Goal: Task Accomplishment & Management: Use online tool/utility

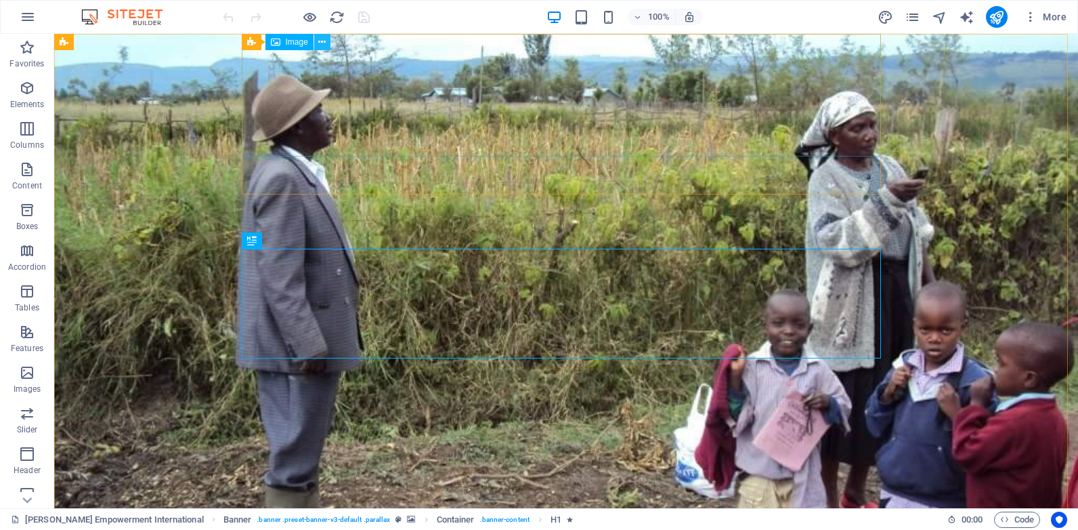
click at [327, 41] on button at bounding box center [322, 42] width 16 height 16
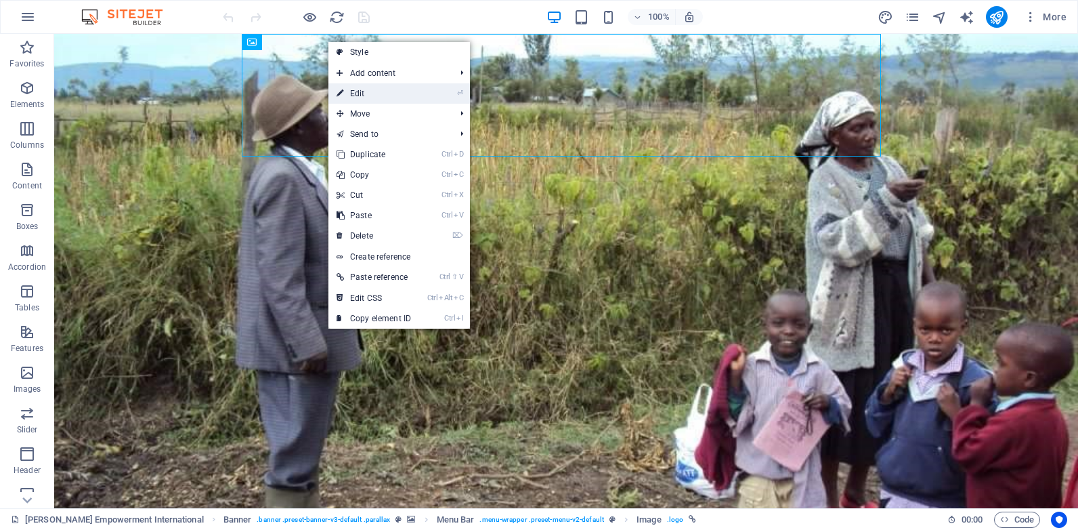
click at [385, 94] on link "⏎ Edit" at bounding box center [373, 93] width 91 height 20
select select "px"
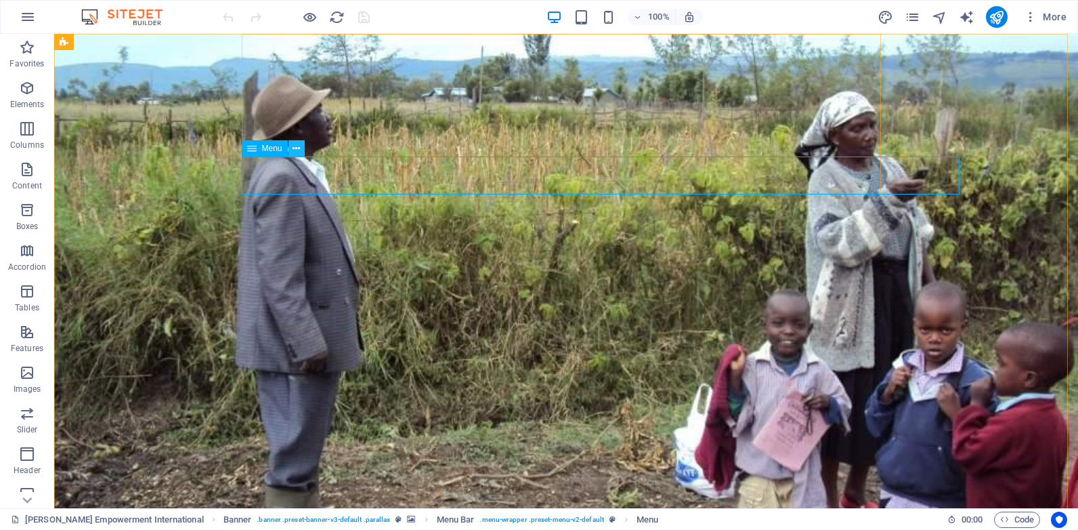
click at [291, 151] on button at bounding box center [296, 148] width 16 height 16
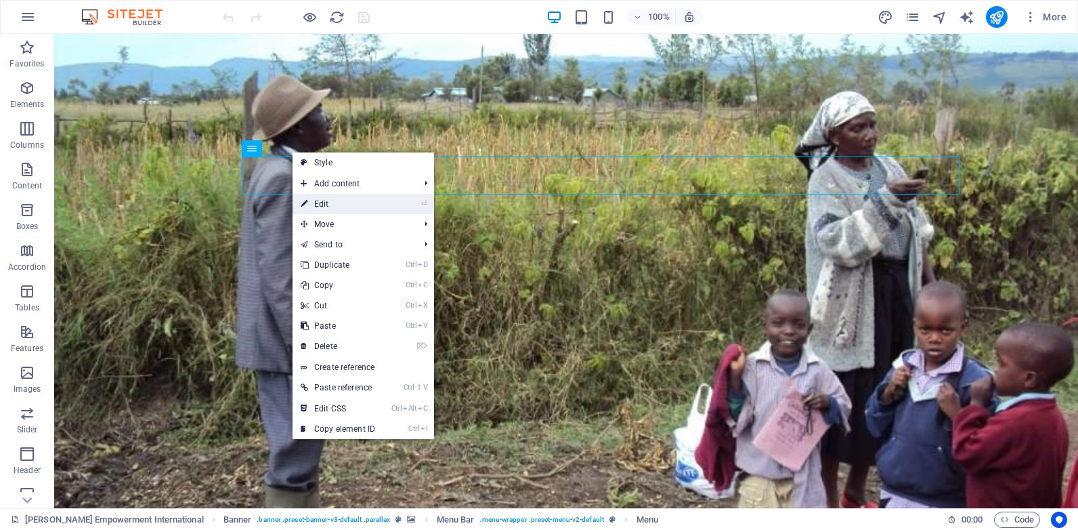
click at [328, 200] on link "⏎ Edit" at bounding box center [338, 204] width 91 height 20
select select
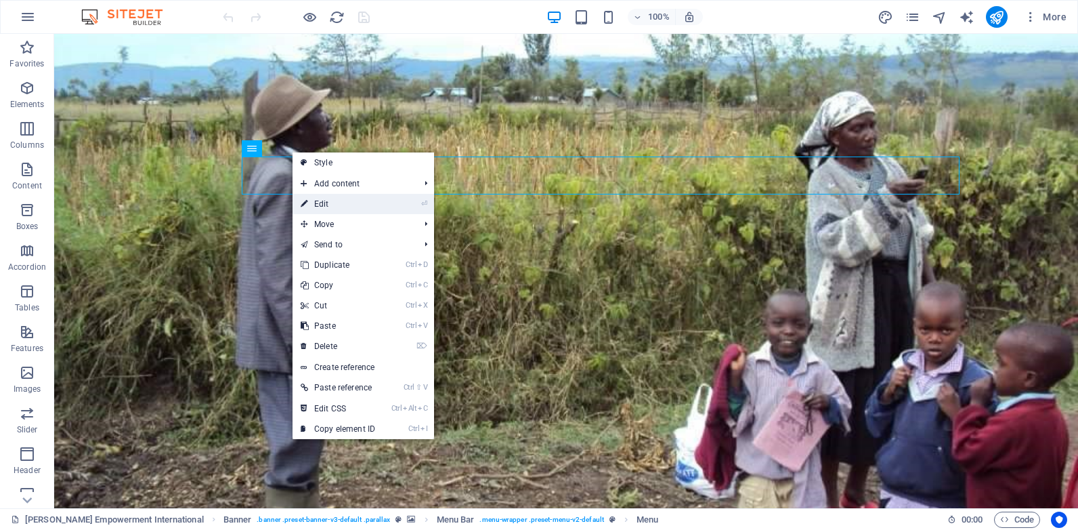
select select
select select "1"
select select "primary"
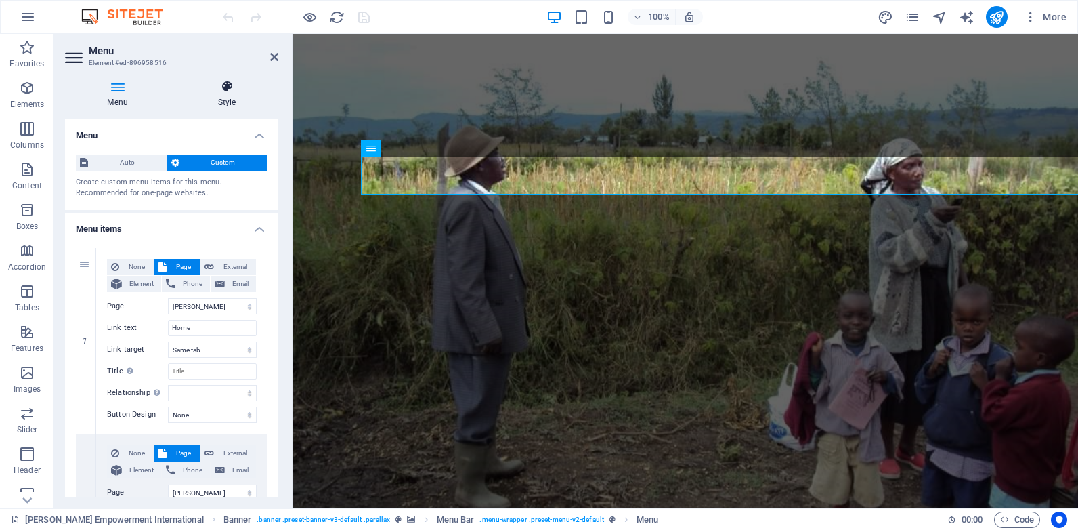
click at [226, 99] on h4 "Style" at bounding box center [226, 94] width 103 height 28
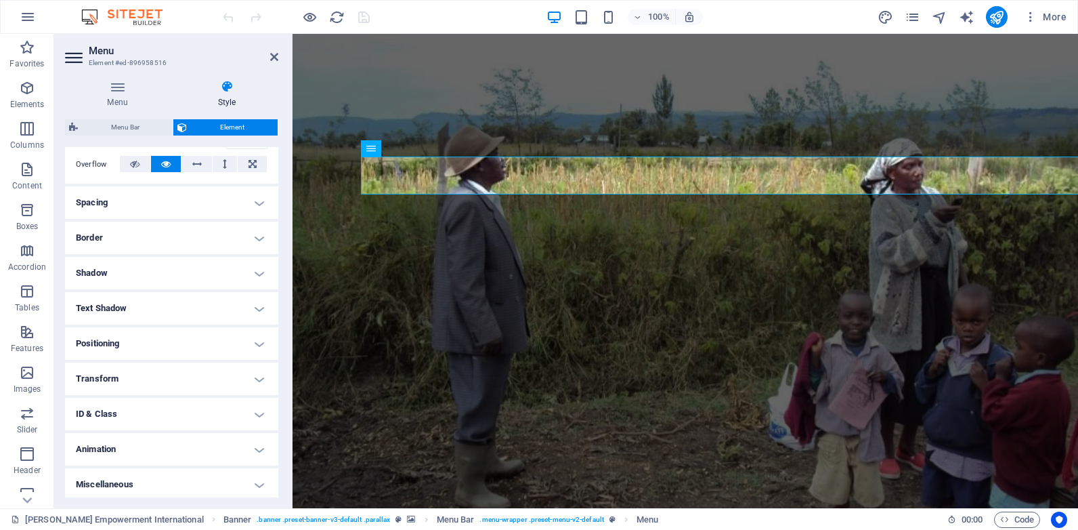
scroll to position [222, 0]
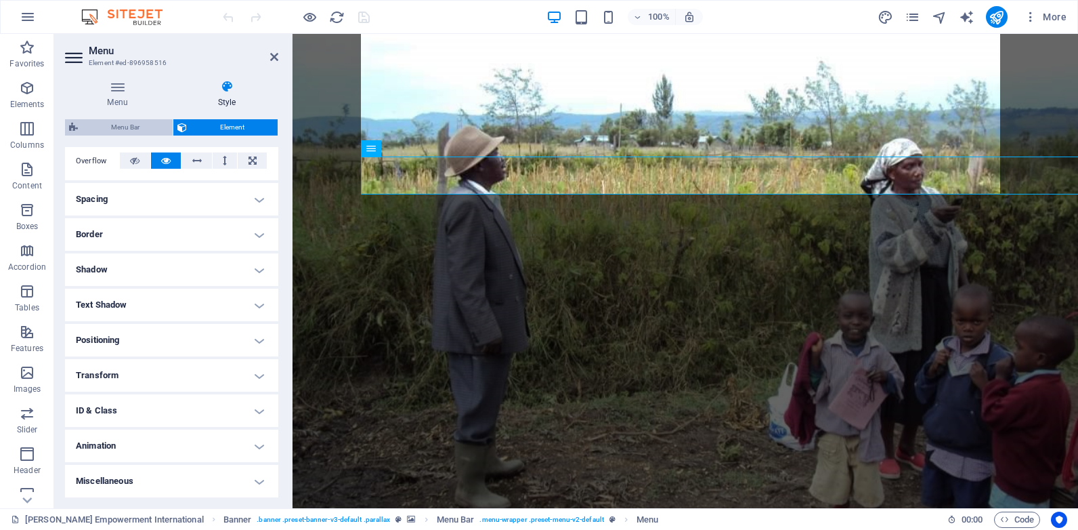
click at [114, 133] on span "Menu Bar" at bounding box center [125, 127] width 87 height 16
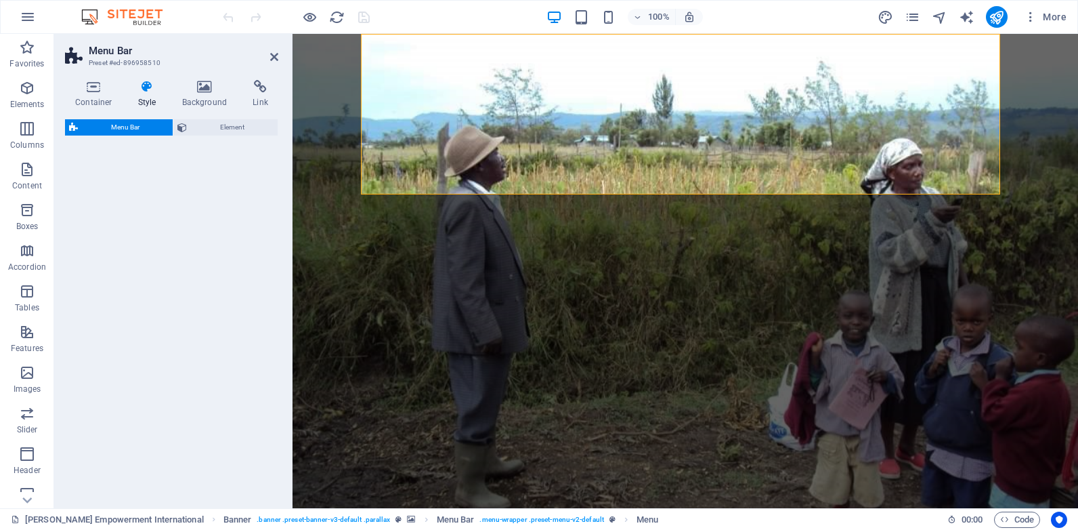
select select "rem"
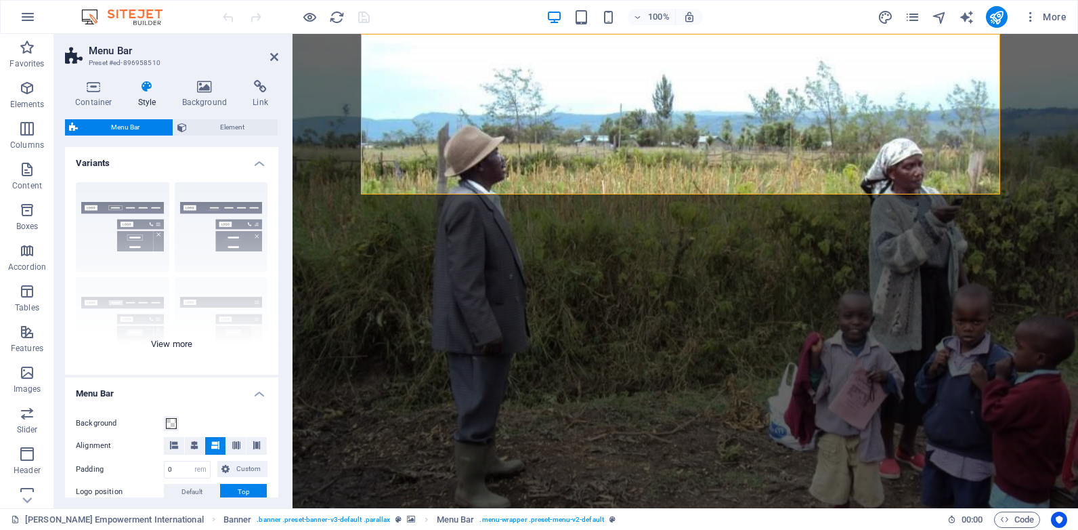
click at [202, 234] on div "Border Centered Default Fixed Loki Trigger Wide XXL" at bounding box center [171, 272] width 213 height 203
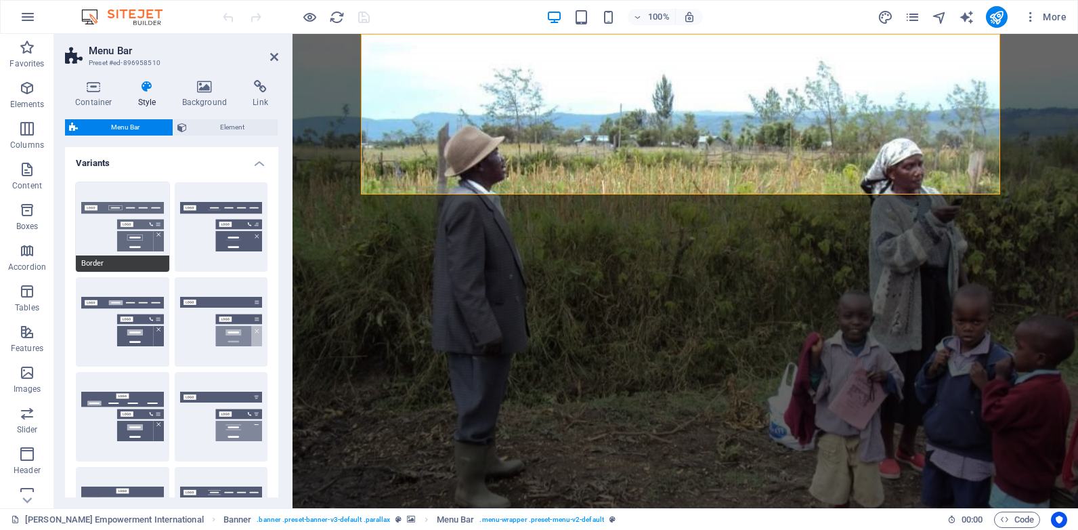
click at [109, 236] on button "Border" at bounding box center [122, 226] width 93 height 89
type input "1"
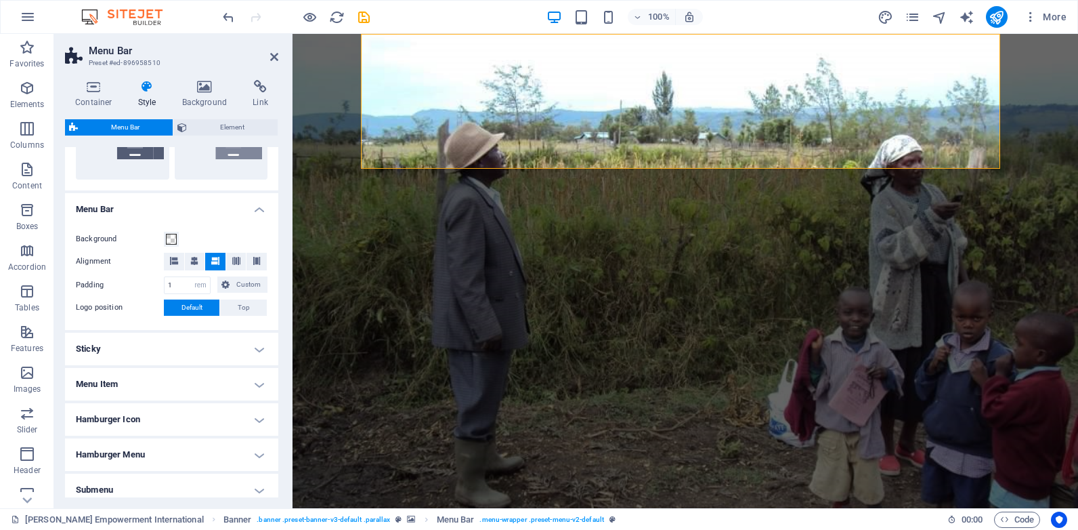
scroll to position [404, 0]
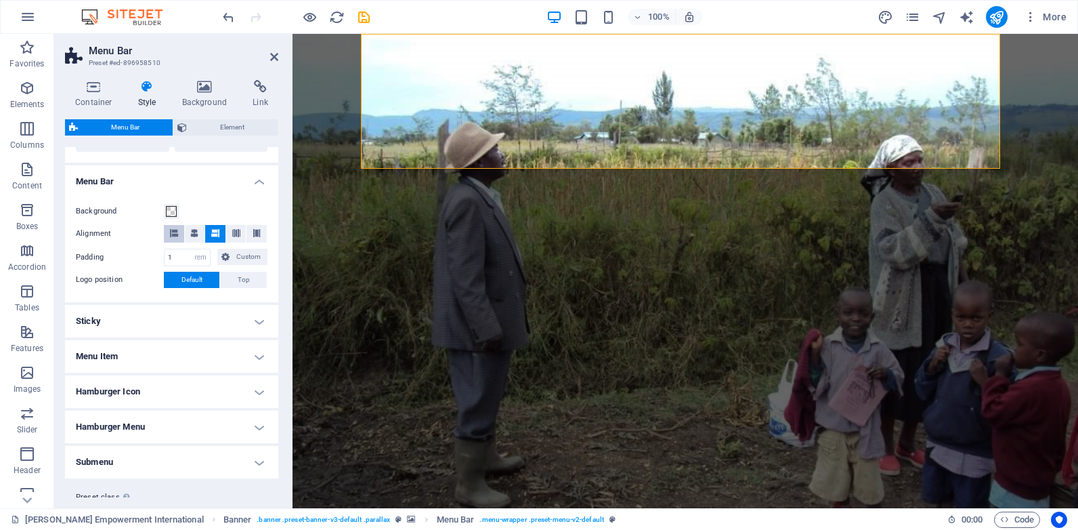
click at [176, 236] on icon at bounding box center [174, 233] width 8 height 8
click at [279, 346] on div "Container Style Background Link Size Height Default px rem % vh vw Min. height …" at bounding box center [171, 288] width 235 height 439
click at [256, 362] on h4 "Menu Item" at bounding box center [171, 356] width 213 height 33
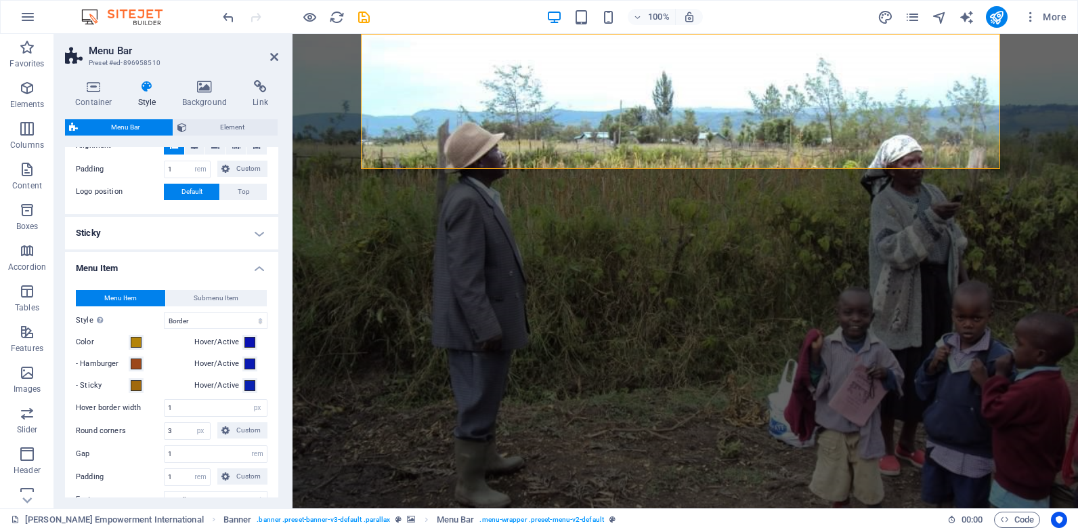
scroll to position [501, 0]
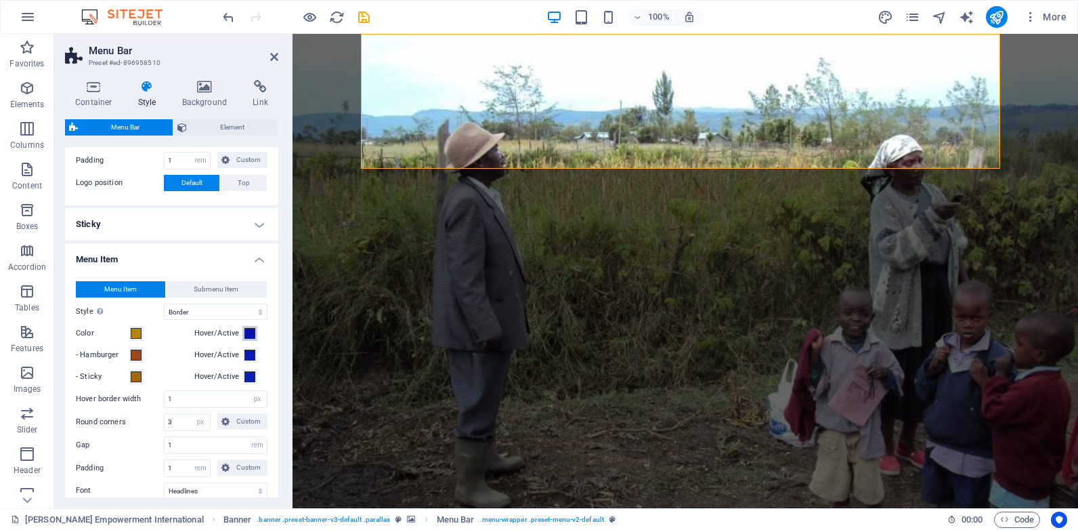
click at [247, 330] on span at bounding box center [249, 333] width 11 height 11
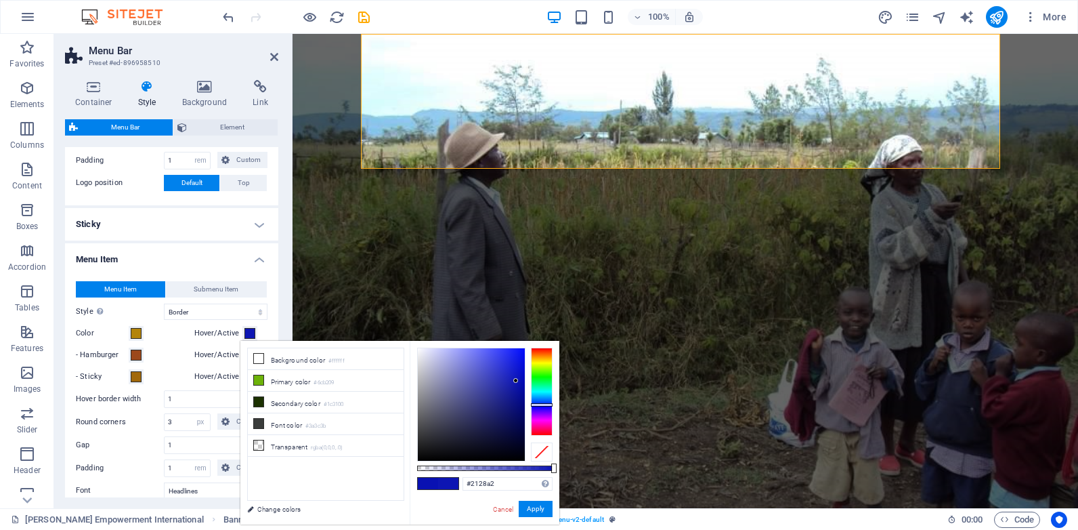
type input "#333891"
drag, startPoint x: 516, startPoint y: 381, endPoint x: 486, endPoint y: 395, distance: 33.3
click at [486, 395] on div at bounding box center [485, 395] width 5 height 5
drag, startPoint x: 534, startPoint y: 508, endPoint x: 241, endPoint y: 470, distance: 295.0
click at [534, 508] on button "Apply" at bounding box center [536, 508] width 34 height 16
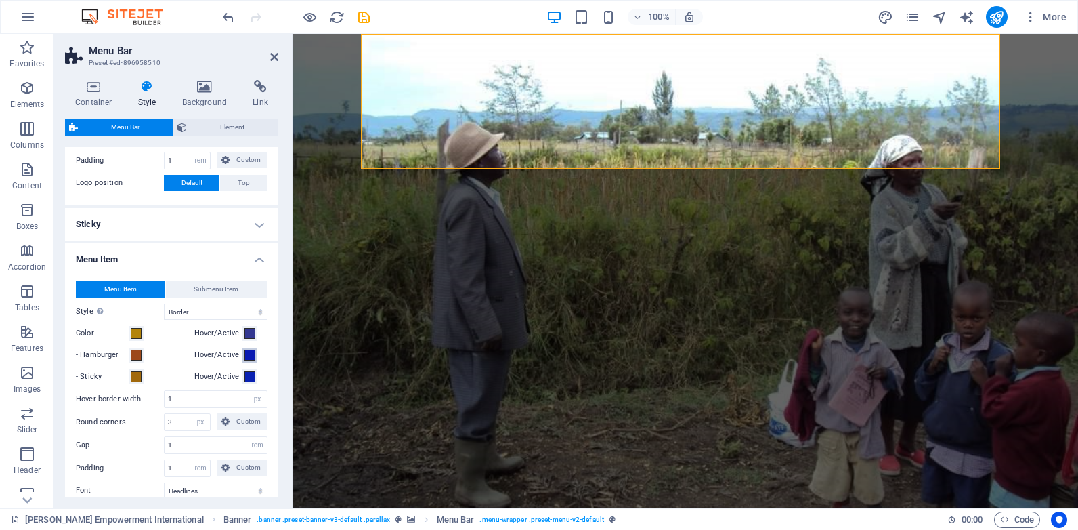
click at [251, 355] on span at bounding box center [249, 354] width 11 height 11
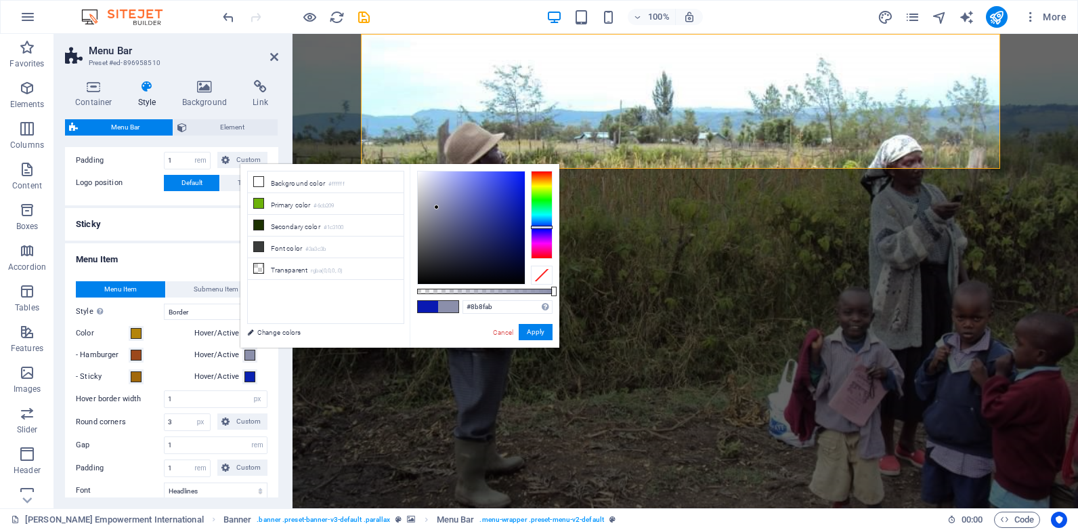
click at [437, 207] on div at bounding box center [471, 227] width 107 height 112
click at [445, 207] on div at bounding box center [471, 227] width 107 height 112
type input "#8185ab"
click at [444, 207] on div at bounding box center [444, 206] width 5 height 5
click at [533, 335] on button "Apply" at bounding box center [536, 332] width 34 height 16
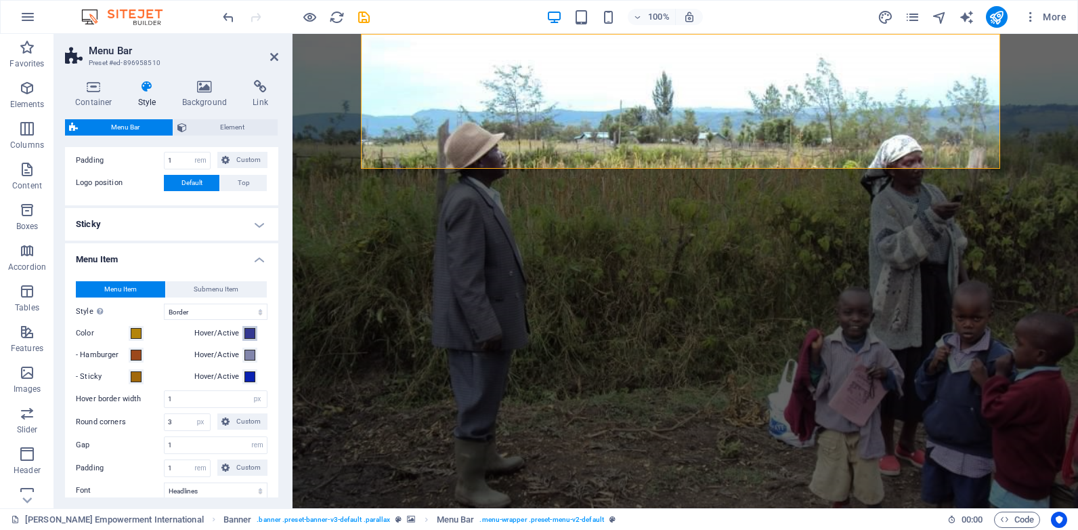
click at [251, 333] on span at bounding box center [249, 333] width 11 height 11
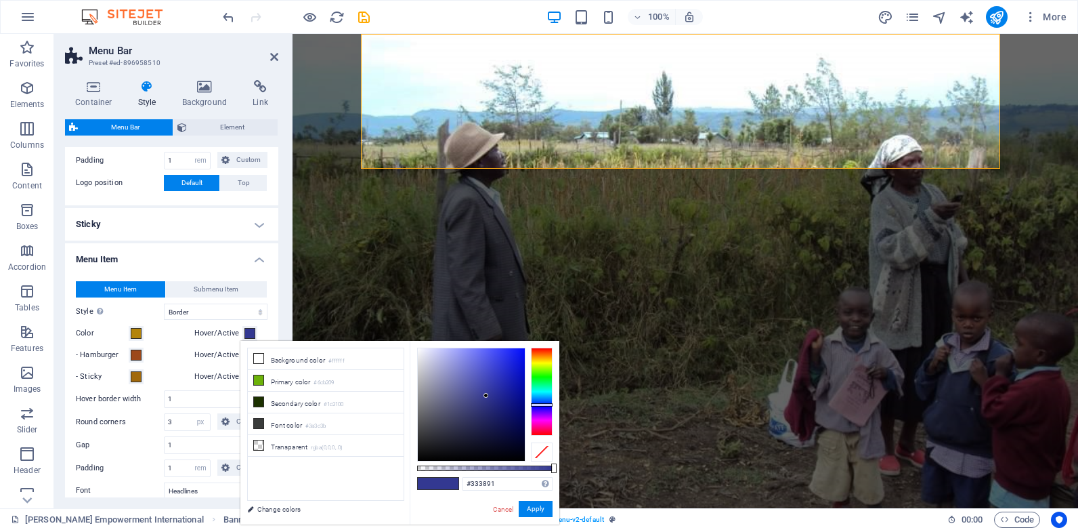
type input "#6d71b6"
click at [460, 379] on div at bounding box center [471, 404] width 107 height 112
click at [540, 513] on button "Apply" at bounding box center [536, 508] width 34 height 16
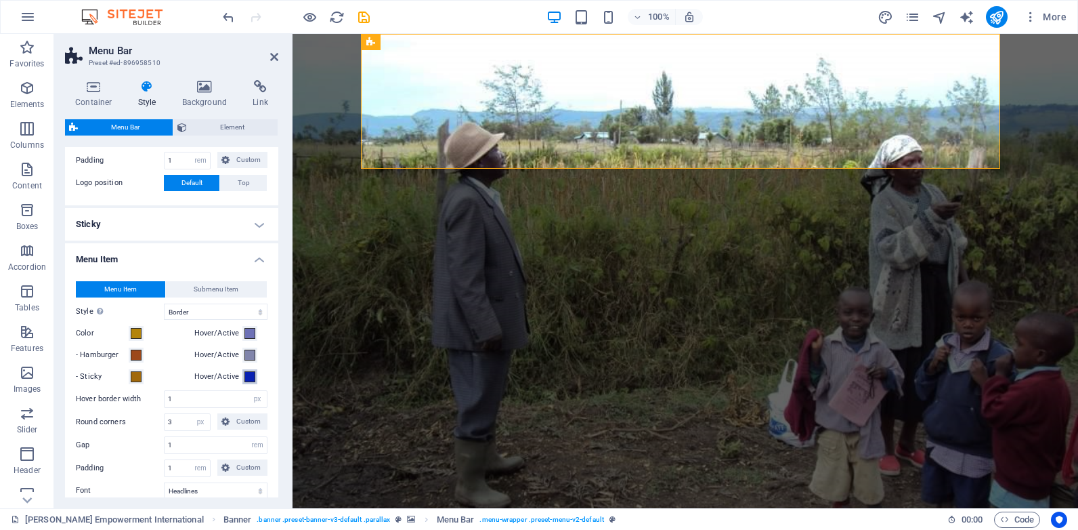
click at [250, 378] on span at bounding box center [249, 376] width 11 height 11
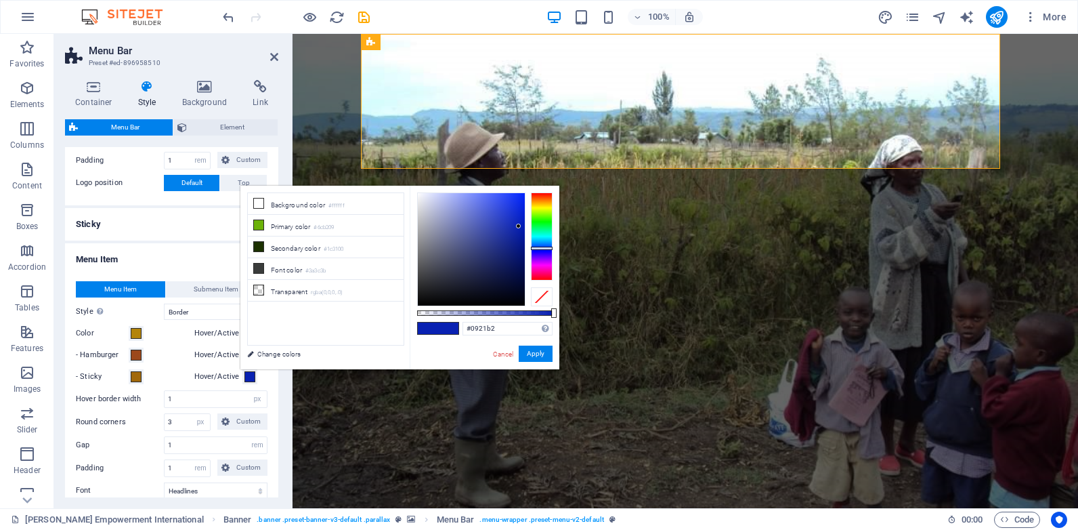
type input "#6a74b0"
click at [459, 227] on div at bounding box center [471, 249] width 107 height 112
click at [532, 352] on button "Apply" at bounding box center [536, 353] width 34 height 16
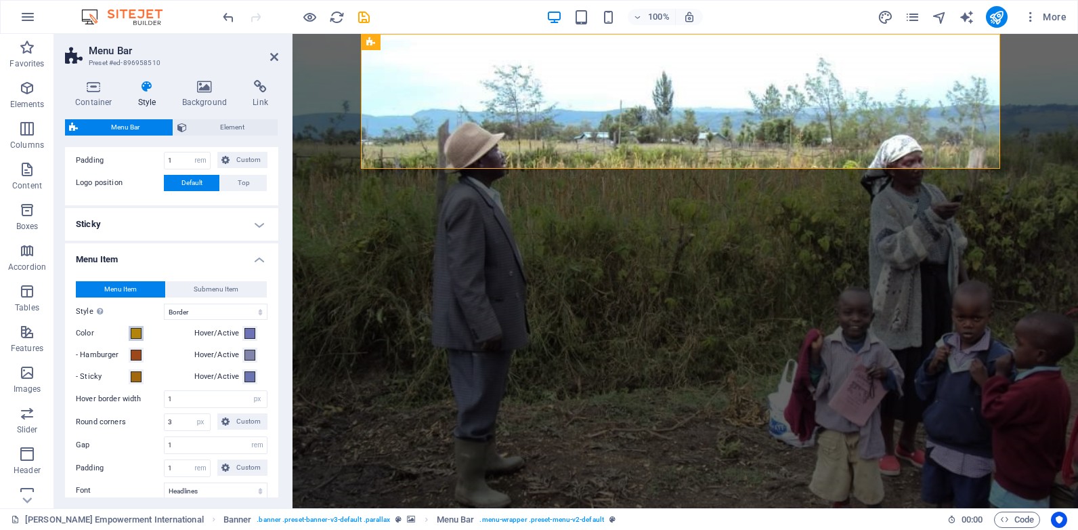
click at [135, 330] on span at bounding box center [136, 333] width 11 height 11
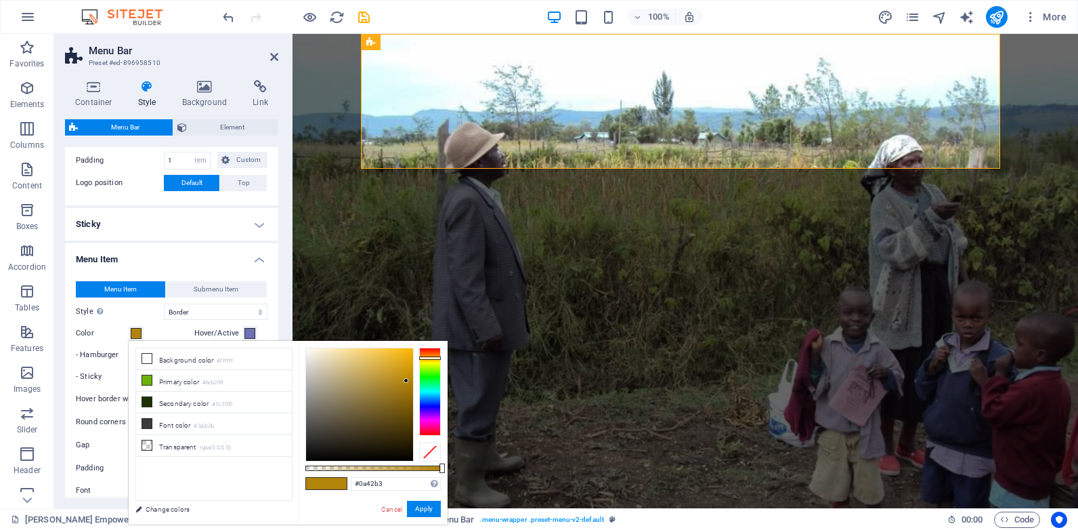
click at [429, 400] on div at bounding box center [430, 391] width 22 height 88
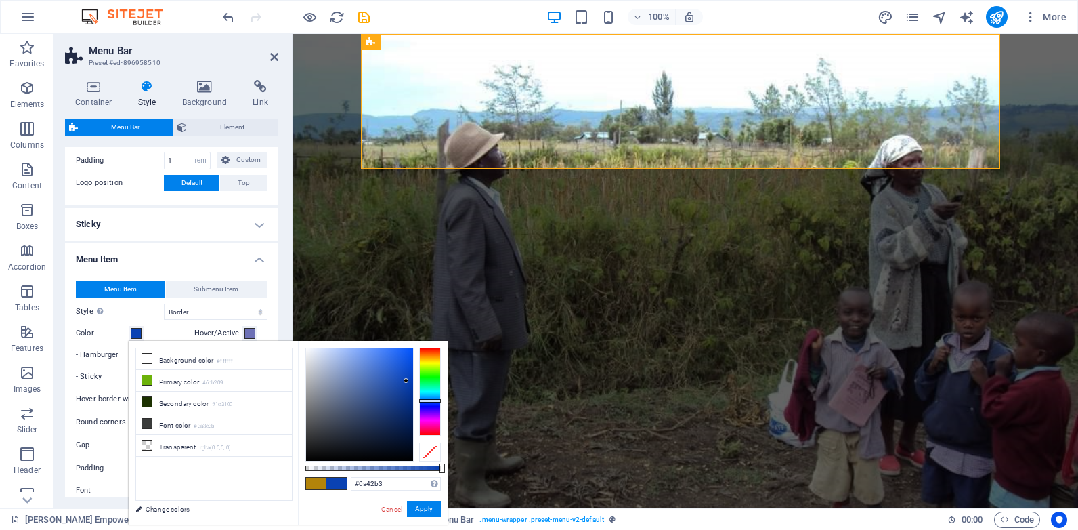
click at [430, 404] on div at bounding box center [430, 391] width 22 height 88
click at [430, 406] on div at bounding box center [430, 391] width 22 height 88
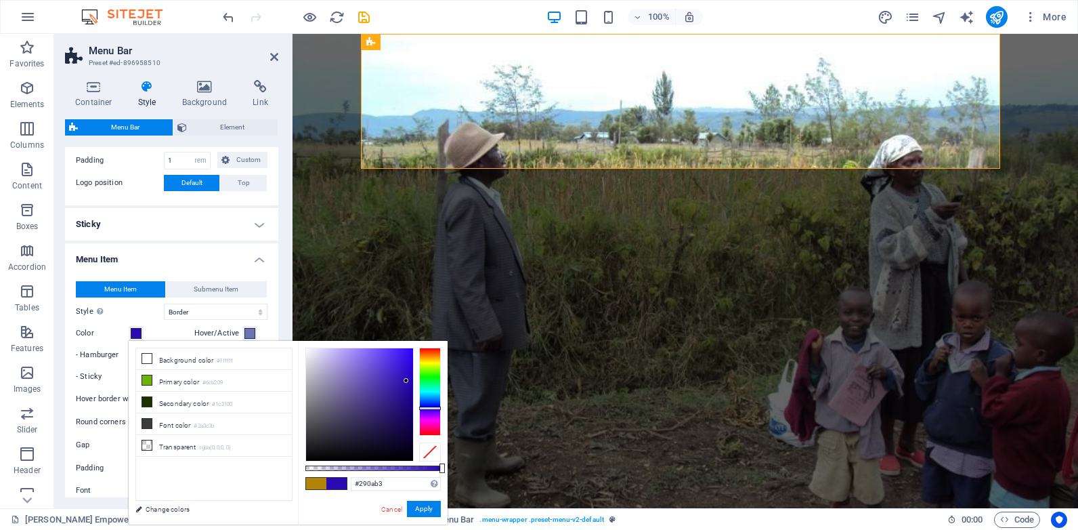
click at [431, 408] on div at bounding box center [430, 407] width 22 height 3
click at [400, 394] on div at bounding box center [359, 404] width 107 height 112
click at [430, 408] on div at bounding box center [430, 408] width 22 height 3
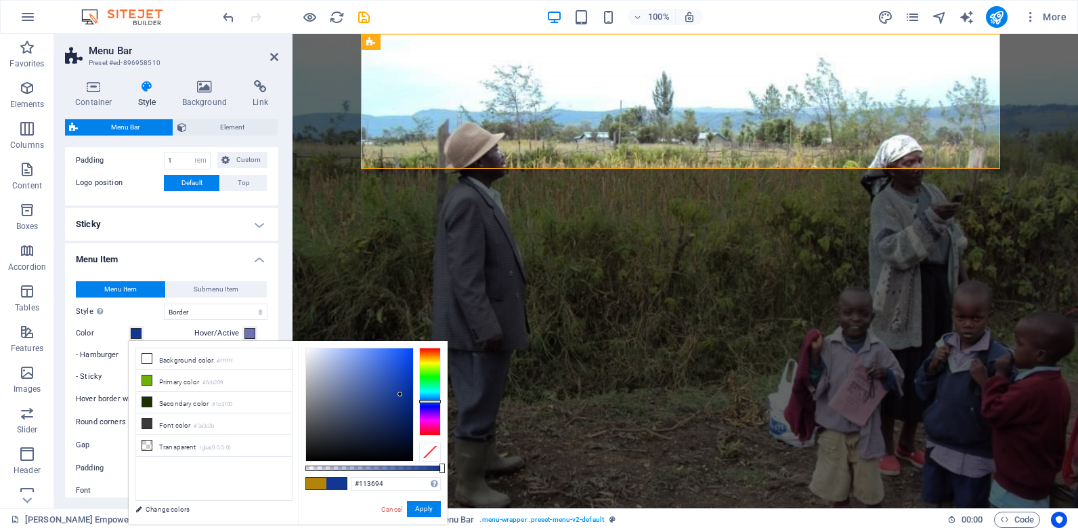
drag, startPoint x: 431, startPoint y: 409, endPoint x: 429, endPoint y: 401, distance: 8.2
click at [429, 401] on div at bounding box center [430, 401] width 22 height 3
type input "#112494"
click at [429, 403] on div at bounding box center [430, 402] width 22 height 3
click at [339, 486] on span at bounding box center [336, 483] width 20 height 12
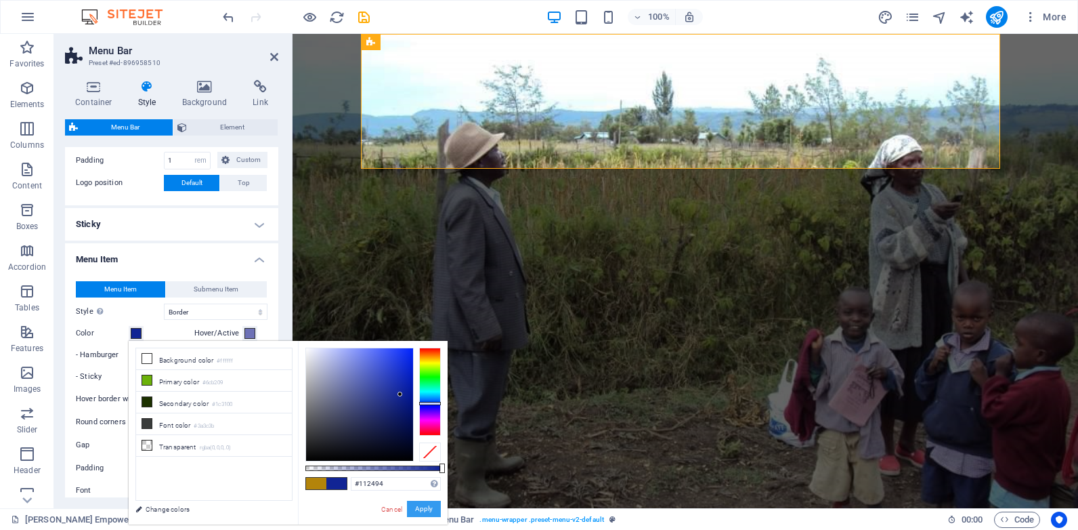
click at [423, 506] on button "Apply" at bounding box center [424, 508] width 34 height 16
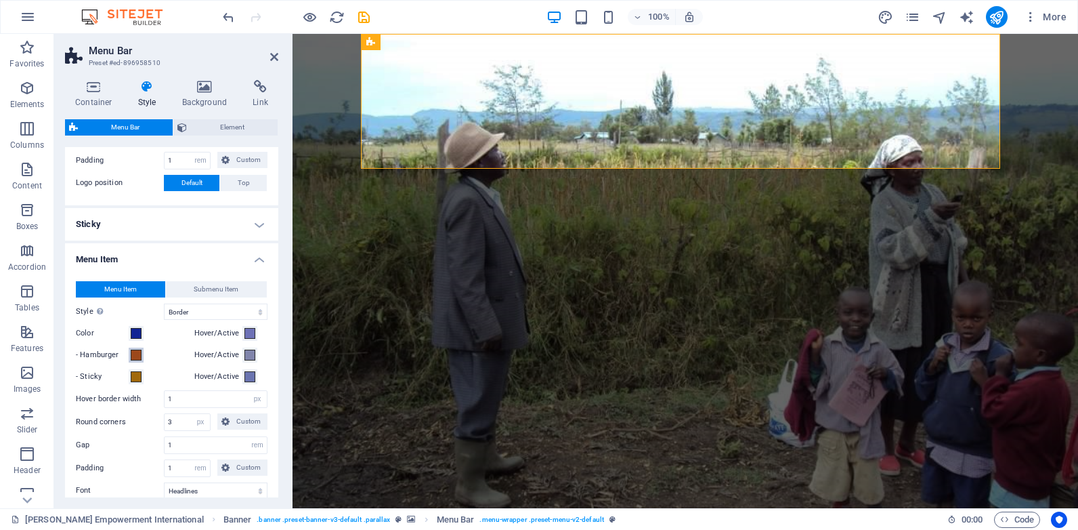
click at [133, 358] on span at bounding box center [136, 354] width 11 height 11
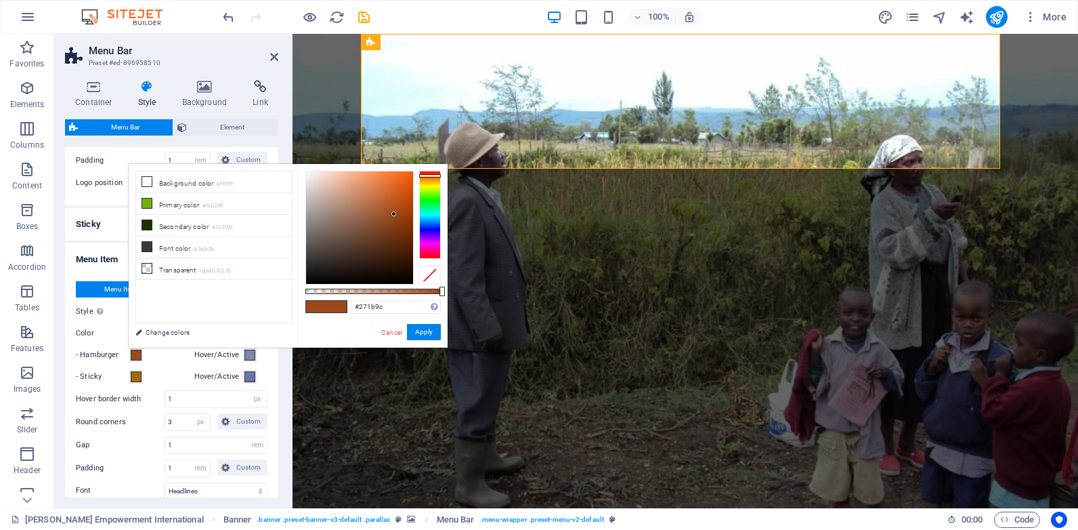
click at [433, 230] on div at bounding box center [430, 215] width 22 height 88
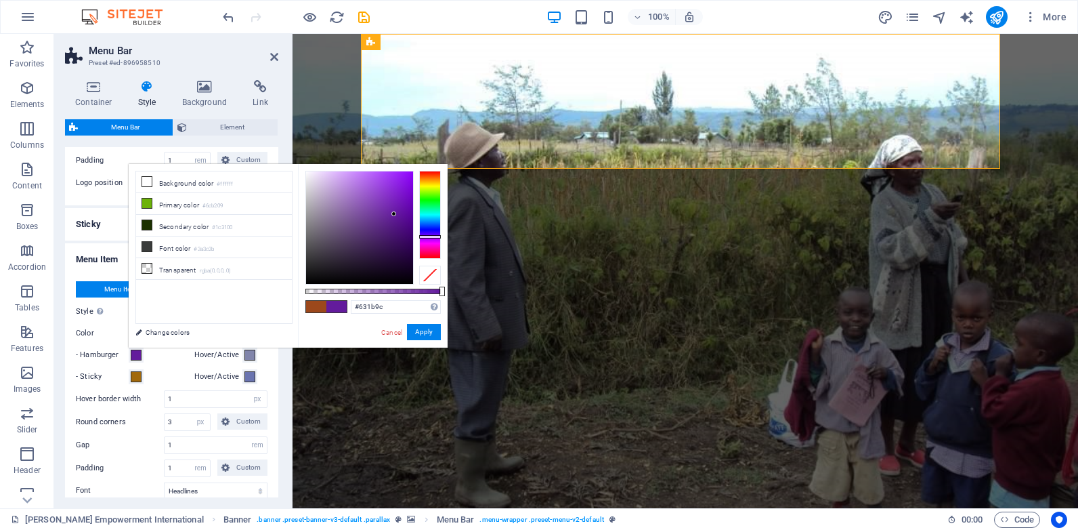
click at [433, 236] on div at bounding box center [430, 215] width 22 height 88
click at [433, 236] on div at bounding box center [430, 236] width 22 height 3
click at [433, 237] on div at bounding box center [430, 236] width 22 height 3
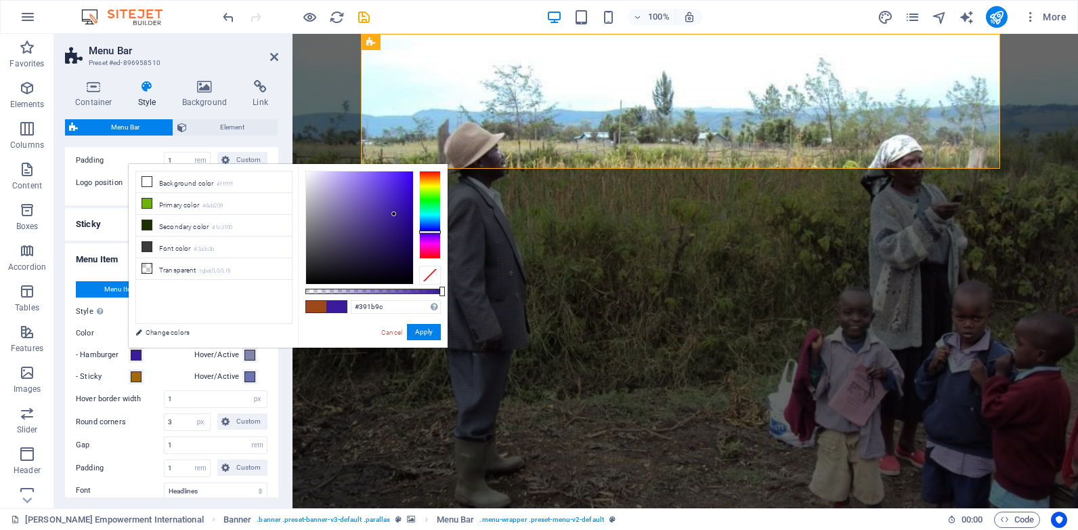
click at [432, 232] on div at bounding box center [430, 231] width 22 height 3
click at [395, 245] on div at bounding box center [359, 227] width 107 height 112
type input "#1e0e55"
click at [416, 330] on button "Apply" at bounding box center [424, 332] width 34 height 16
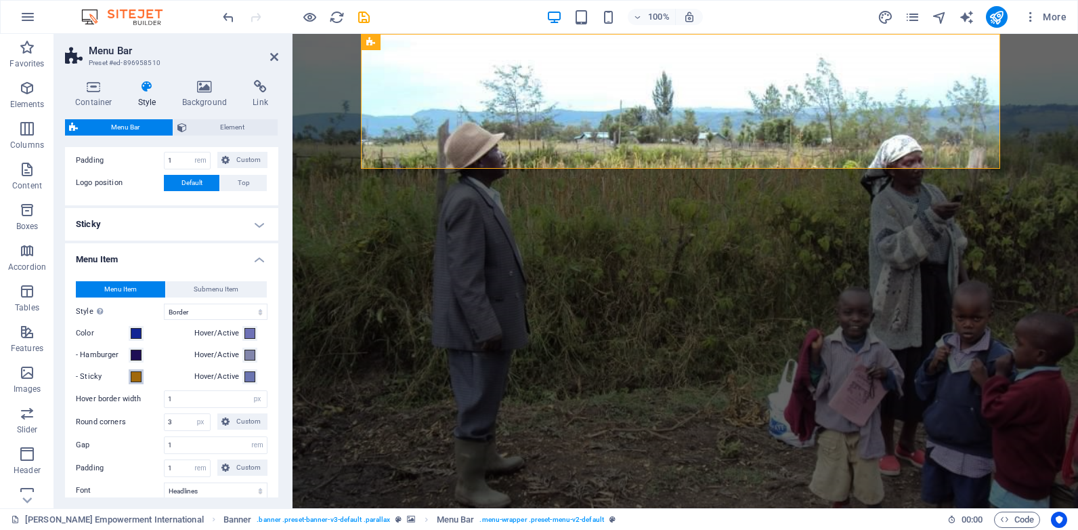
click at [135, 376] on span at bounding box center [136, 376] width 11 height 11
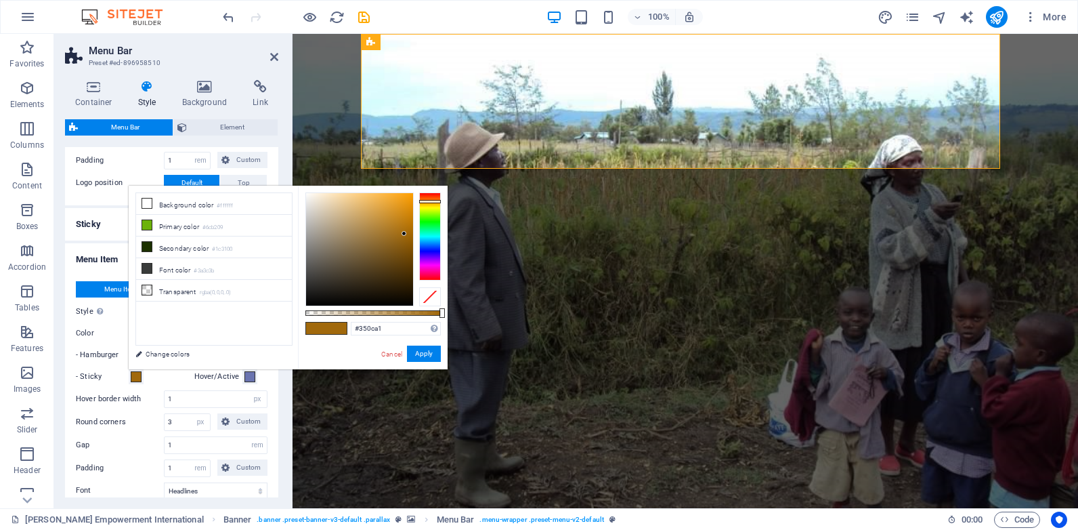
click at [431, 254] on div at bounding box center [430, 236] width 22 height 88
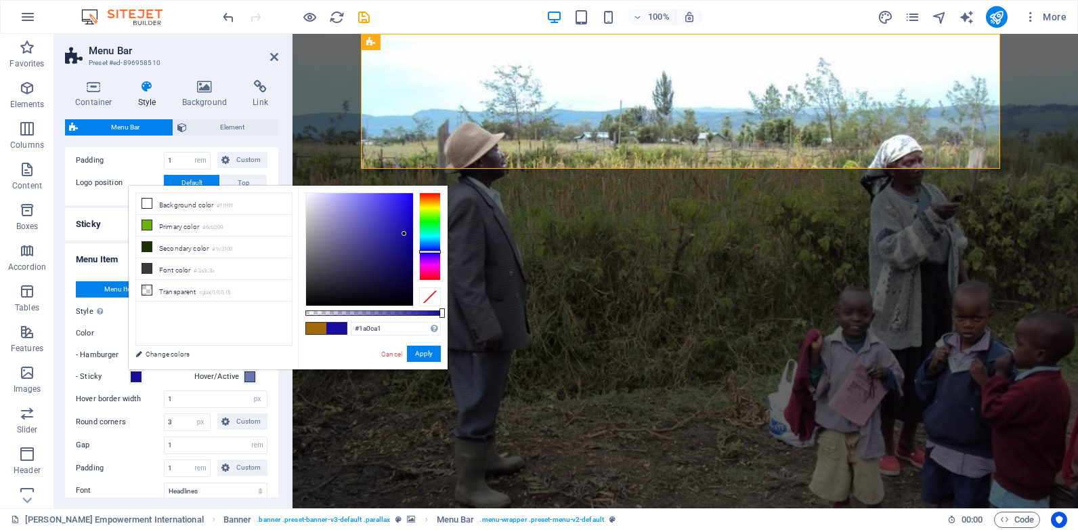
click at [431, 251] on div at bounding box center [430, 251] width 22 height 3
click at [406, 235] on div at bounding box center [406, 234] width 5 height 5
type input "#15098d"
click at [406, 242] on div at bounding box center [405, 240] width 5 height 5
click at [420, 355] on button "Apply" at bounding box center [424, 353] width 34 height 16
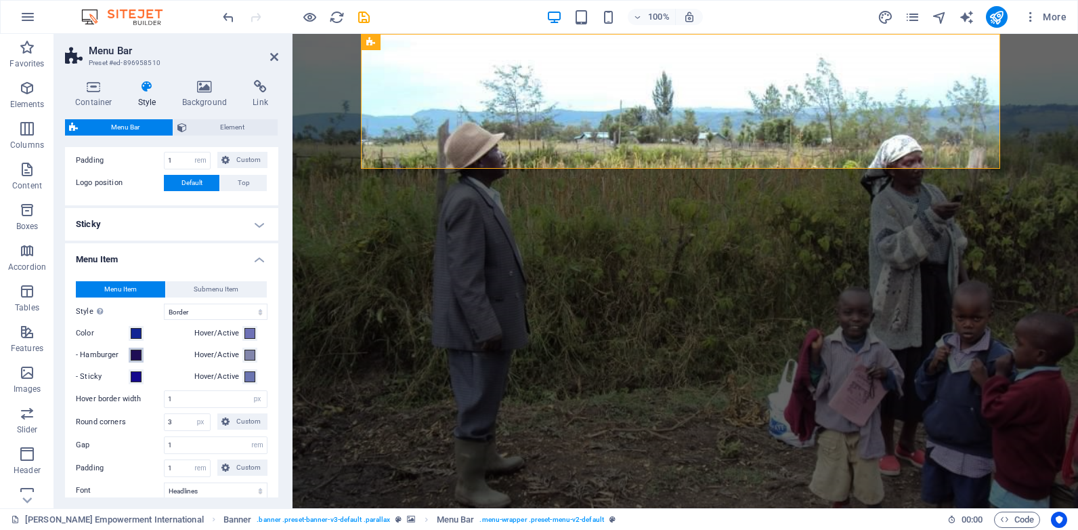
click at [139, 357] on span at bounding box center [136, 354] width 11 height 11
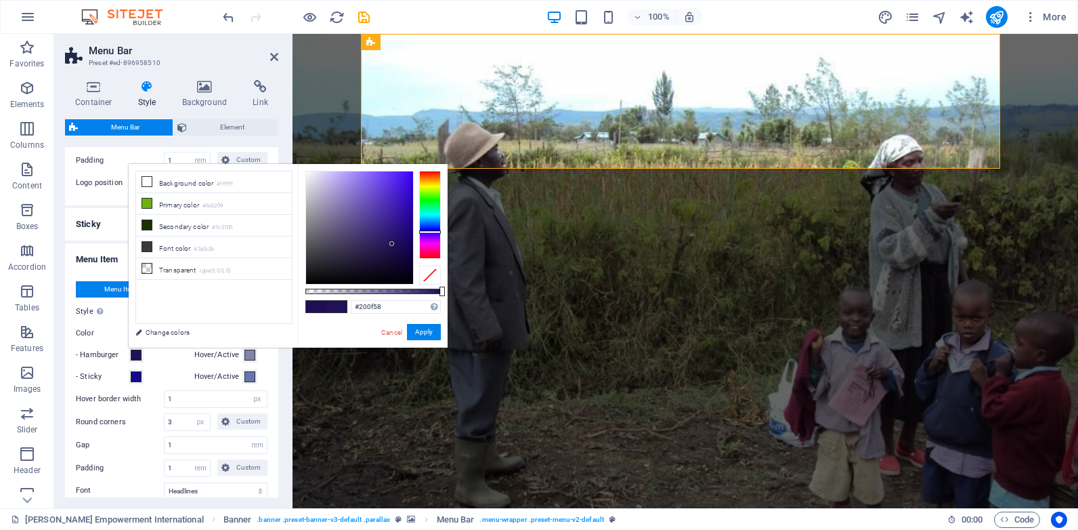
click at [395, 244] on div at bounding box center [359, 227] width 107 height 112
type input "#160748"
drag, startPoint x: 395, startPoint y: 244, endPoint x: 402, endPoint y: 251, distance: 10.5
click at [402, 251] on div at bounding box center [402, 251] width 5 height 5
click at [429, 335] on button "Apply" at bounding box center [424, 332] width 34 height 16
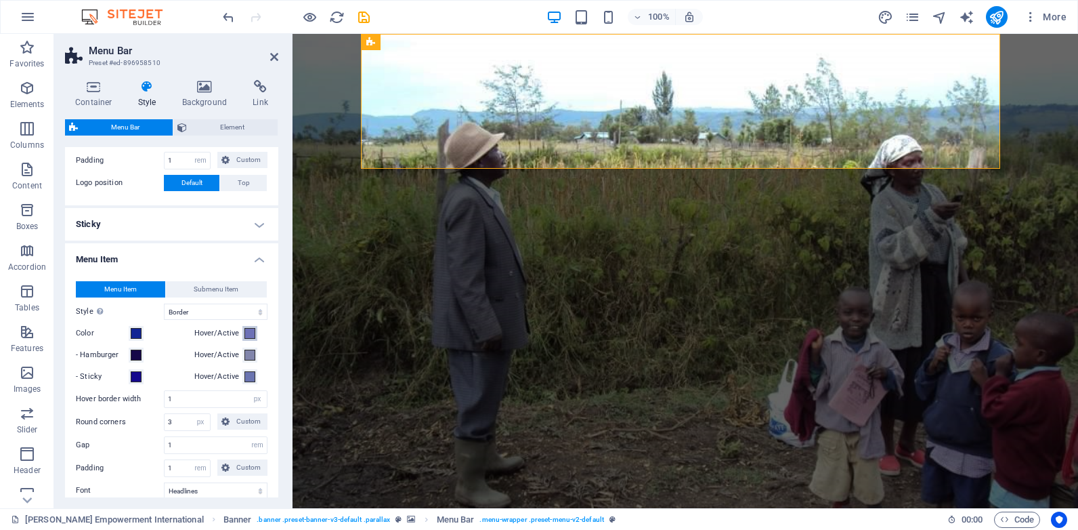
click at [248, 334] on span at bounding box center [249, 333] width 11 height 11
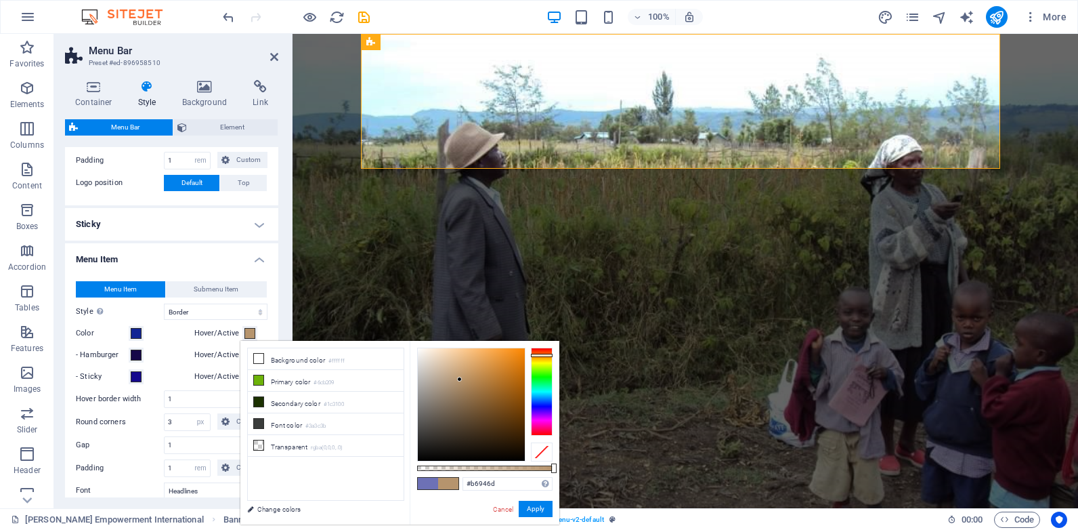
click at [540, 355] on div at bounding box center [542, 391] width 22 height 88
click at [542, 354] on div at bounding box center [542, 354] width 22 height 3
type input "#6b3706"
click at [517, 412] on div at bounding box center [471, 404] width 107 height 112
click at [536, 511] on button "Apply" at bounding box center [536, 508] width 34 height 16
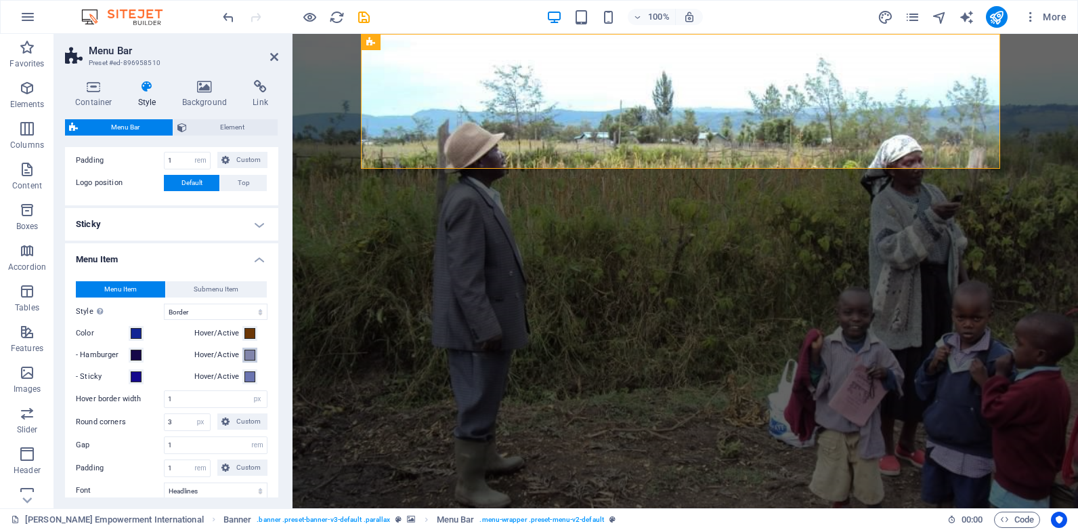
click at [249, 355] on span at bounding box center [249, 354] width 11 height 11
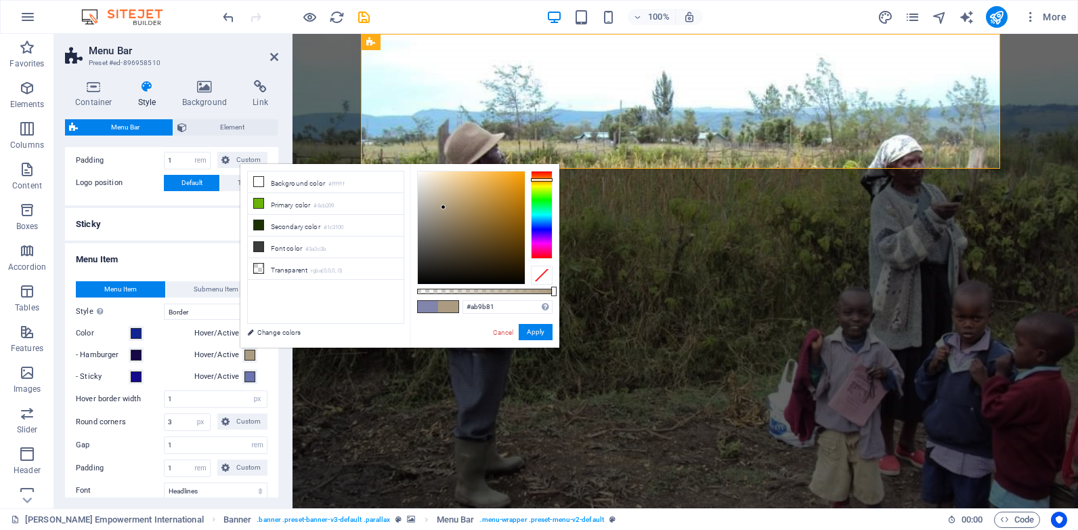
drag, startPoint x: 541, startPoint y: 227, endPoint x: 542, endPoint y: 179, distance: 47.4
click at [542, 179] on div at bounding box center [542, 179] width 22 height 3
type input "#8d5c0b"
click at [515, 221] on div at bounding box center [471, 227] width 107 height 112
drag, startPoint x: 530, startPoint y: 334, endPoint x: 120, endPoint y: 303, distance: 410.8
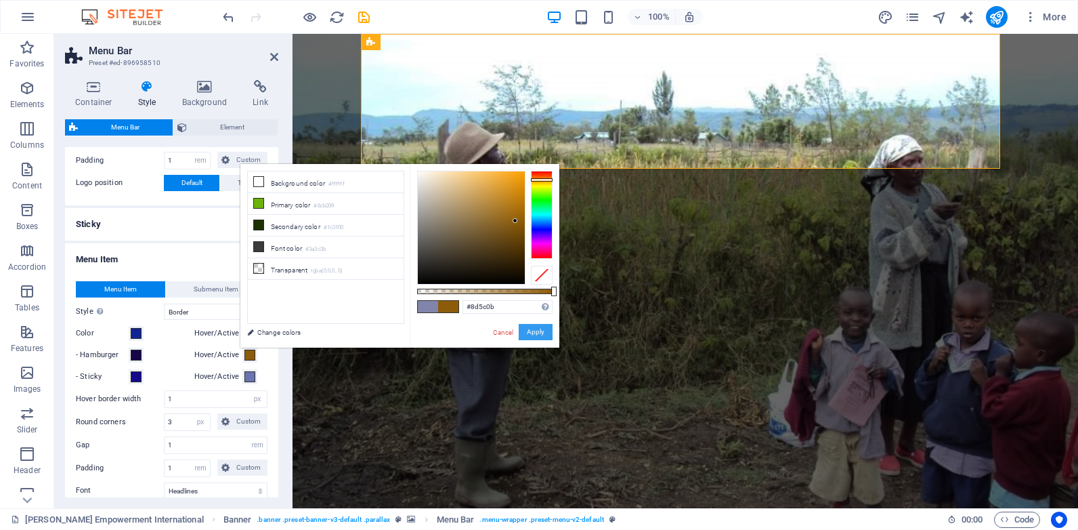
click at [530, 334] on button "Apply" at bounding box center [536, 332] width 34 height 16
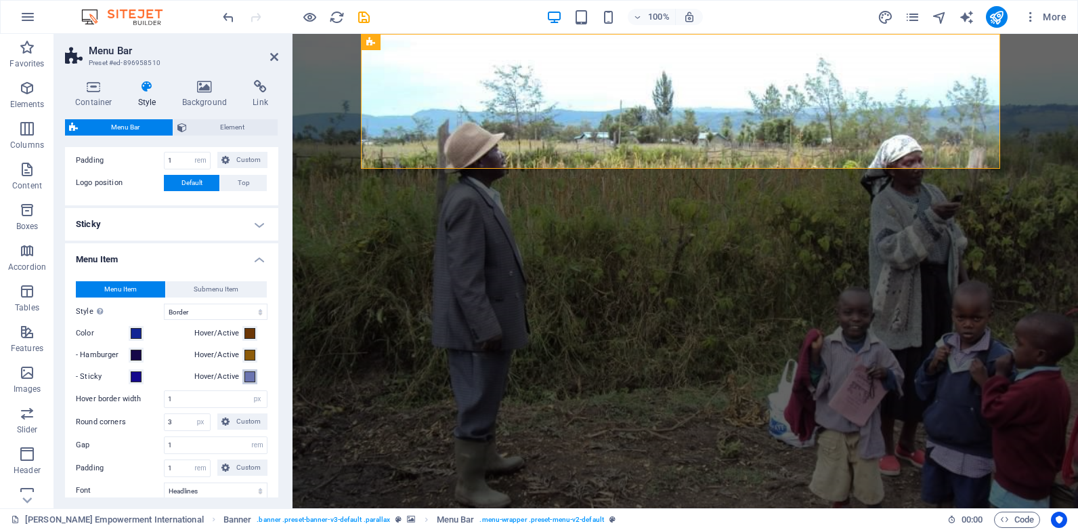
click at [249, 383] on button "Hover/Active" at bounding box center [249, 376] width 15 height 15
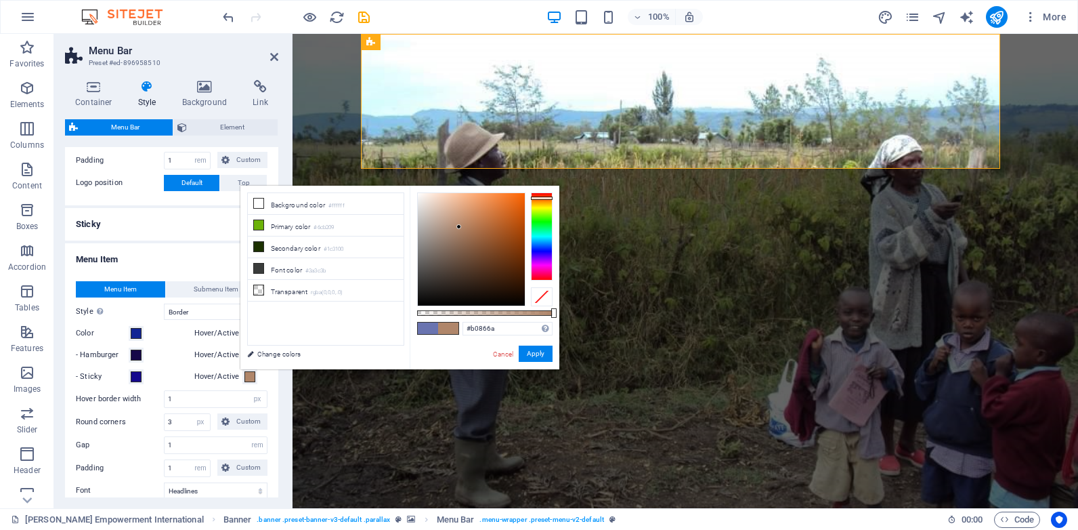
drag, startPoint x: 535, startPoint y: 245, endPoint x: 533, endPoint y: 198, distance: 47.4
click at [533, 198] on div at bounding box center [542, 236] width 22 height 88
click at [536, 194] on div at bounding box center [542, 194] width 22 height 3
click at [539, 197] on div at bounding box center [542, 236] width 22 height 88
click at [540, 199] on div at bounding box center [542, 199] width 22 height 3
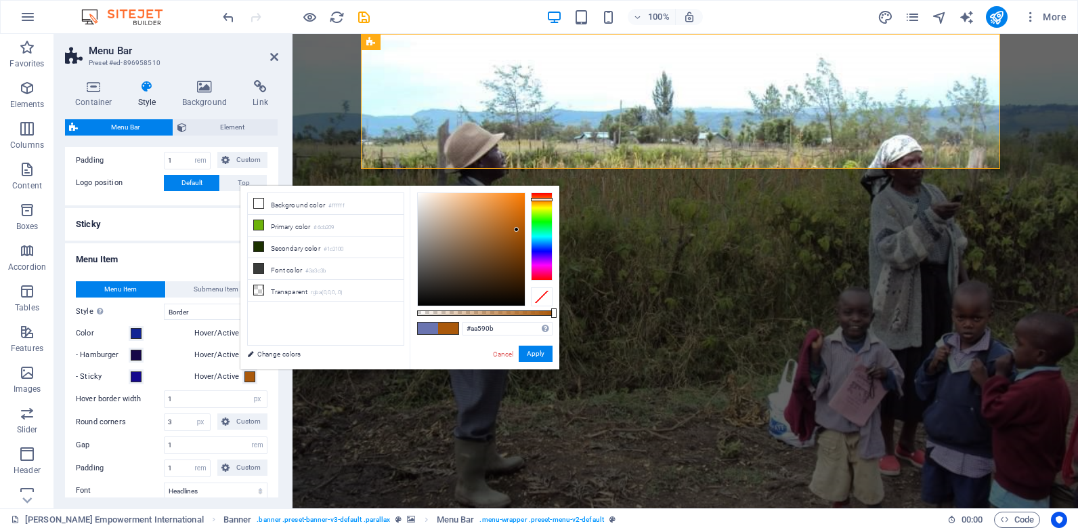
click at [517, 230] on div at bounding box center [471, 249] width 107 height 112
type input "#6c3a0a"
click at [514, 257] on div at bounding box center [471, 249] width 107 height 112
click at [534, 350] on button "Apply" at bounding box center [536, 353] width 34 height 16
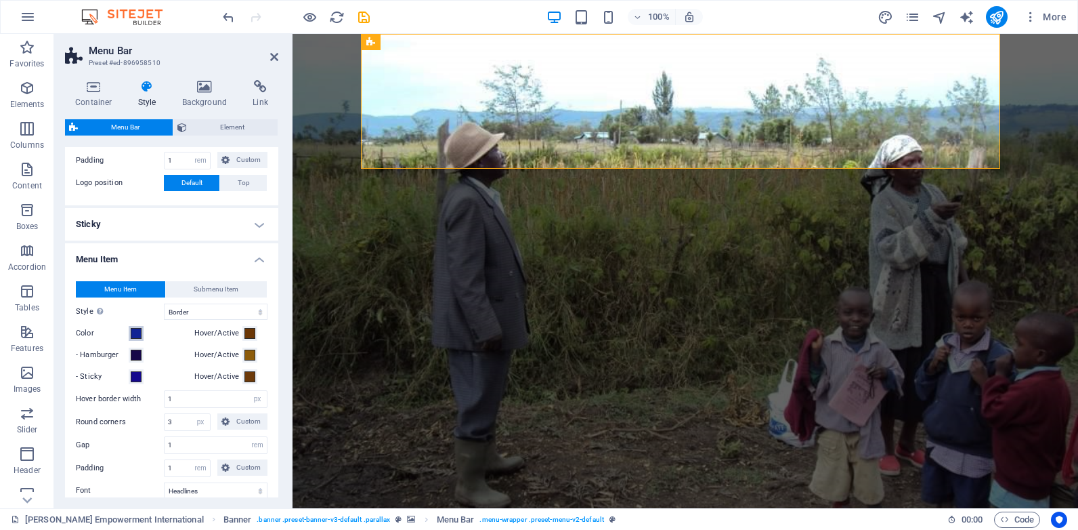
click at [136, 335] on span at bounding box center [136, 333] width 11 height 11
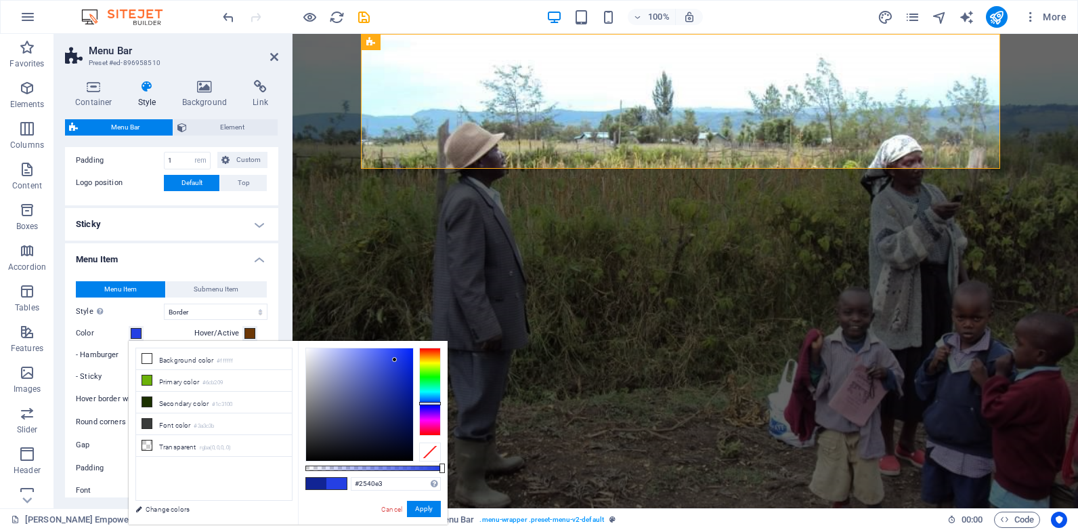
drag, startPoint x: 400, startPoint y: 391, endPoint x: 395, endPoint y: 360, distance: 31.5
click at [395, 360] on div at bounding box center [359, 404] width 107 height 112
click at [417, 509] on button "Apply" at bounding box center [424, 508] width 34 height 16
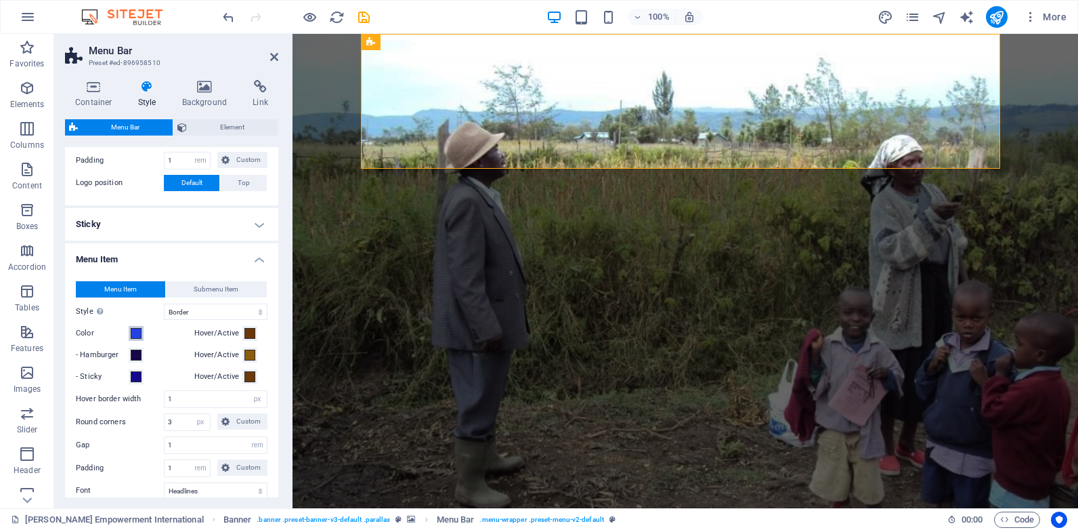
click at [137, 335] on span at bounding box center [136, 333] width 11 height 11
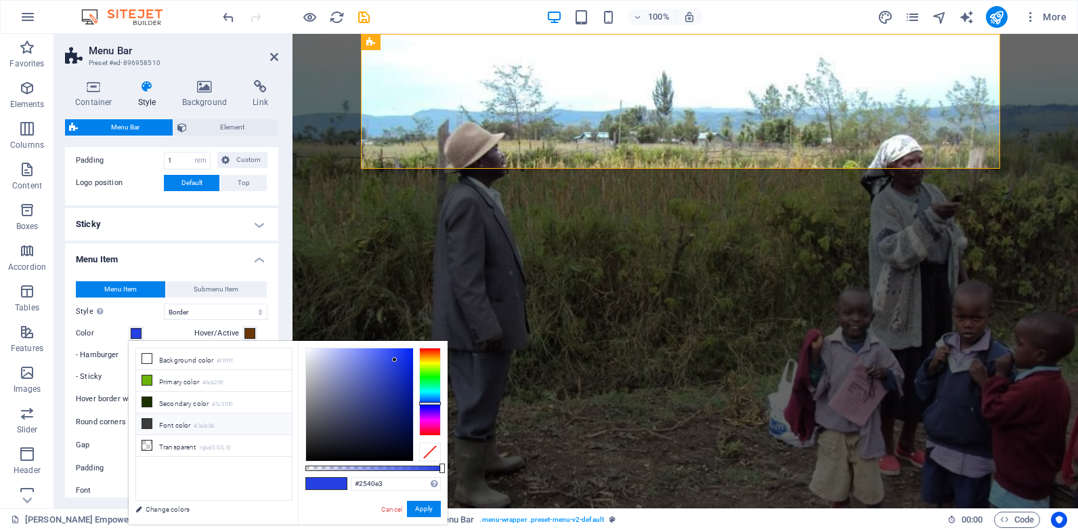
click at [173, 419] on li "Font color #3a3c3b" at bounding box center [214, 424] width 156 height 22
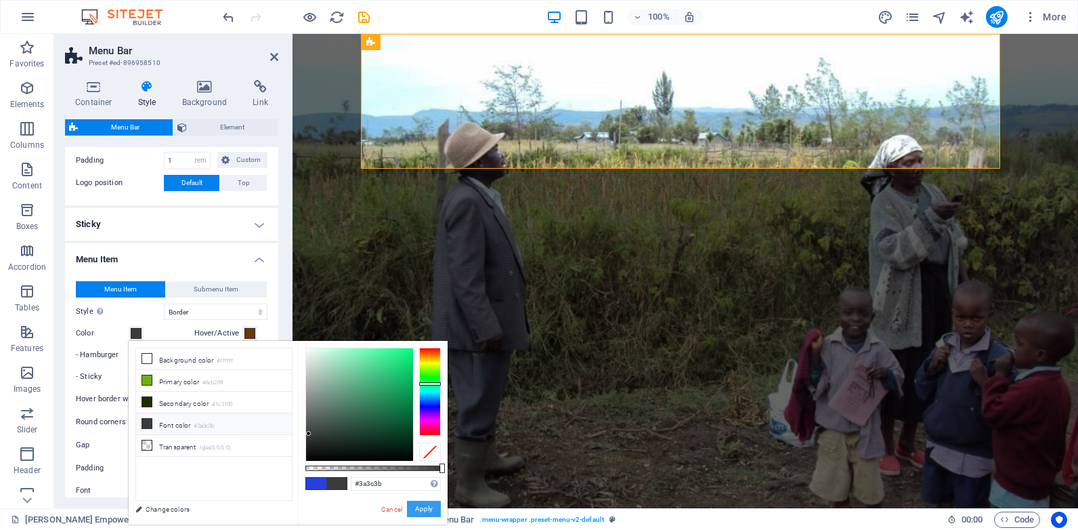
click at [422, 508] on button "Apply" at bounding box center [424, 508] width 34 height 16
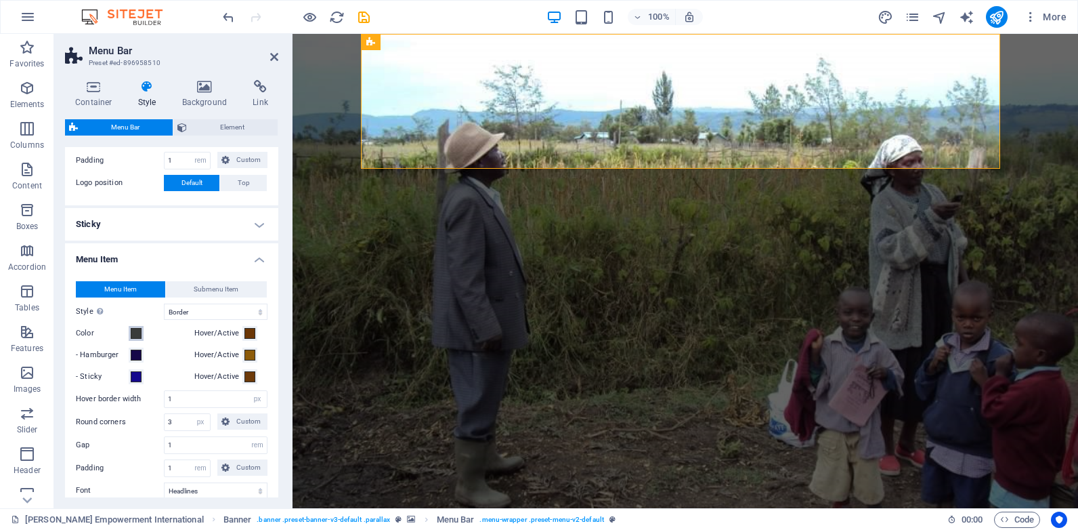
click at [134, 334] on span at bounding box center [136, 333] width 11 height 11
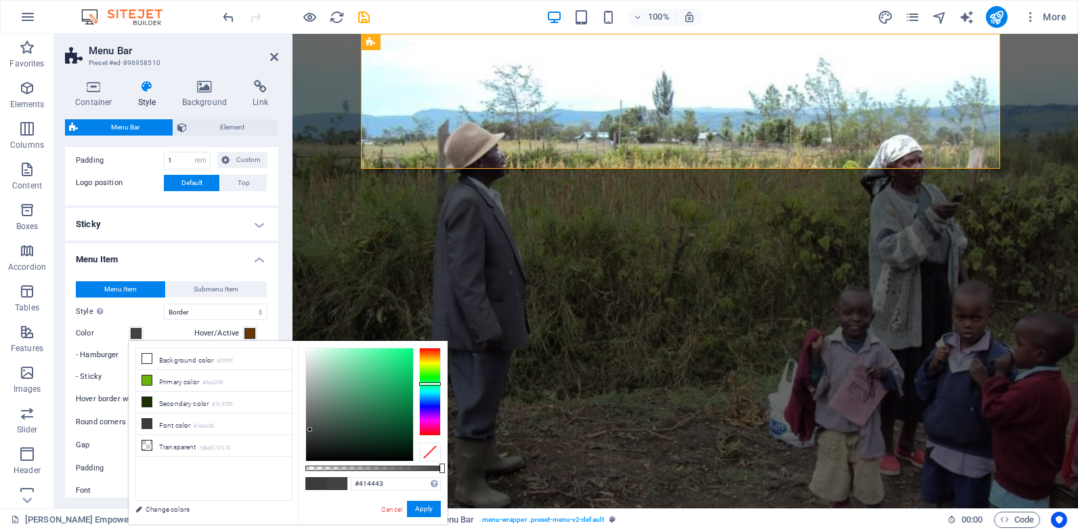
click at [310, 429] on div at bounding box center [359, 404] width 107 height 112
drag, startPoint x: 310, startPoint y: 427, endPoint x: 379, endPoint y: 421, distance: 68.7
click at [379, 421] on div at bounding box center [359, 404] width 107 height 112
drag, startPoint x: 417, startPoint y: 501, endPoint x: 110, endPoint y: 433, distance: 314.8
click at [417, 501] on button "Apply" at bounding box center [424, 508] width 34 height 16
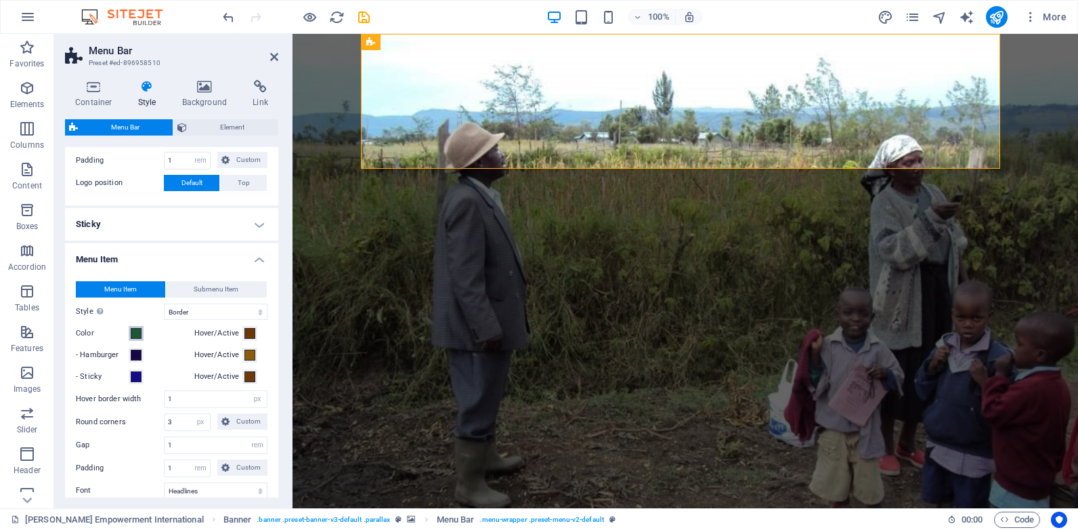
click at [137, 336] on span at bounding box center [136, 333] width 11 height 11
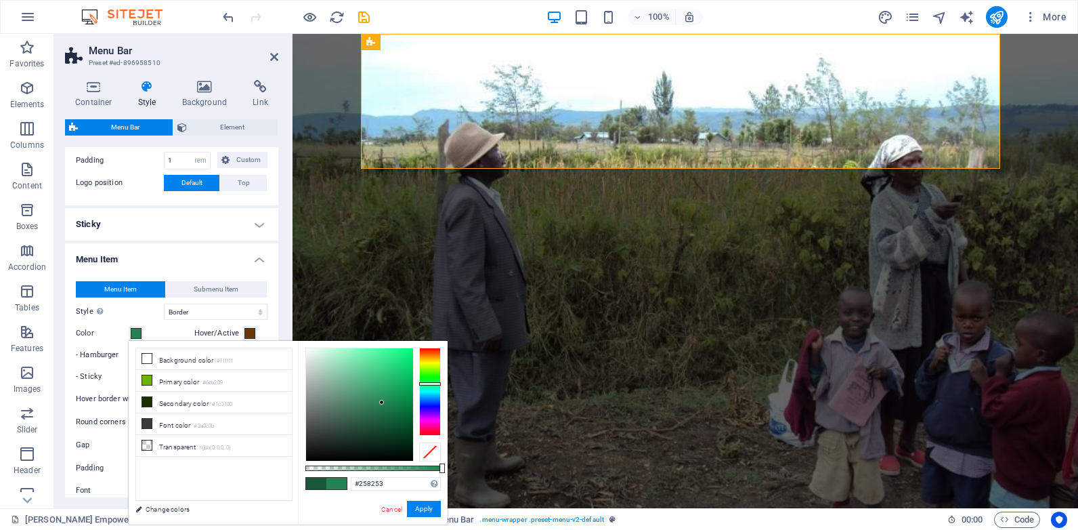
drag, startPoint x: 376, startPoint y: 419, endPoint x: 383, endPoint y: 400, distance: 20.1
click at [383, 400] on div at bounding box center [381, 402] width 5 height 5
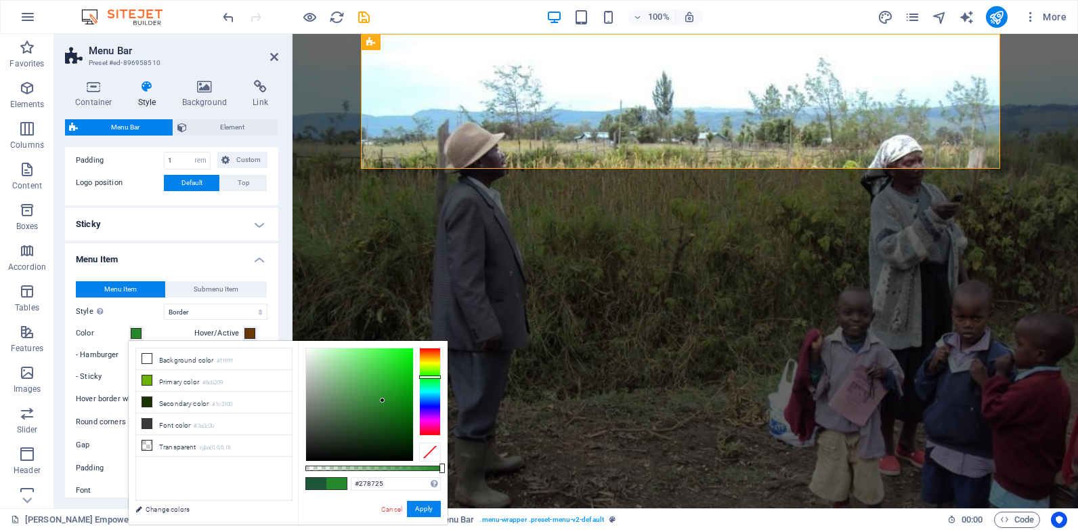
drag, startPoint x: 425, startPoint y: 384, endPoint x: 429, endPoint y: 376, distance: 9.4
click at [429, 376] on div at bounding box center [430, 376] width 22 height 3
drag, startPoint x: 414, startPoint y: 504, endPoint x: 88, endPoint y: 364, distance: 354.3
click at [414, 504] on button "Apply" at bounding box center [424, 508] width 34 height 16
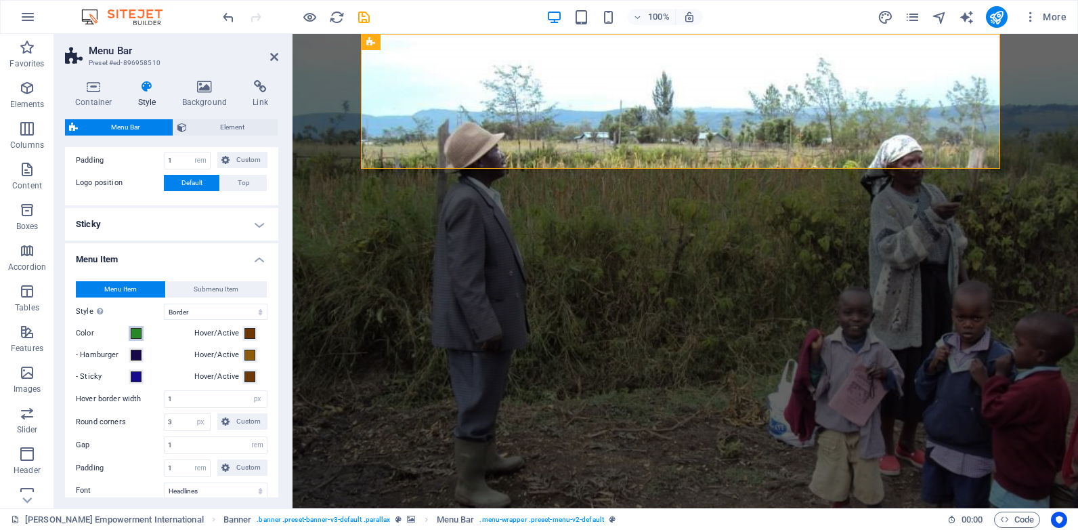
click at [137, 331] on span at bounding box center [136, 333] width 11 height 11
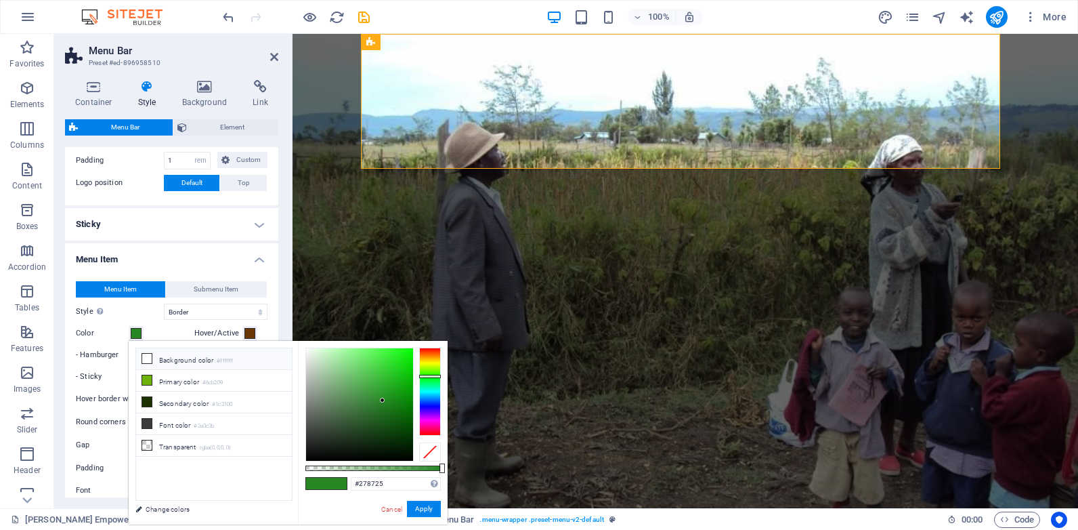
click at [194, 360] on li "Background color #ffffff" at bounding box center [214, 359] width 156 height 22
type input "#ffffff"
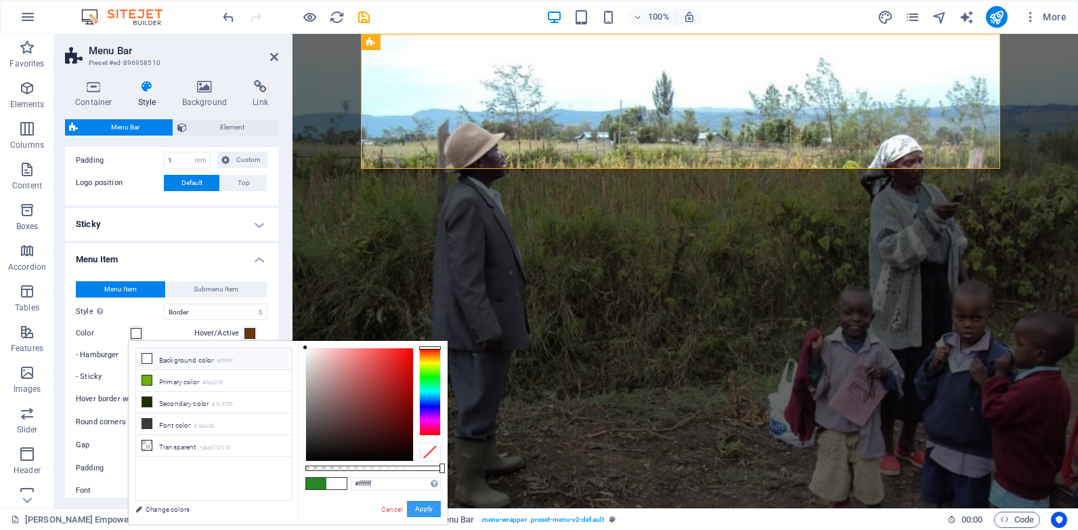
click at [422, 509] on button "Apply" at bounding box center [424, 508] width 34 height 16
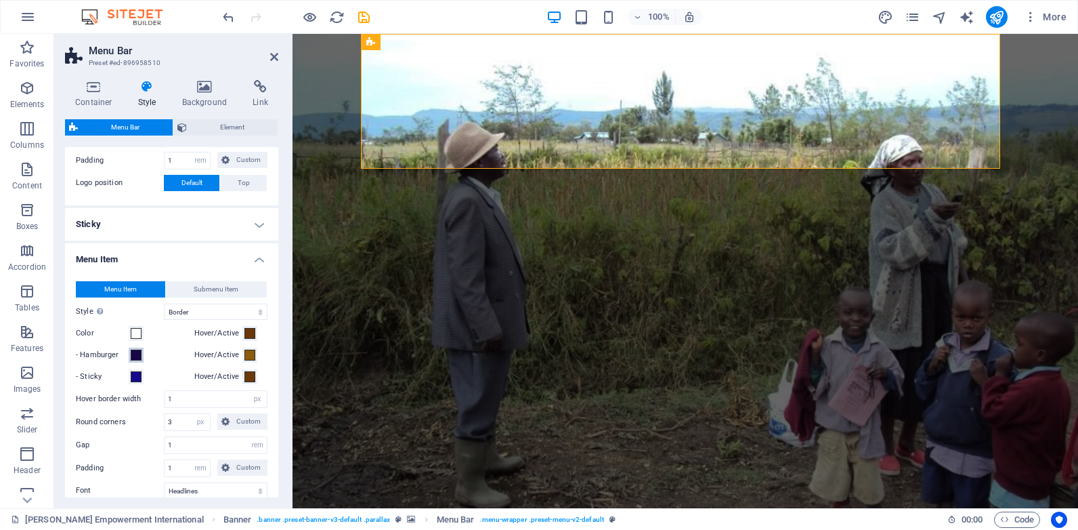
click at [139, 355] on span at bounding box center [136, 354] width 11 height 11
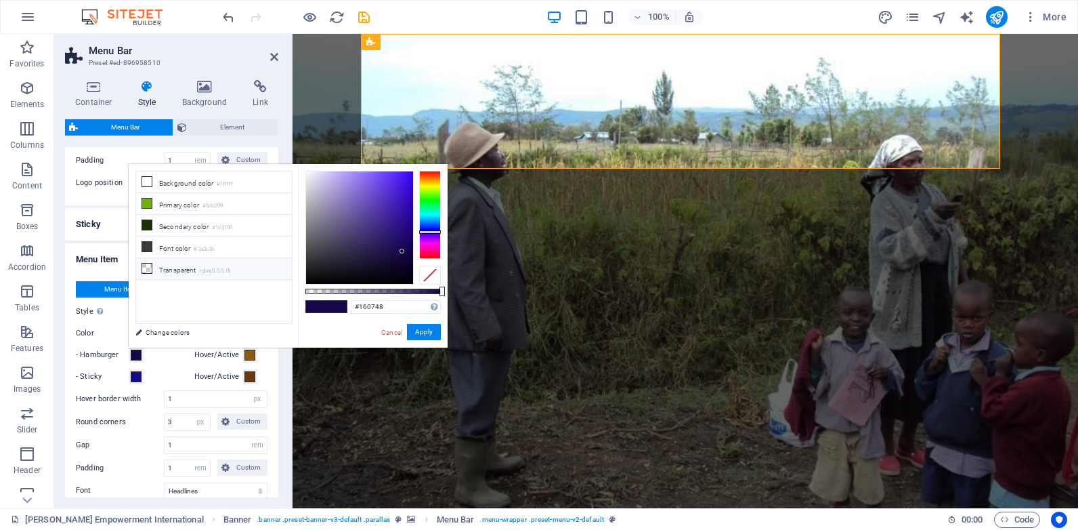
click at [184, 264] on li "Transparent rgba(0,0,0,.0)" at bounding box center [214, 269] width 156 height 22
type input "rgba(0, 0, 0, 0)"
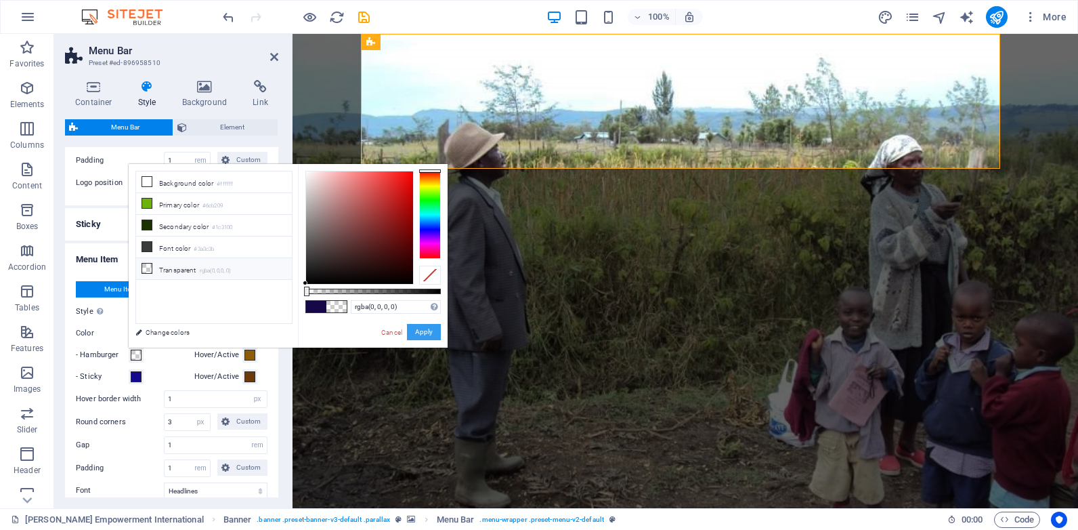
click at [423, 332] on button "Apply" at bounding box center [424, 332] width 34 height 16
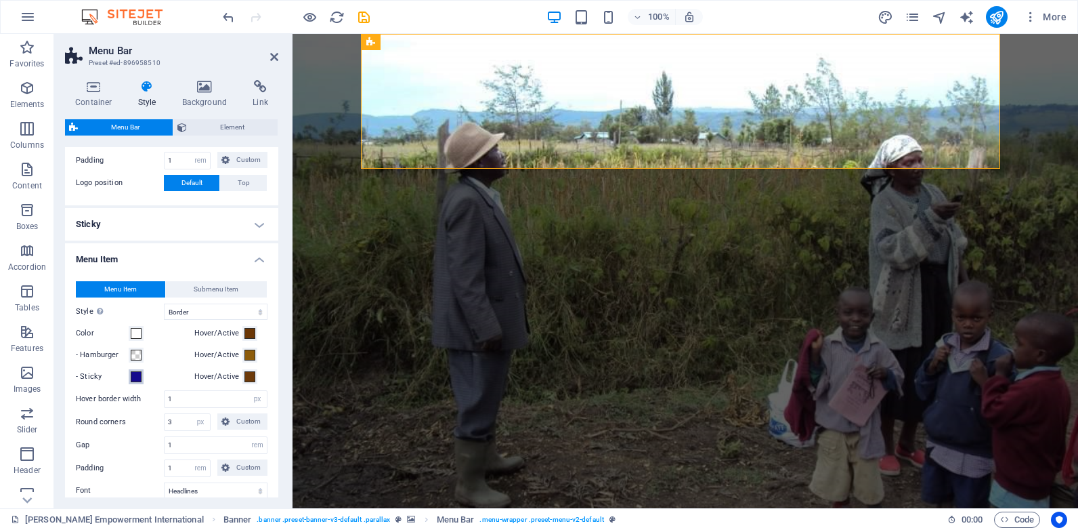
click at [138, 374] on span at bounding box center [136, 376] width 11 height 11
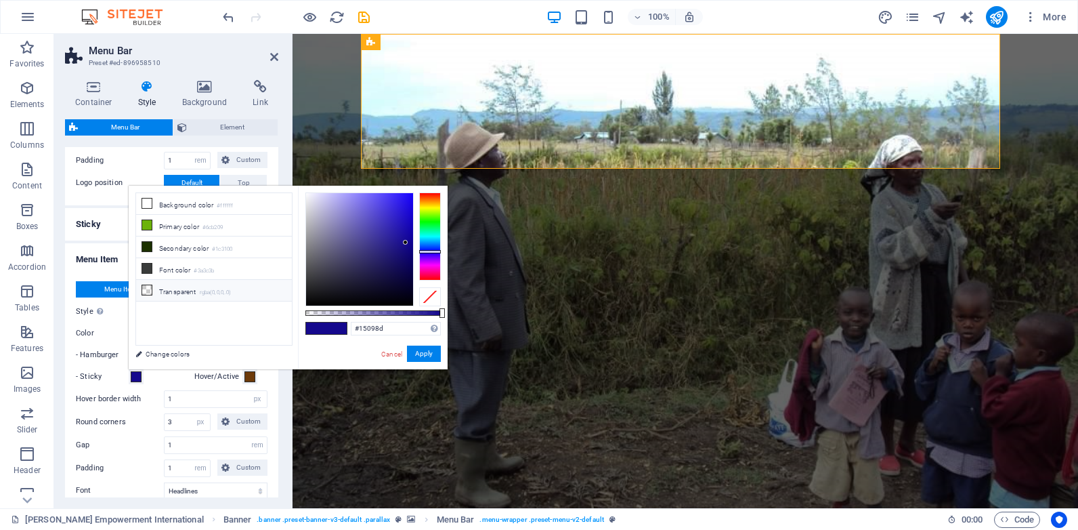
click at [195, 286] on li "Transparent rgba(0,0,0,.0)" at bounding box center [214, 291] width 156 height 22
type input "rgba(0, 0, 0, 0)"
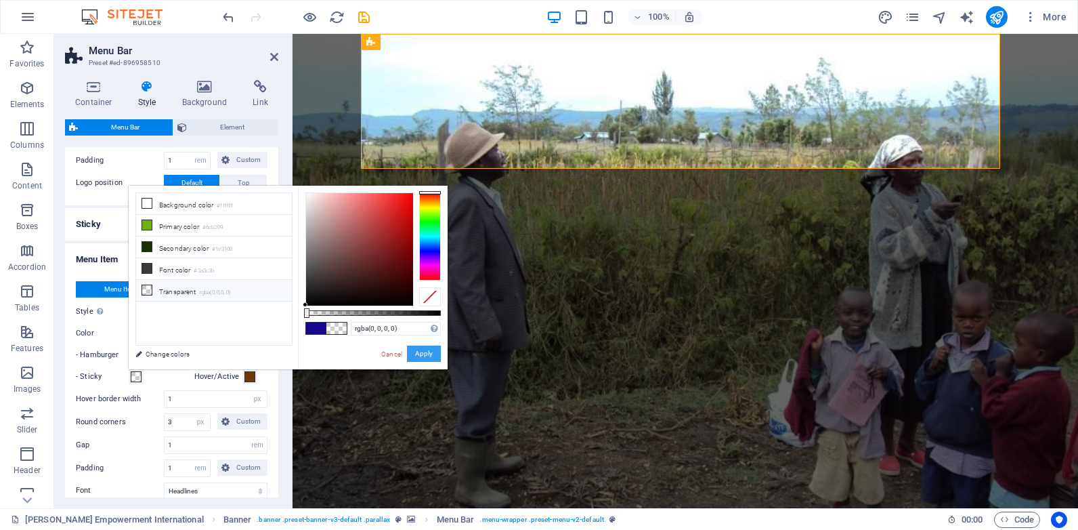
click at [428, 354] on button "Apply" at bounding box center [424, 353] width 34 height 16
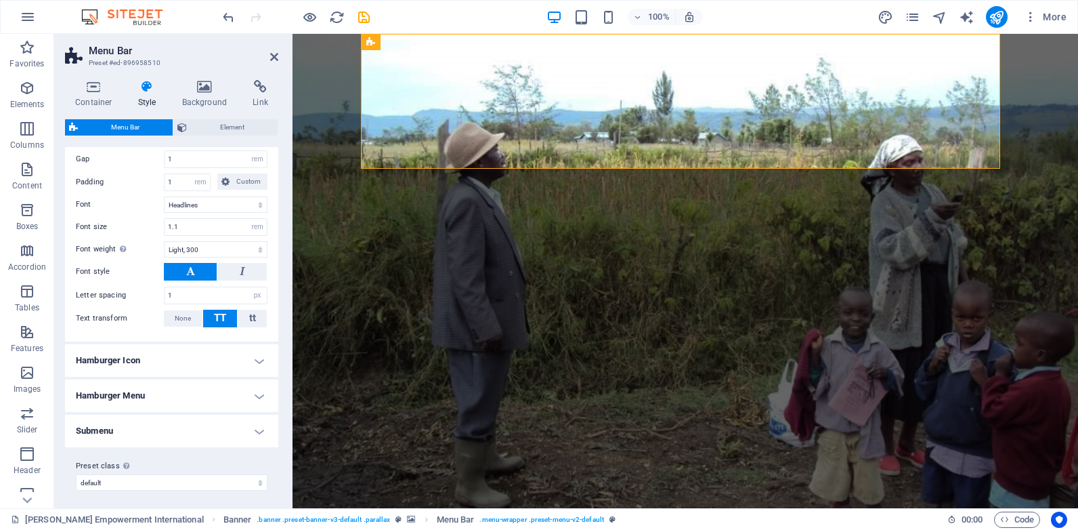
scroll to position [791, 0]
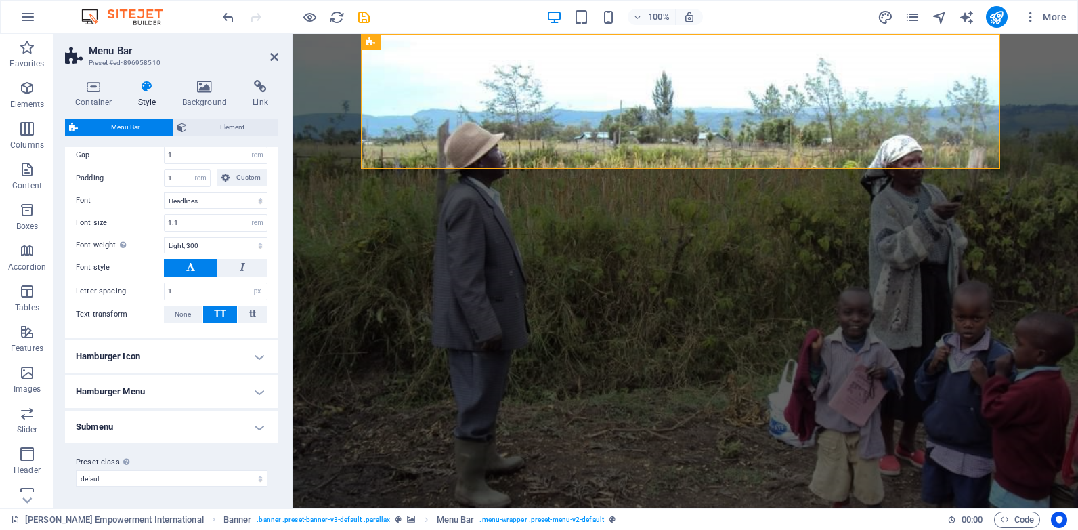
click at [259, 360] on h4 "Hamburger Icon" at bounding box center [171, 356] width 213 height 33
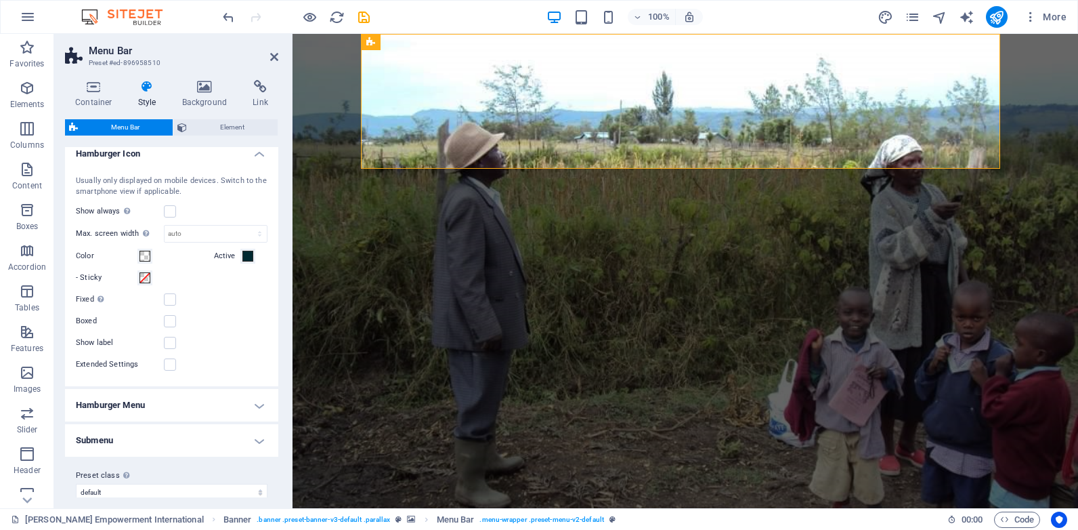
scroll to position [1007, 0]
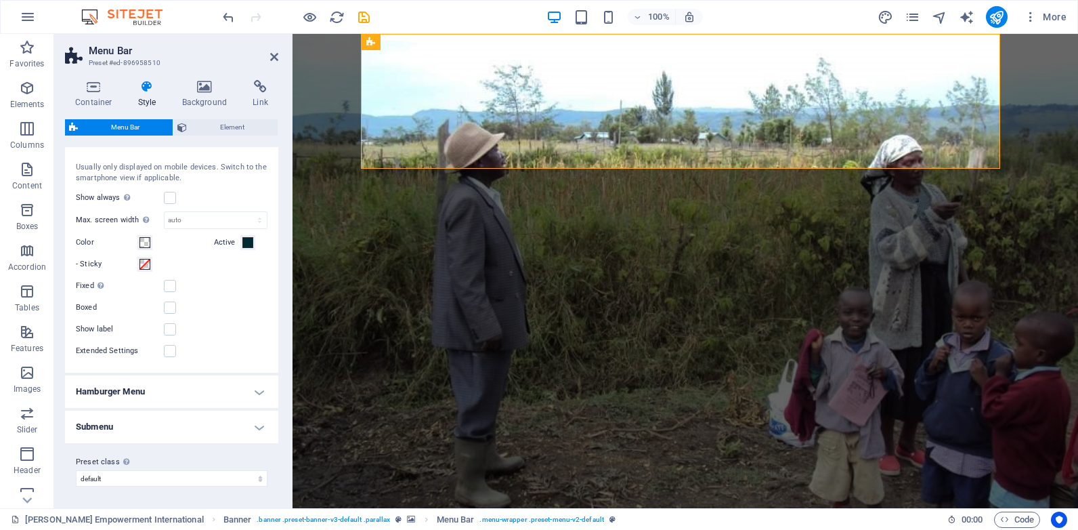
click at [259, 397] on h4 "Hamburger Menu" at bounding box center [171, 391] width 213 height 33
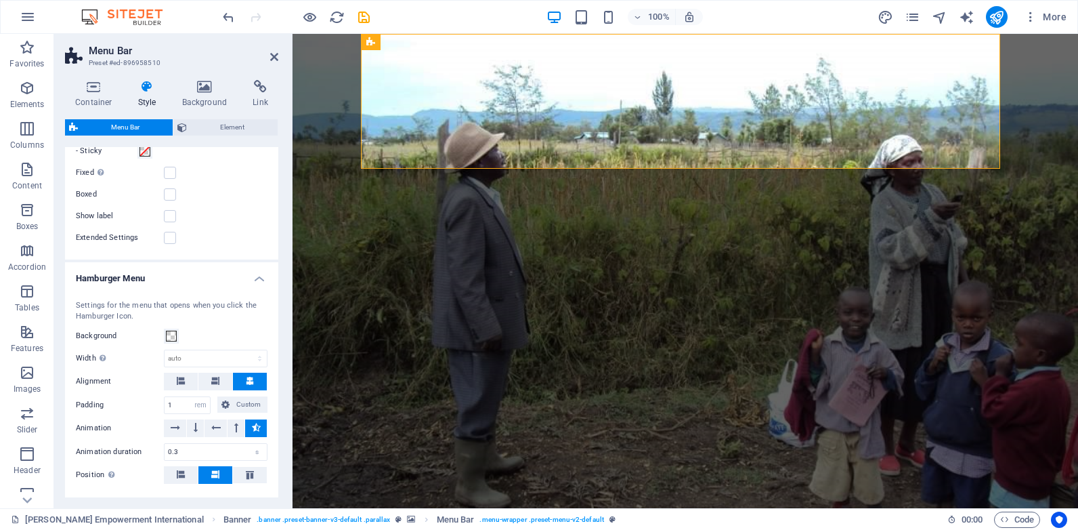
scroll to position [1210, 0]
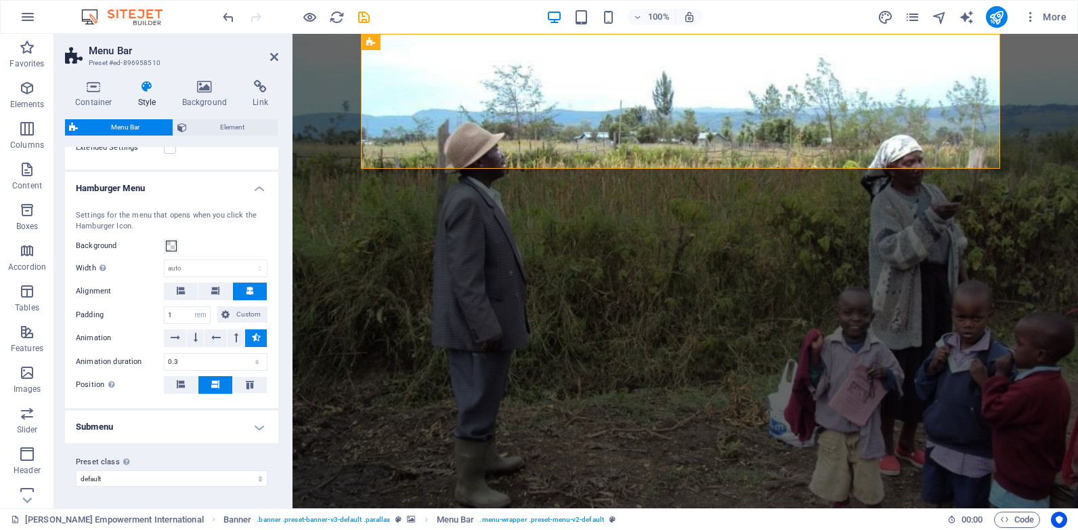
click at [365, 6] on div at bounding box center [296, 17] width 152 height 22
click at [365, 15] on icon "save" at bounding box center [364, 17] width 16 height 16
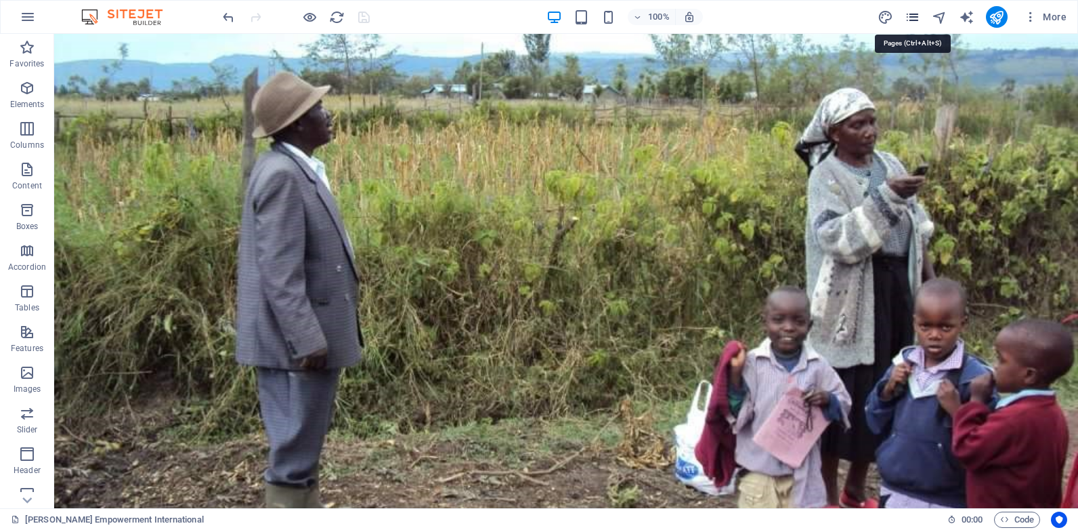
click at [913, 14] on icon "pages" at bounding box center [913, 17] width 16 height 16
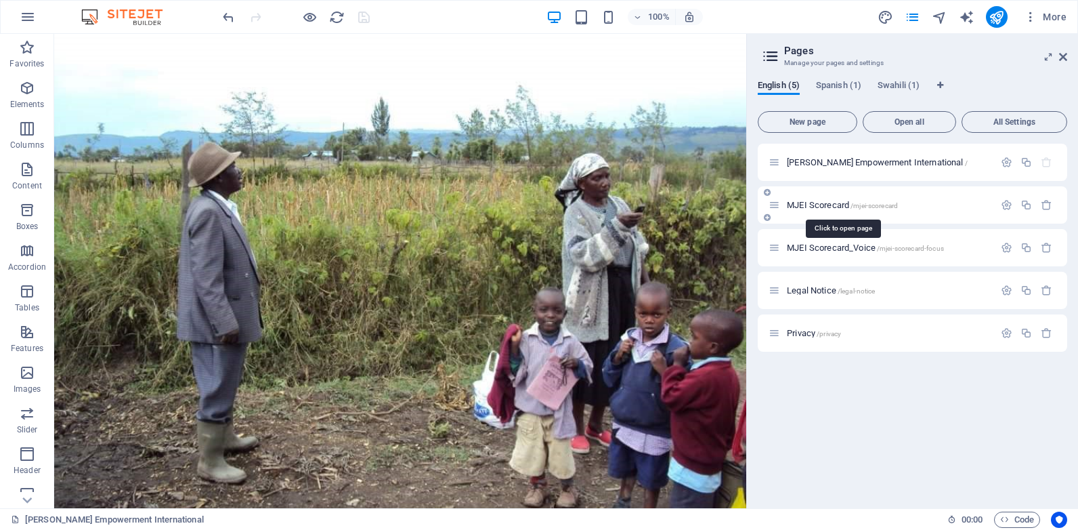
click at [874, 204] on span "/mjei-scorecard" at bounding box center [873, 205] width 47 height 7
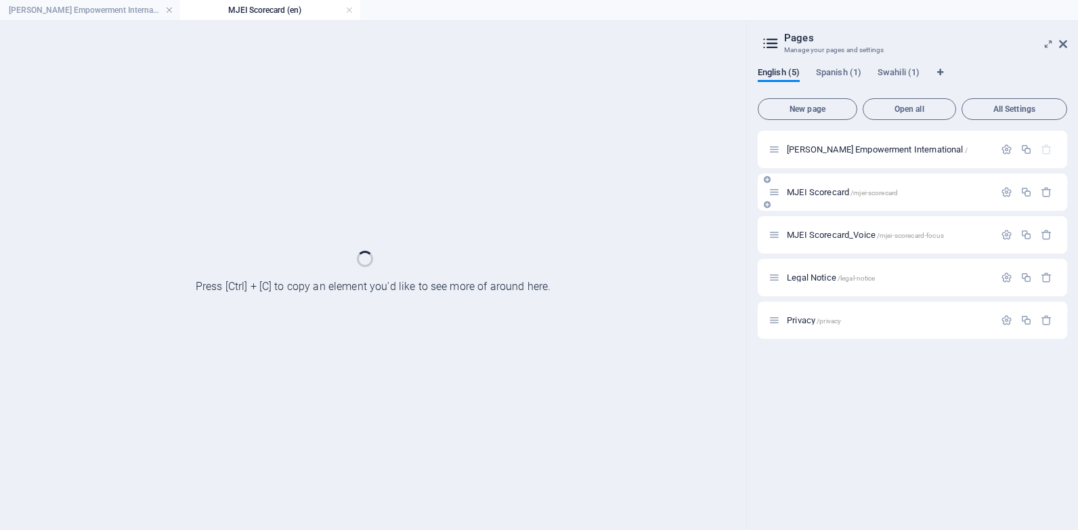
click at [874, 204] on div "MJEI Scorecard /mjei-scorecard" at bounding box center [912, 191] width 309 height 37
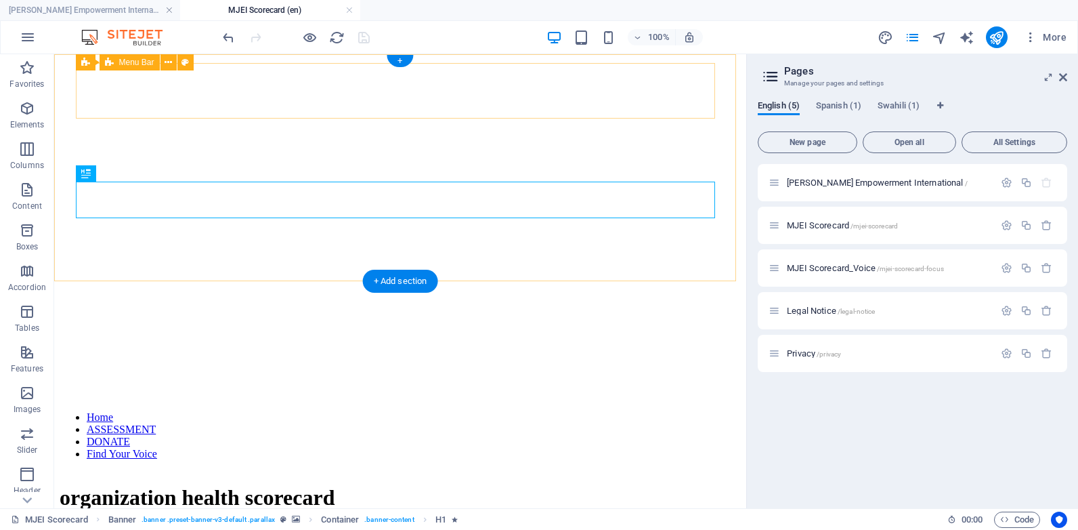
scroll to position [0, 0]
click at [202, 411] on nav "Home ASSESSMENT DONATE Find Your Voice" at bounding box center [400, 435] width 681 height 49
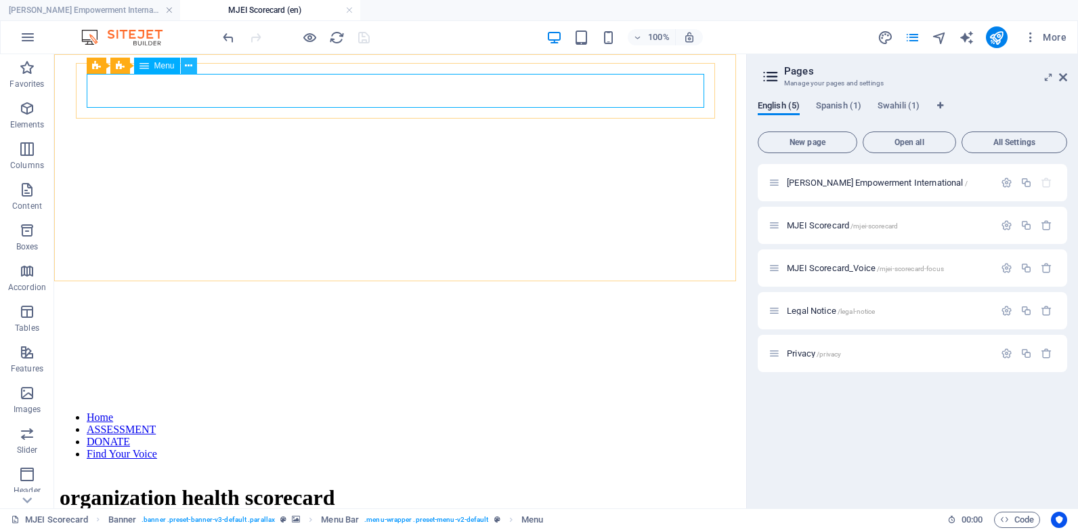
click at [188, 70] on icon at bounding box center [188, 66] width 7 height 14
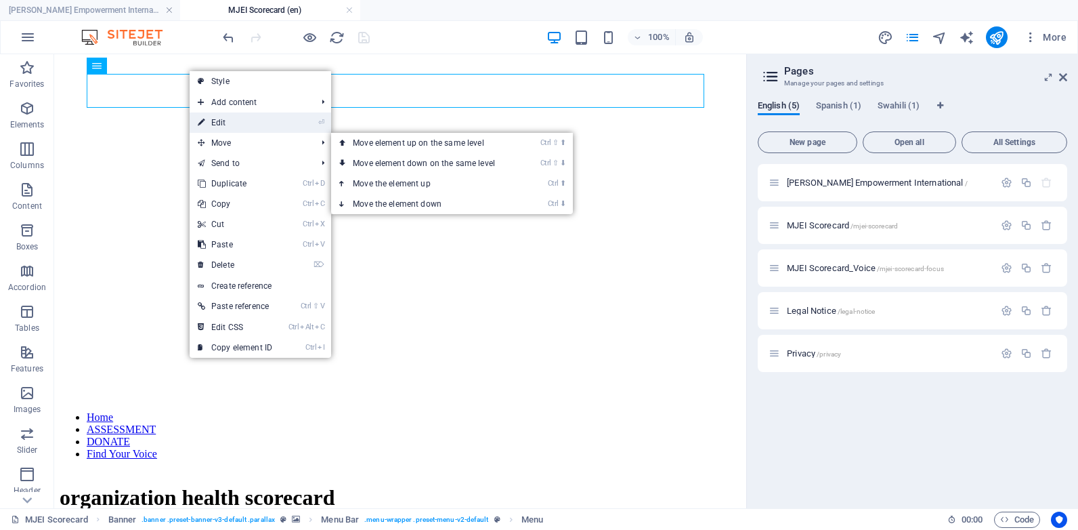
click at [230, 130] on link "⏎ Edit" at bounding box center [235, 122] width 91 height 20
select select
select select "1"
select select "2"
select select
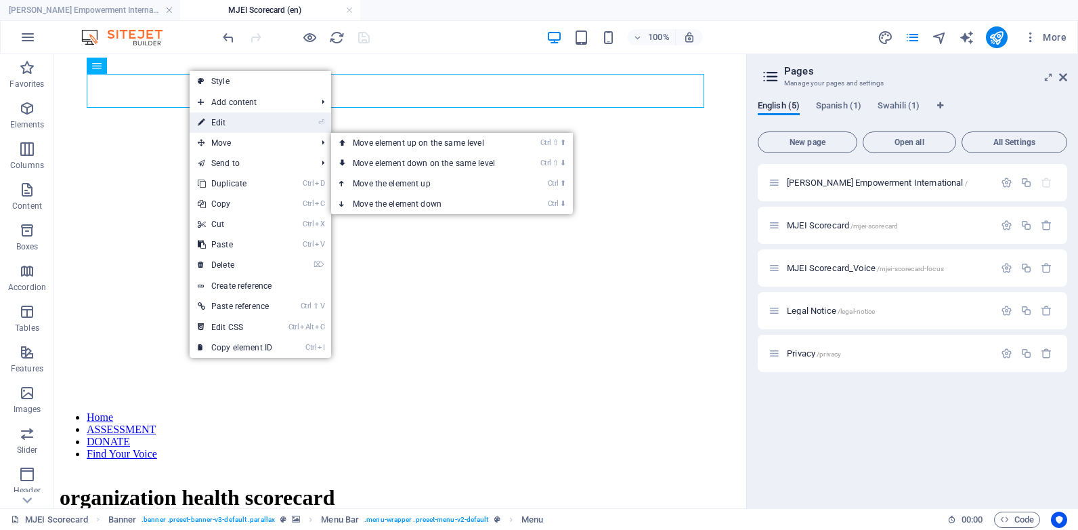
select select "primary"
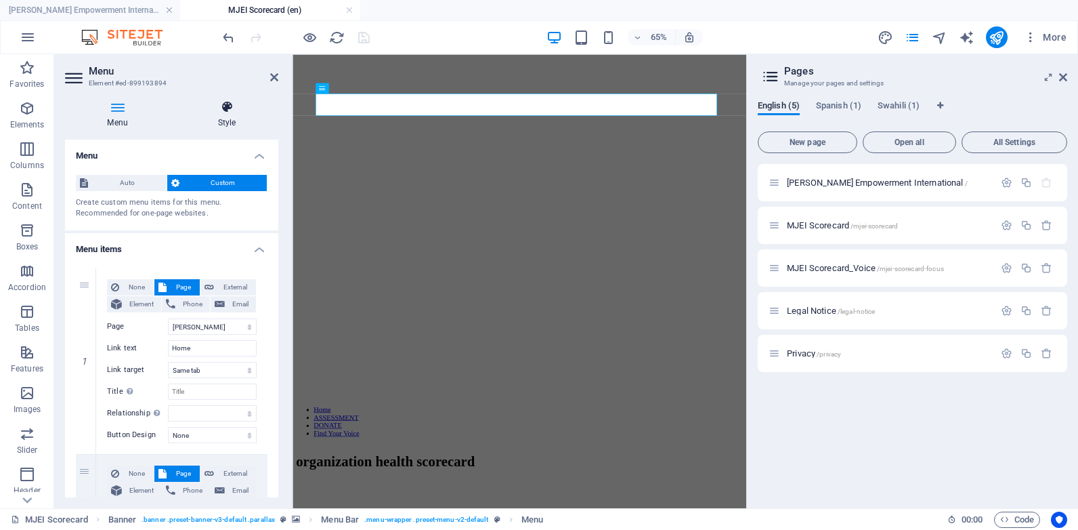
click at [228, 118] on h4 "Style" at bounding box center [226, 114] width 103 height 28
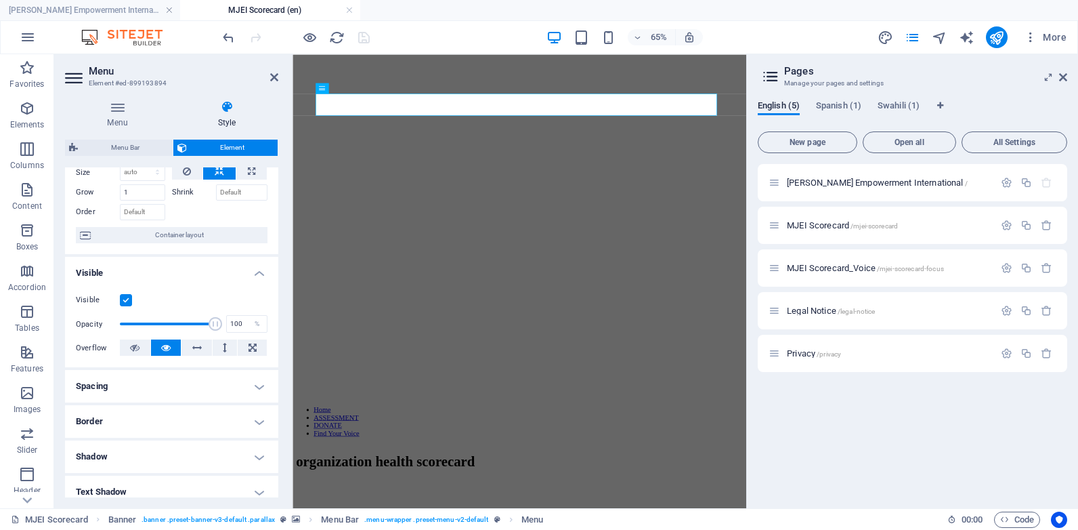
scroll to position [21, 0]
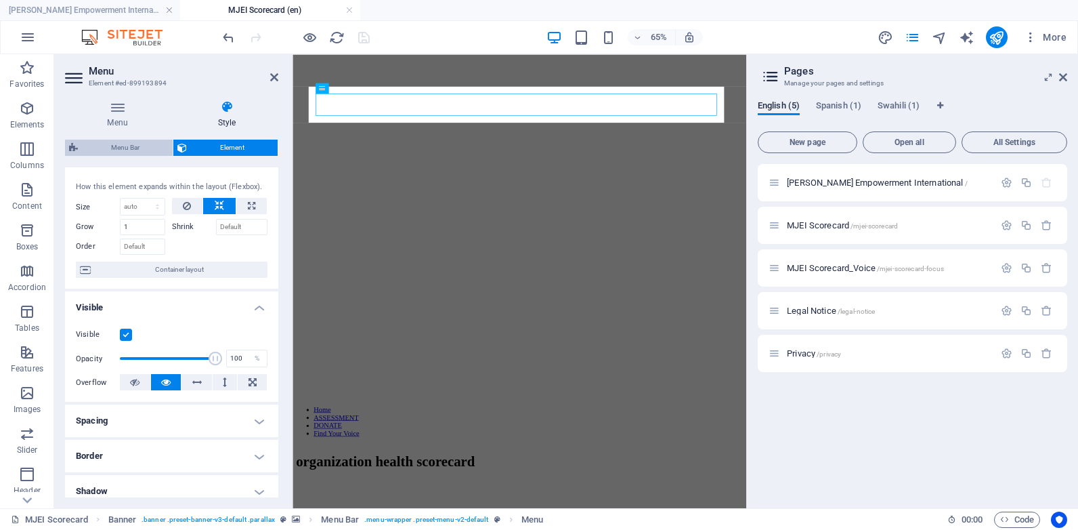
click at [135, 148] on span "Menu Bar" at bounding box center [125, 147] width 87 height 16
select select "rem"
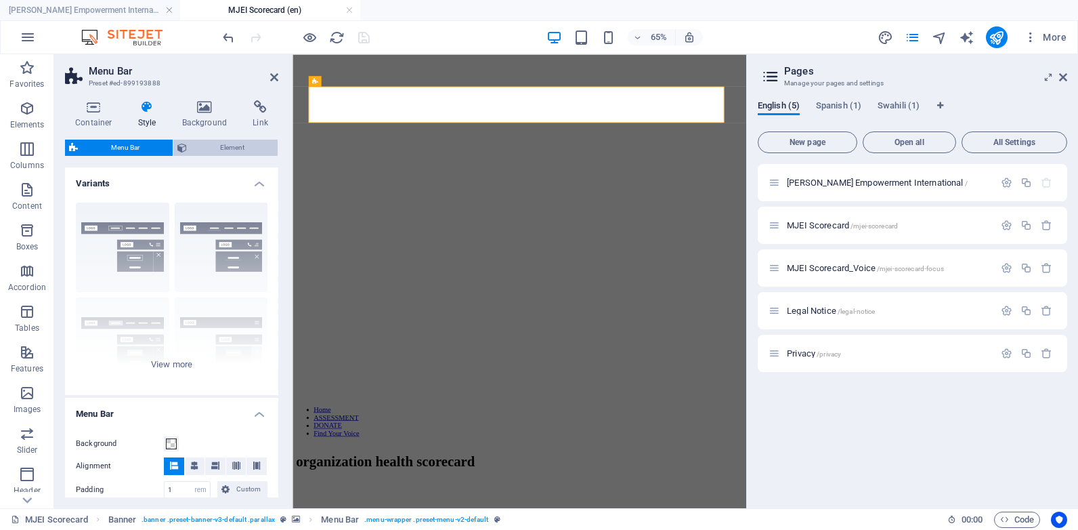
click at [244, 151] on span "Element" at bounding box center [232, 147] width 83 height 16
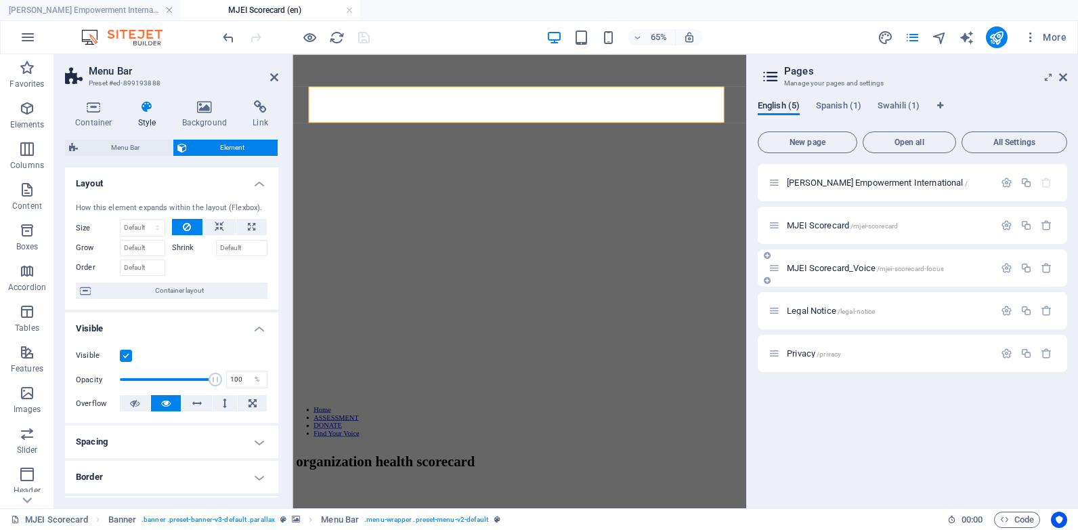
click at [863, 260] on div "MJEI Scorecard_Voice /mjei-scorecard-focus" at bounding box center [881, 268] width 225 height 16
click at [866, 270] on span "MJEI Scorecard_Voice /mjei-scorecard-focus" at bounding box center [865, 268] width 157 height 10
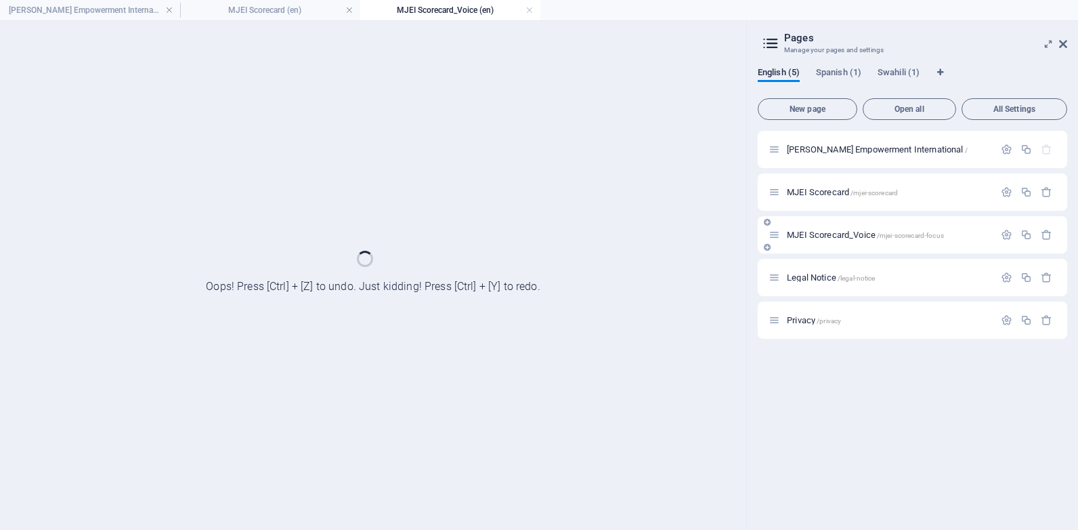
click at [866, 270] on div "Legal Notice /legal-notice" at bounding box center [881, 277] width 225 height 16
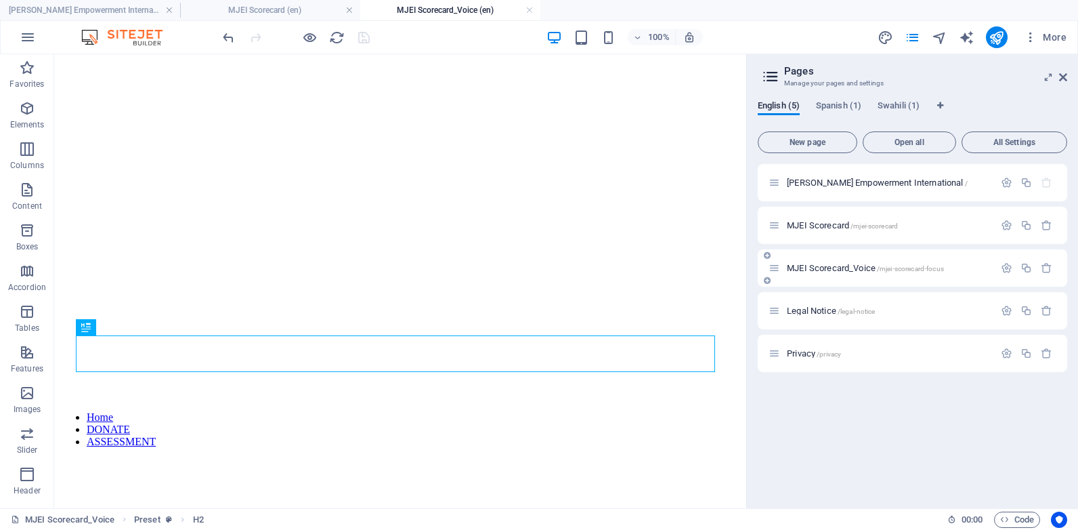
scroll to position [0, 0]
click at [165, 144] on icon at bounding box center [164, 144] width 7 height 14
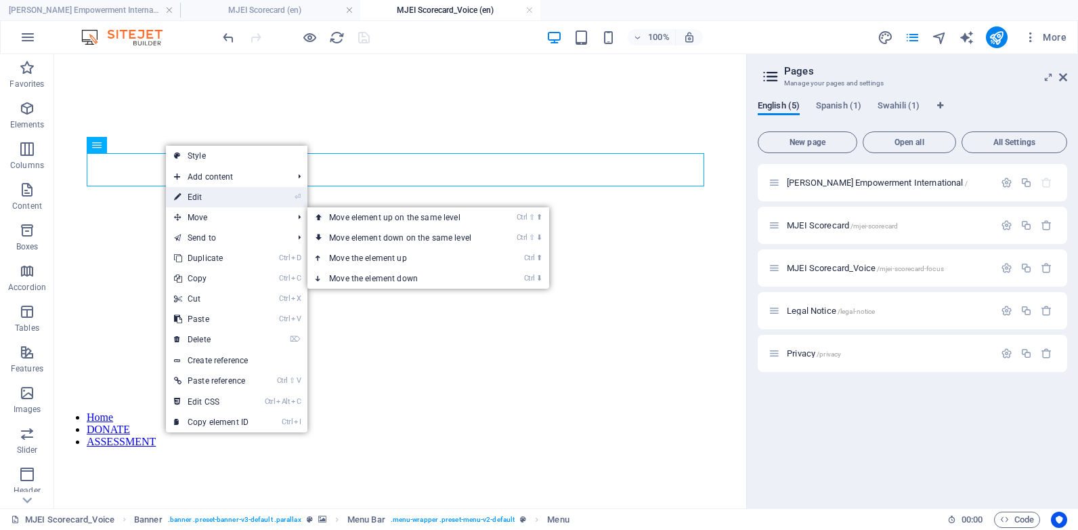
click at [198, 202] on link "⏎ Edit" at bounding box center [211, 197] width 91 height 20
select select "1"
select select "primary"
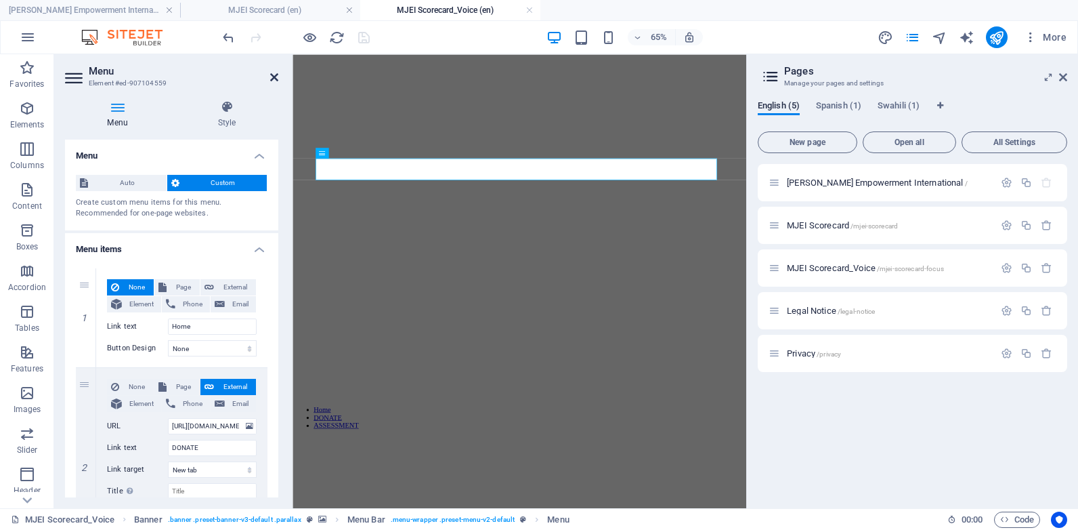
click at [274, 79] on icon at bounding box center [274, 77] width 8 height 11
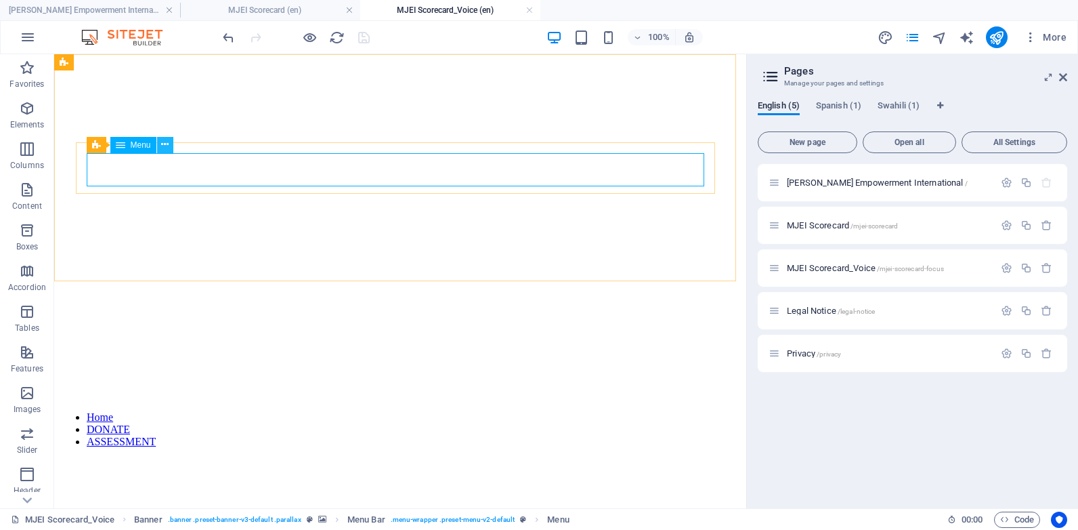
click at [167, 146] on icon at bounding box center [164, 144] width 7 height 14
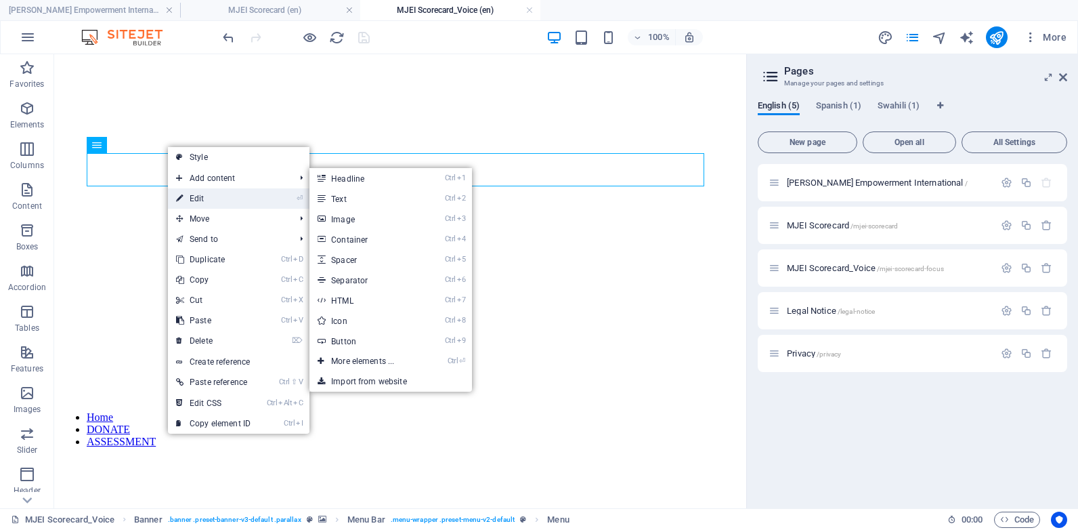
click at [195, 202] on link "⏎ Edit" at bounding box center [213, 198] width 91 height 20
select select "1"
select select "primary"
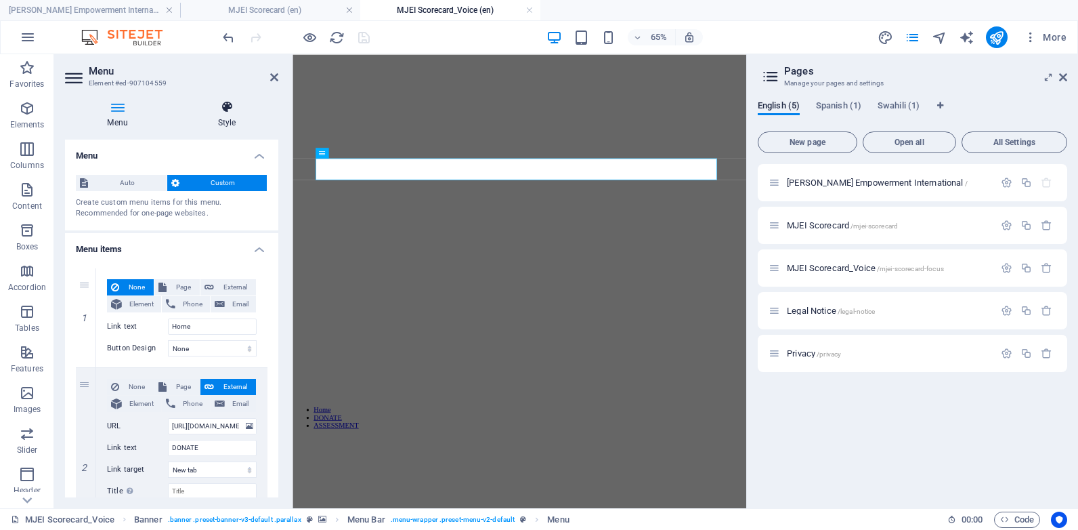
click at [200, 114] on h4 "Style" at bounding box center [226, 114] width 103 height 28
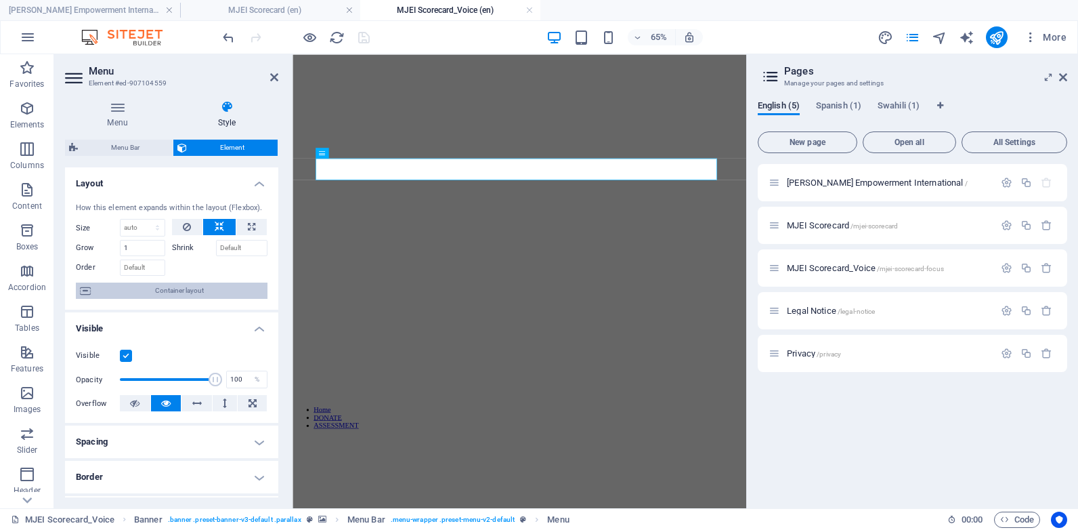
click at [200, 295] on span "Container layout" at bounding box center [179, 290] width 169 height 16
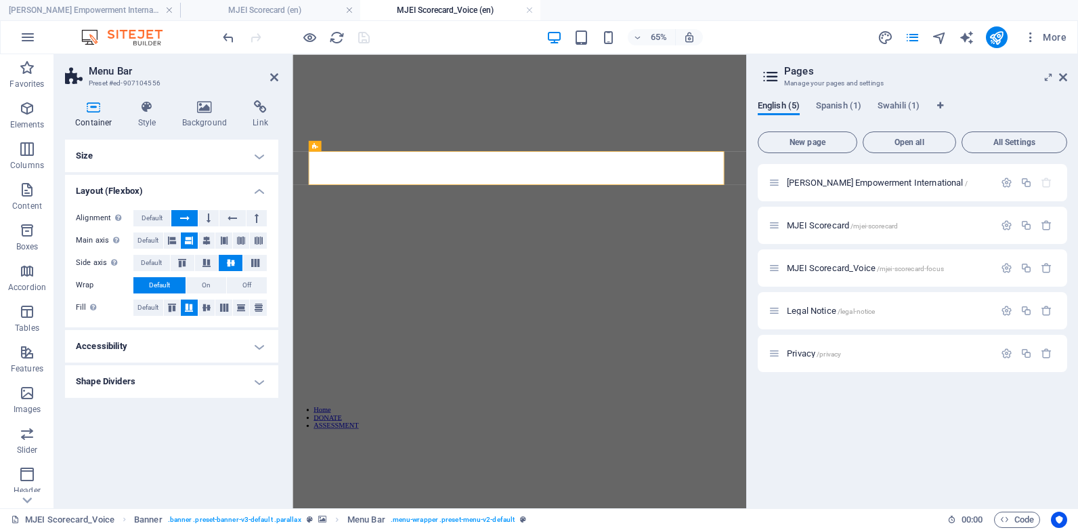
drag, startPoint x: 277, startPoint y: 234, endPoint x: 276, endPoint y: 267, distance: 33.2
click at [276, 267] on div "Size Height 76 Default px rem % vh vw Min. height 0 None px rem % vh vw Width 9…" at bounding box center [171, 318] width 213 height 358
click at [263, 216] on button at bounding box center [256, 218] width 20 height 16
click at [366, 42] on icon "save" at bounding box center [364, 38] width 16 height 16
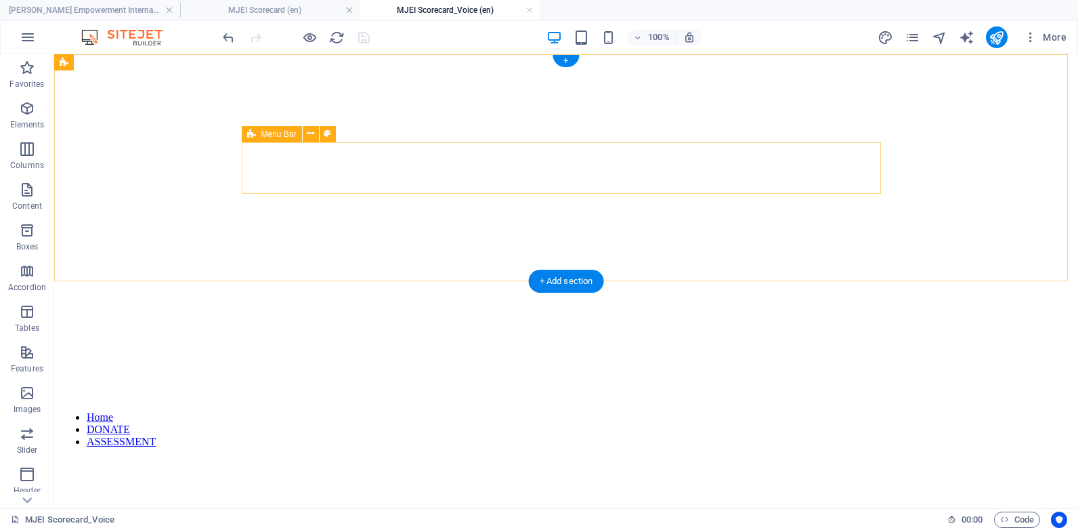
click at [343, 400] on div "Home DONATE ASSESSMENT" at bounding box center [379, 425] width 639 height 51
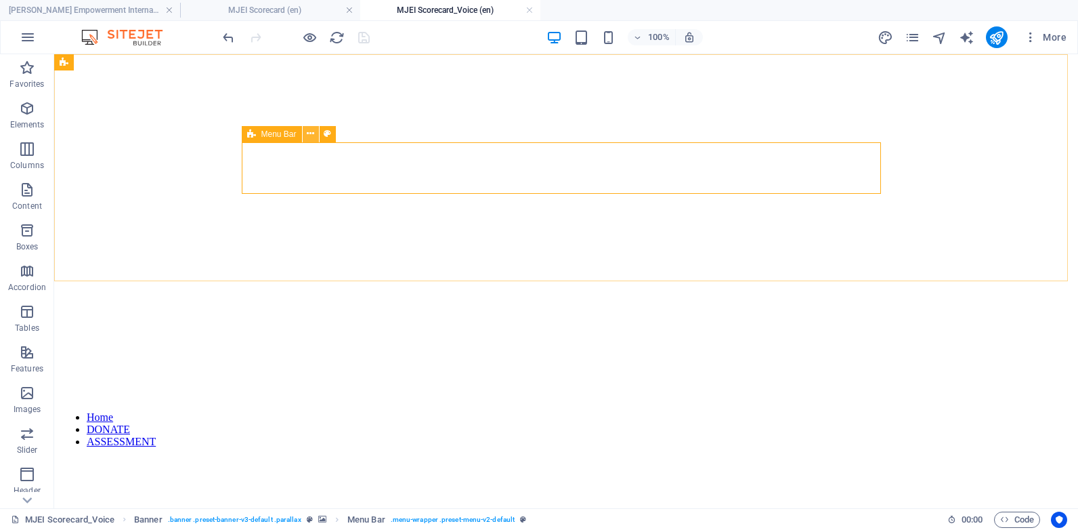
click at [312, 133] on icon at bounding box center [310, 134] width 7 height 14
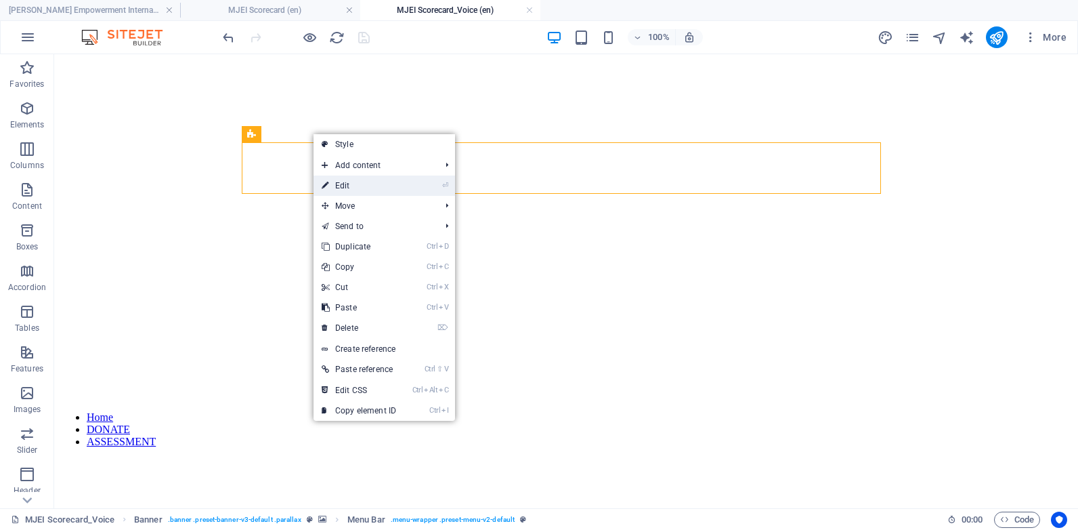
click at [342, 184] on link "⏎ Edit" at bounding box center [359, 185] width 91 height 20
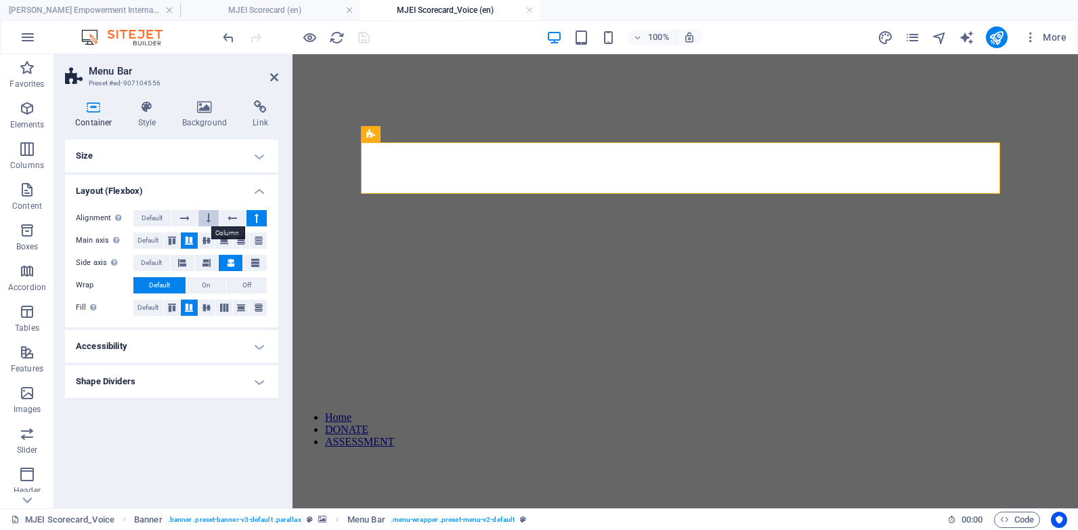
click at [214, 219] on button at bounding box center [208, 218] width 20 height 16
click at [265, 215] on button at bounding box center [256, 218] width 20 height 16
click at [255, 160] on h4 "Size" at bounding box center [171, 155] width 213 height 33
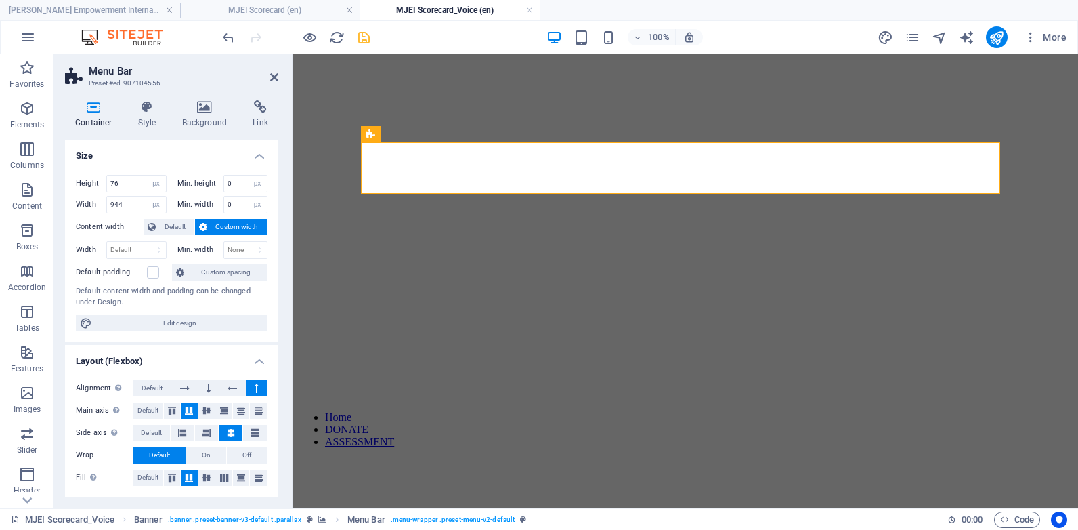
click at [179, 217] on div "Height 76 Default px rem % vh vw Min. height 0 None px rem % vh vw Width 944 De…" at bounding box center [171, 253] width 213 height 178
click at [177, 223] on span "Default" at bounding box center [175, 227] width 30 height 16
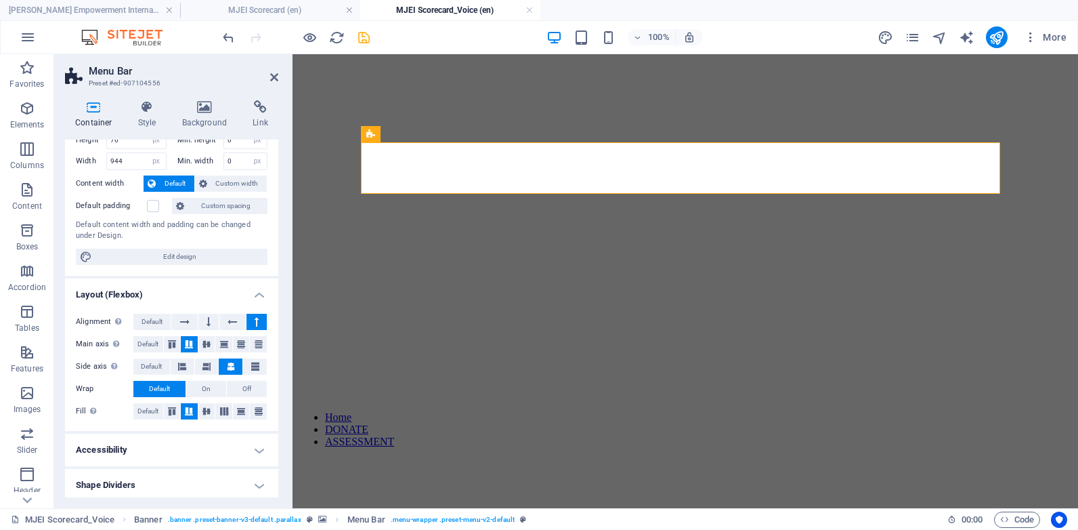
scroll to position [47, 0]
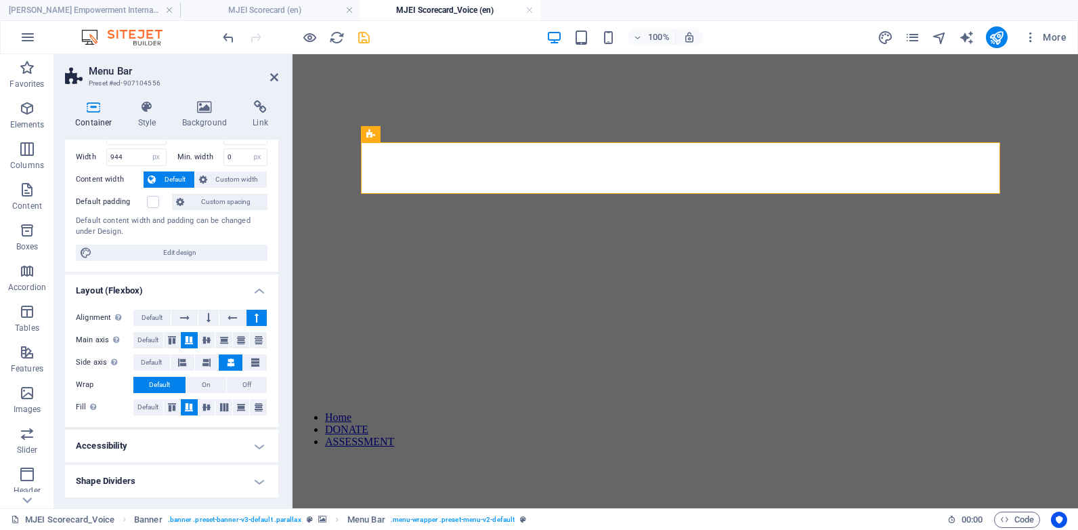
drag, startPoint x: 279, startPoint y: 262, endPoint x: 276, endPoint y: 207, distance: 55.0
click at [276, 207] on div "Container Style Background Link Size Height 76 Default px rem % vh vw Min. heig…" at bounding box center [171, 298] width 235 height 418
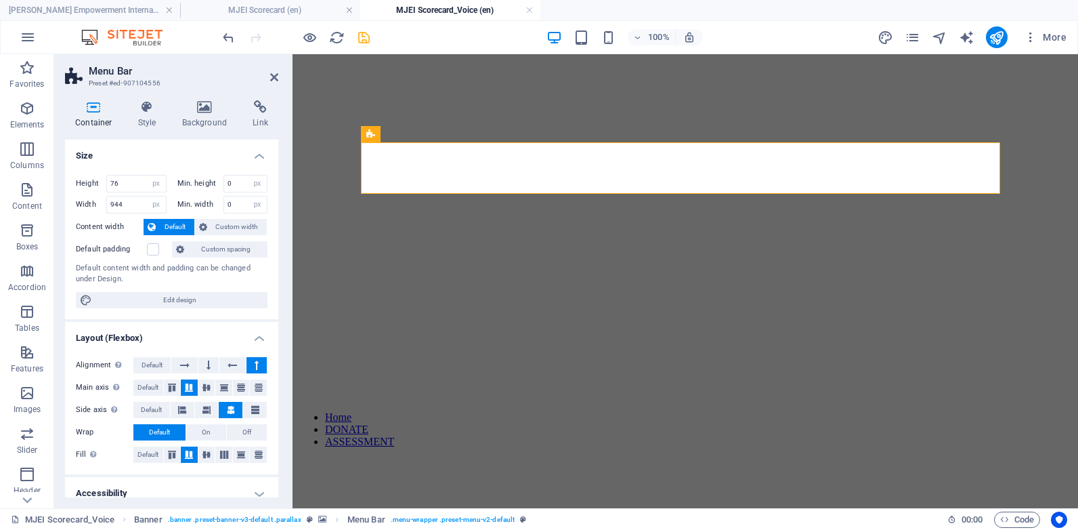
click at [368, 42] on icon "save" at bounding box center [364, 38] width 16 height 16
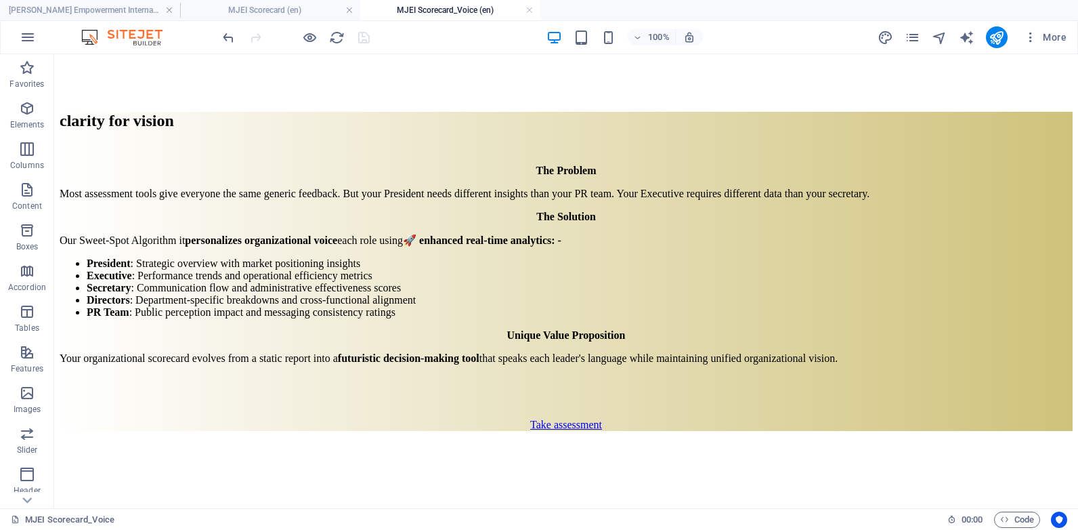
scroll to position [307, 0]
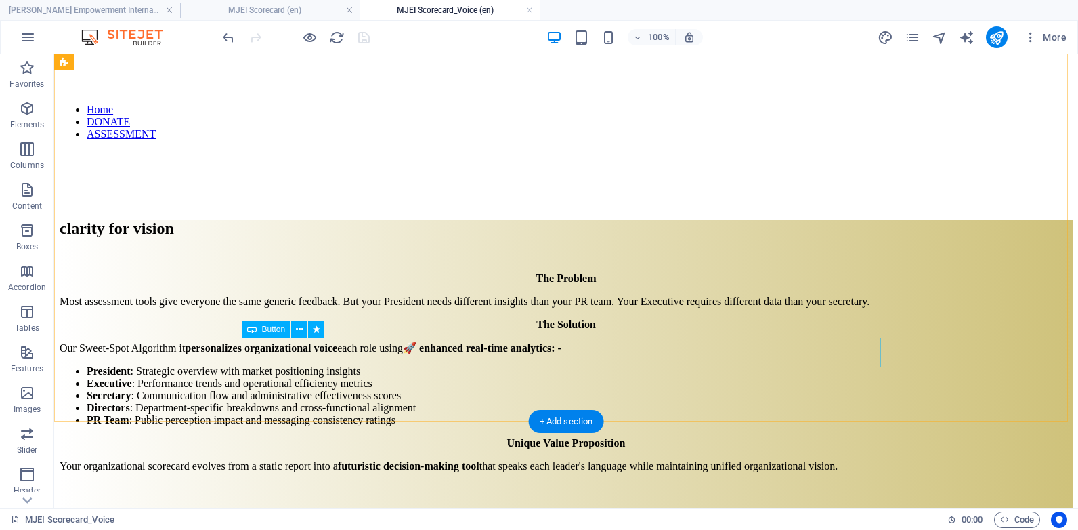
click at [599, 526] on div "Take assessment" at bounding box center [566, 532] width 1013 height 12
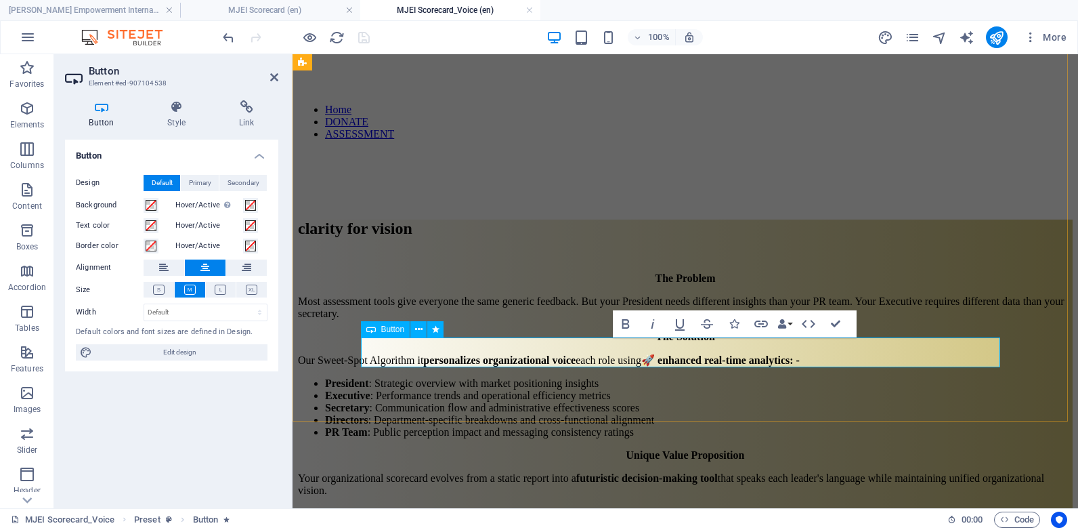
click at [416, 332] on icon at bounding box center [418, 329] width 7 height 14
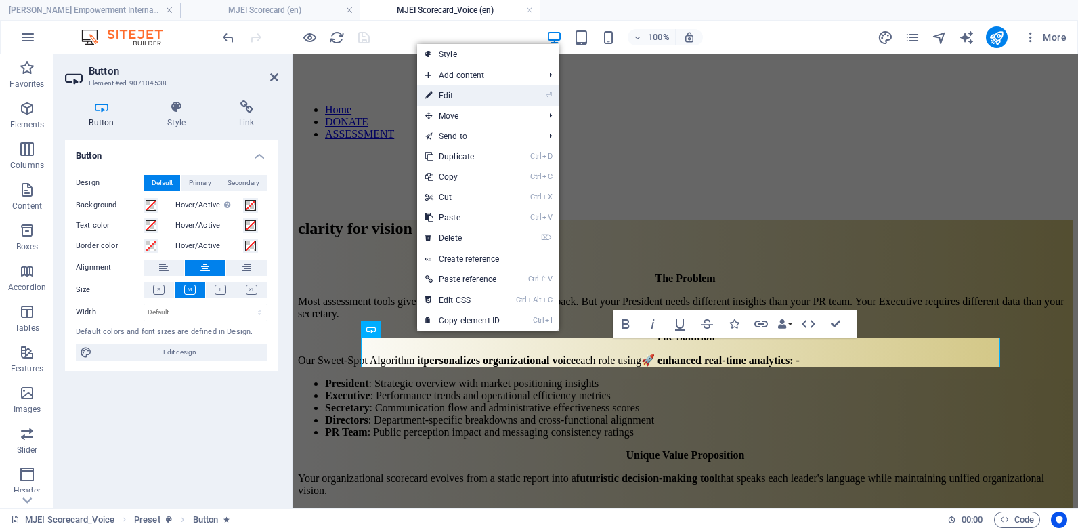
click at [445, 102] on link "⏎ Edit" at bounding box center [462, 95] width 91 height 20
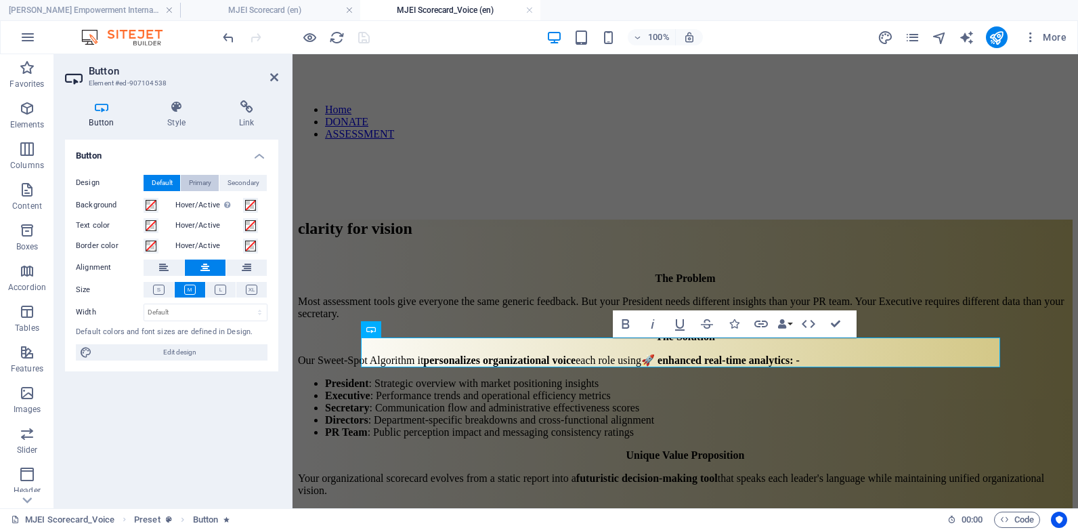
click at [195, 181] on span "Primary" at bounding box center [200, 183] width 22 height 16
click at [172, 112] on icon at bounding box center [177, 107] width 66 height 14
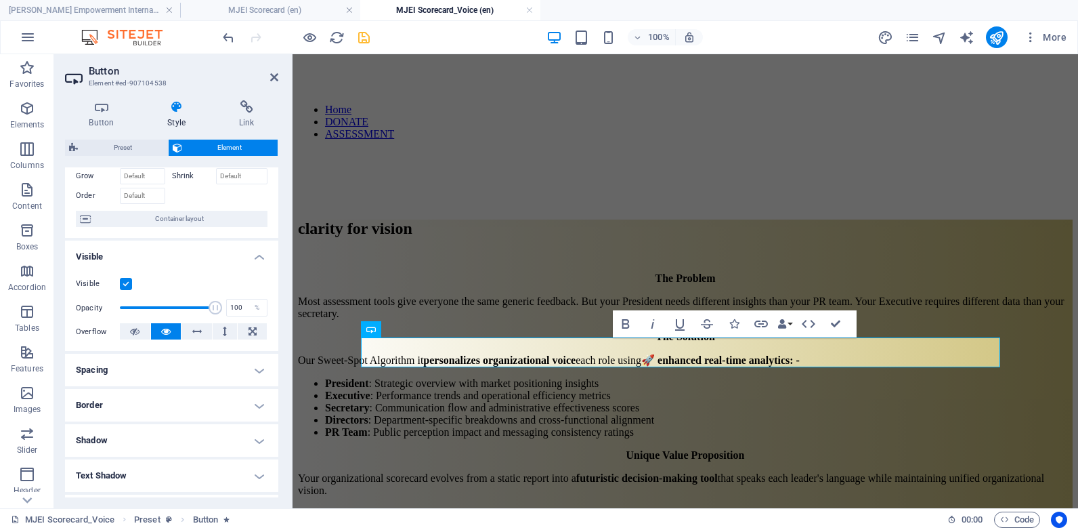
scroll to position [0, 0]
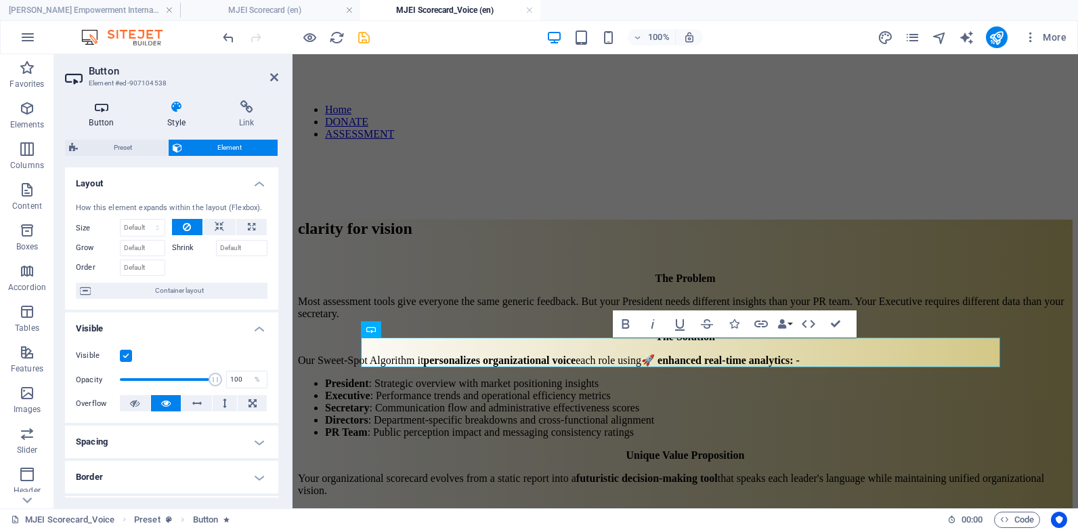
click at [105, 111] on icon at bounding box center [101, 107] width 73 height 14
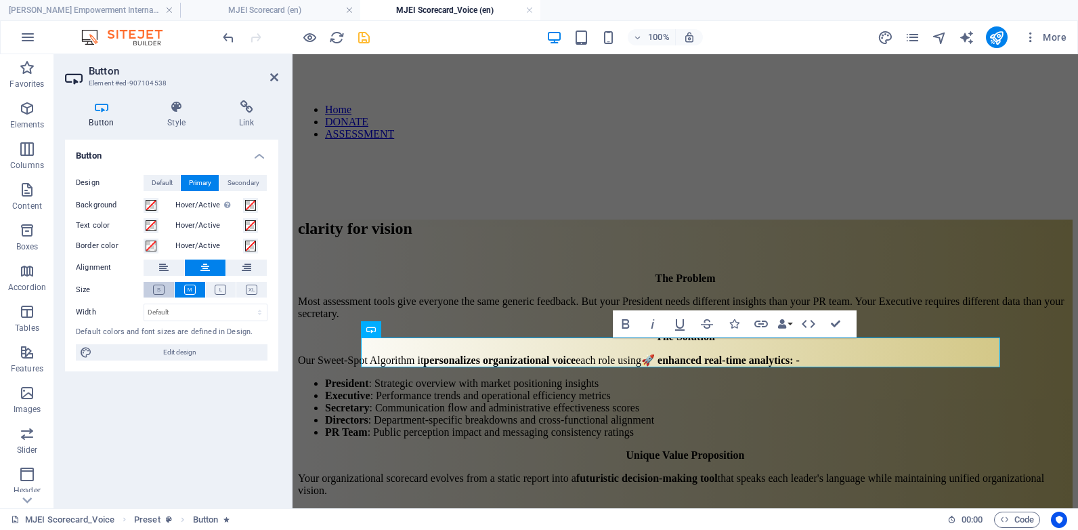
click at [155, 291] on icon at bounding box center [159, 289] width 12 height 10
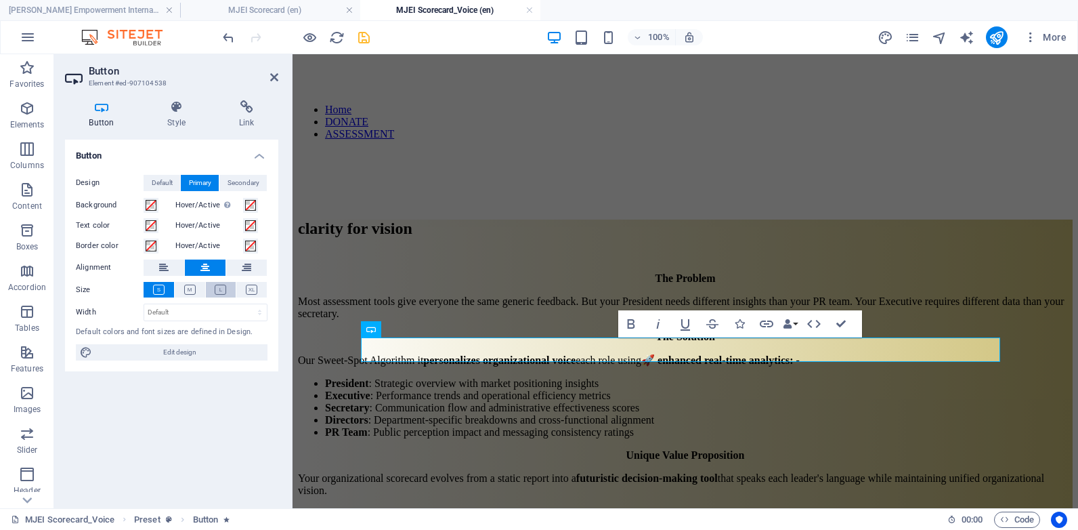
click at [213, 294] on button at bounding box center [221, 290] width 30 height 16
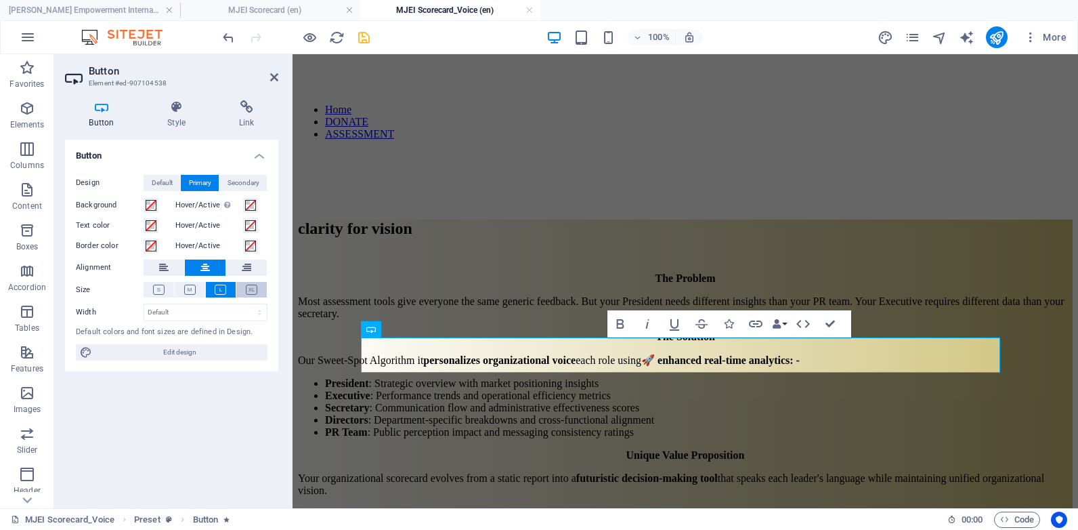
click at [249, 291] on icon at bounding box center [252, 289] width 12 height 10
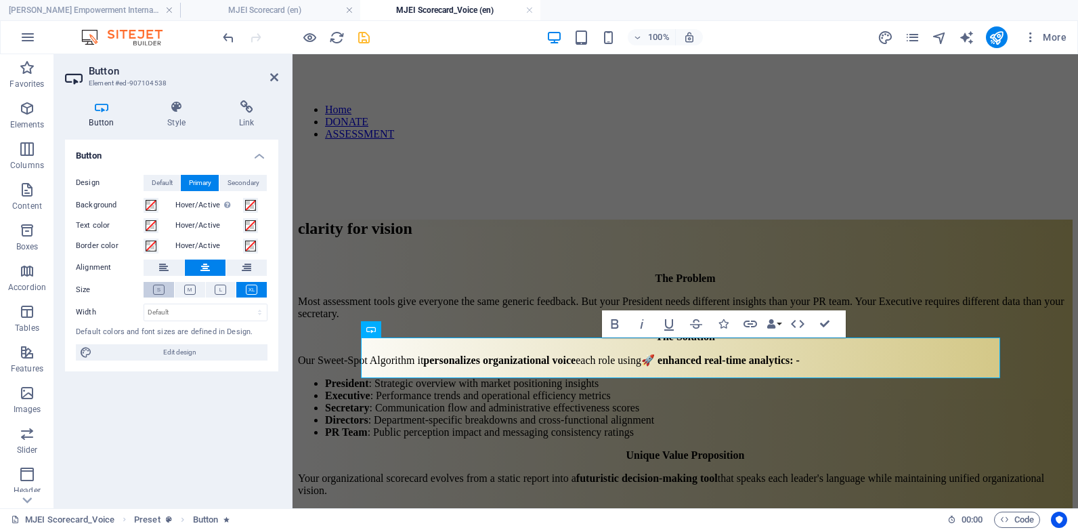
click at [158, 293] on icon at bounding box center [159, 289] width 12 height 10
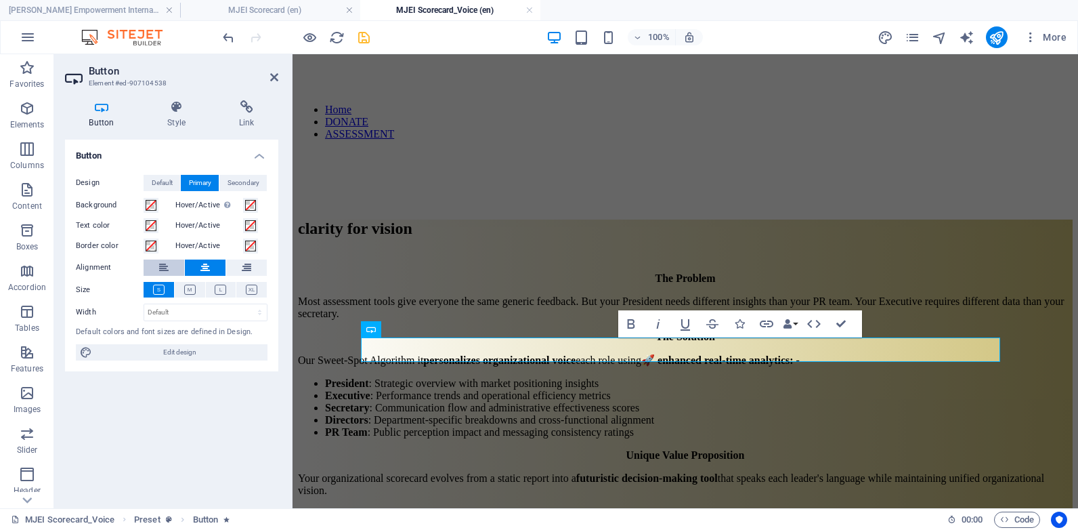
click at [171, 273] on button at bounding box center [164, 267] width 41 height 16
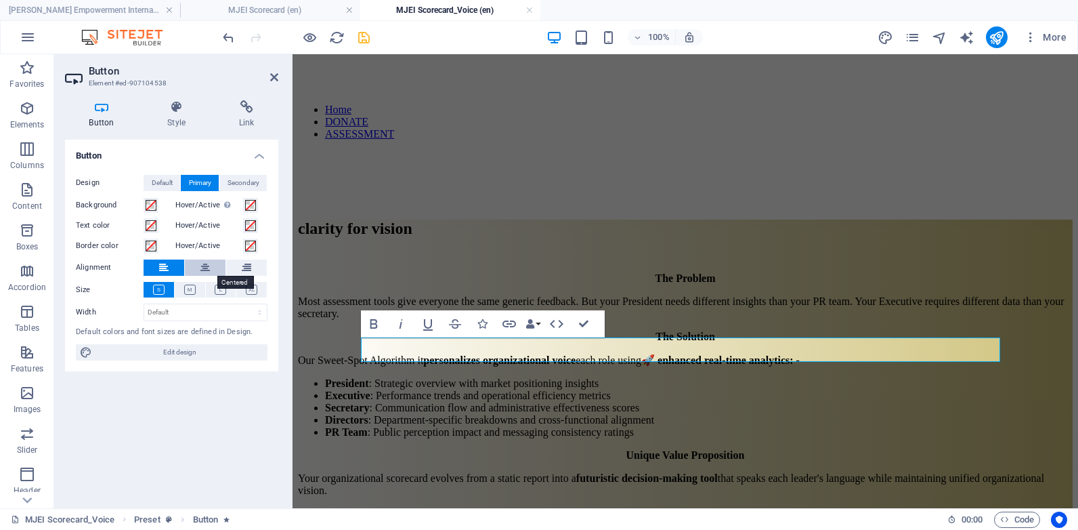
click at [199, 273] on button at bounding box center [205, 267] width 41 height 16
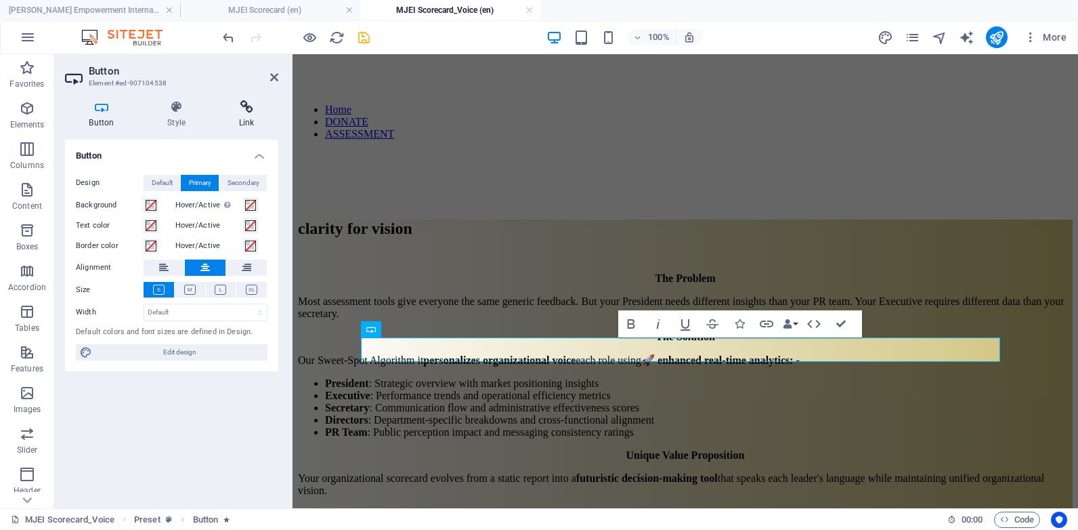
click at [234, 111] on icon at bounding box center [247, 107] width 64 height 14
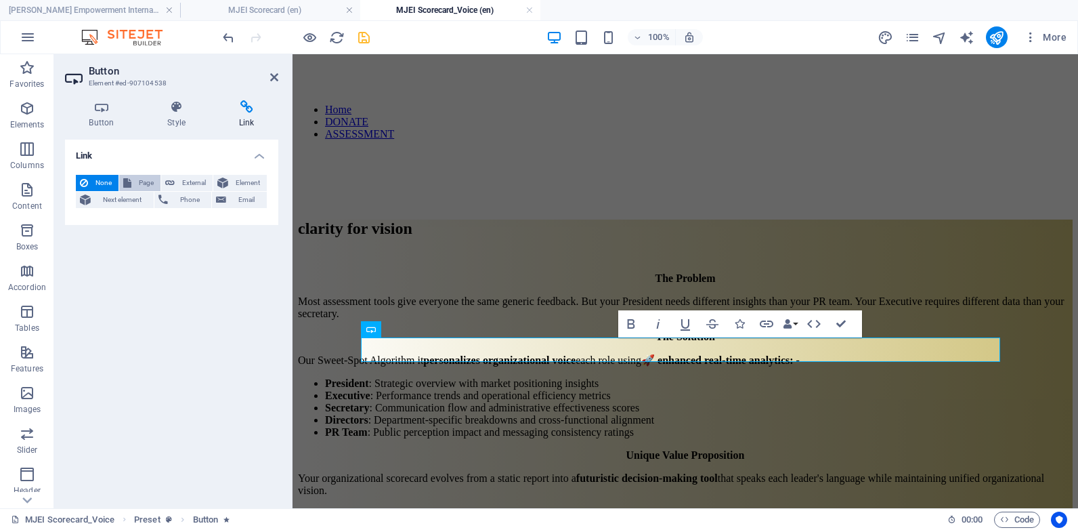
click at [140, 179] on span "Page" at bounding box center [145, 183] width 21 height 16
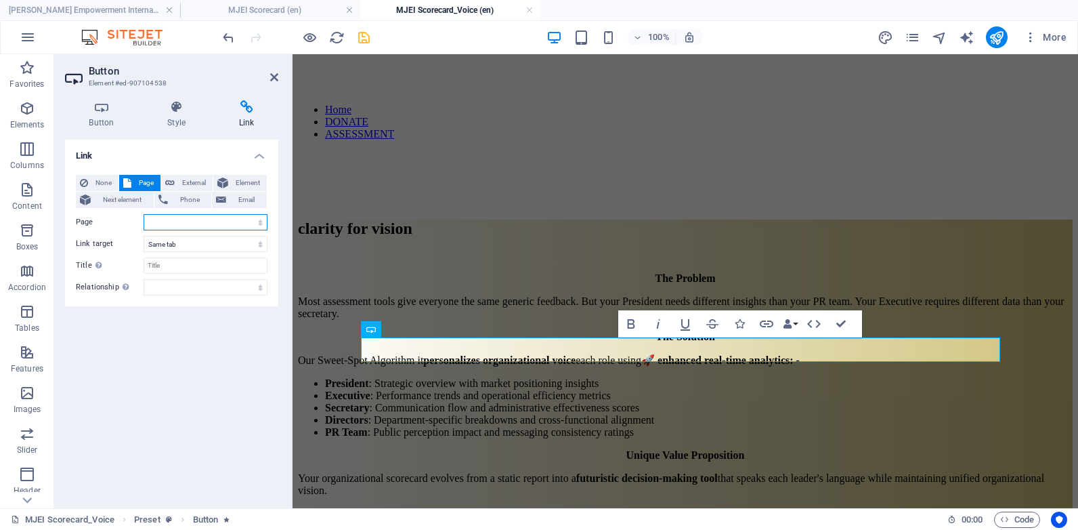
click at [257, 221] on select "[PERSON_NAME] Empowerment International MJEI Scorecard MJEI Scorecard_Voice Leg…" at bounding box center [206, 222] width 124 height 16
select select "1"
click at [144, 214] on select "[PERSON_NAME] Empowerment International MJEI Scorecard MJEI Scorecard_Voice Leg…" at bounding box center [206, 222] width 124 height 16
click at [192, 190] on span "External" at bounding box center [194, 183] width 30 height 16
select select "blank"
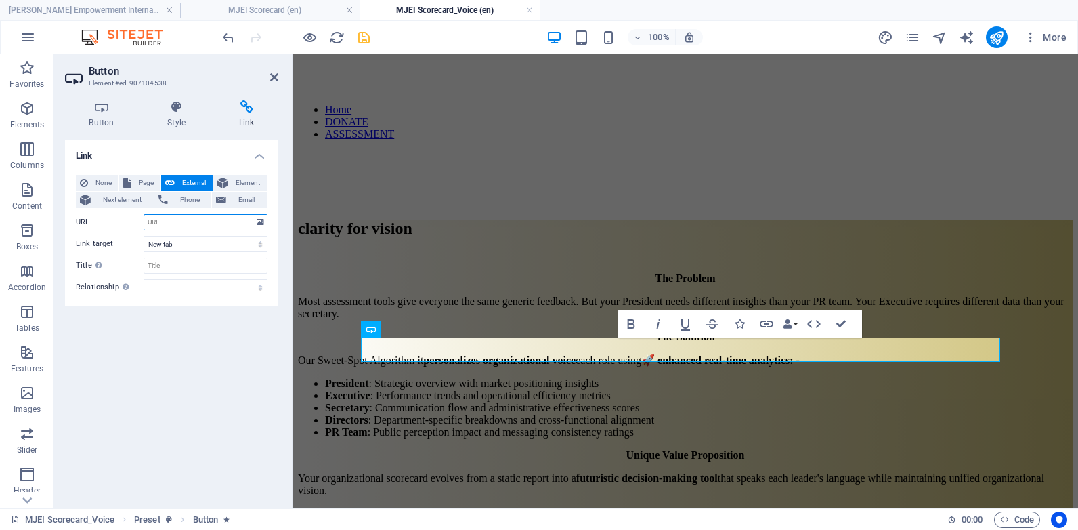
paste input "[URL][DOMAIN_NAME]"
type input "[URL][DOMAIN_NAME]"
click at [365, 34] on icon "save" at bounding box center [364, 38] width 16 height 16
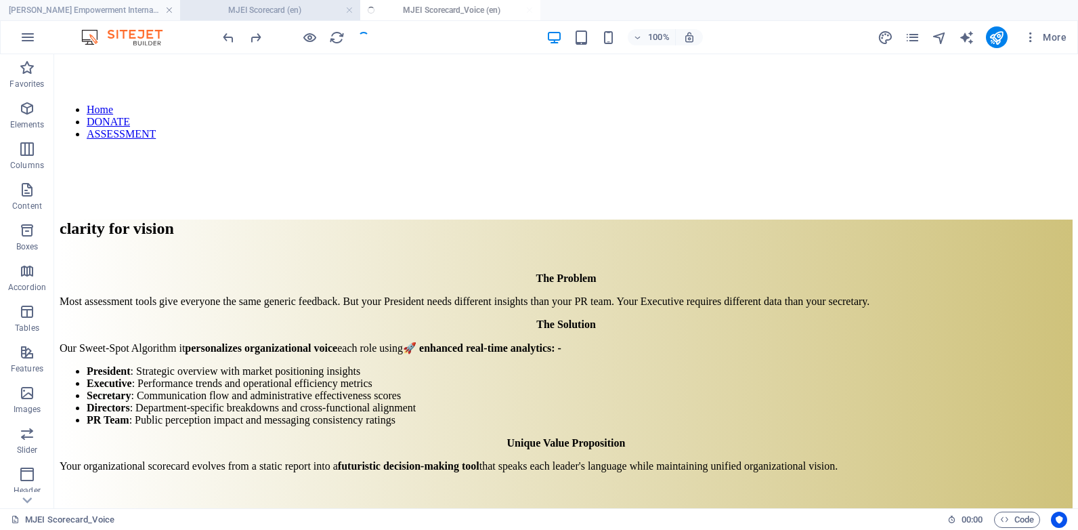
click at [300, 11] on h4 "MJEI Scorecard (en)" at bounding box center [270, 10] width 180 height 15
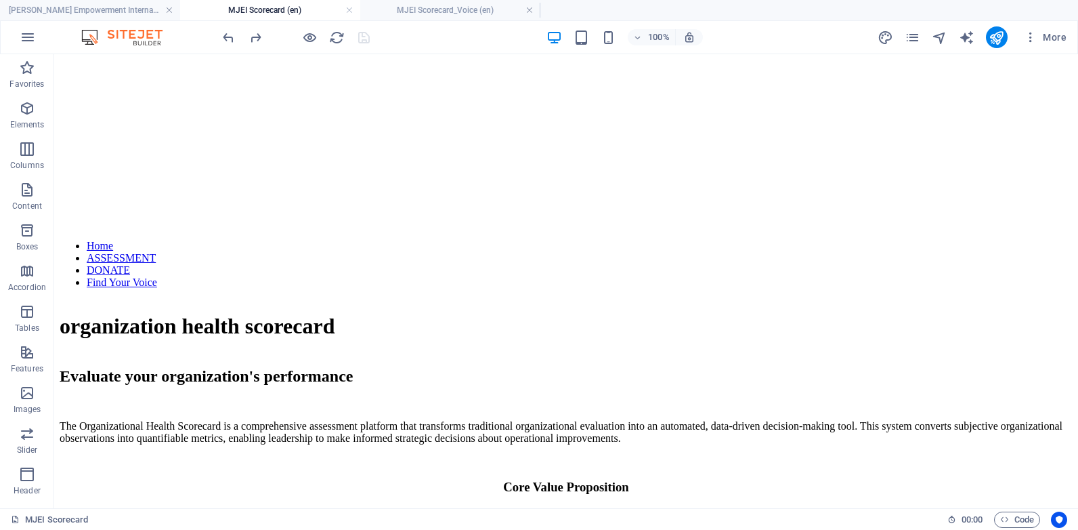
scroll to position [236, 0]
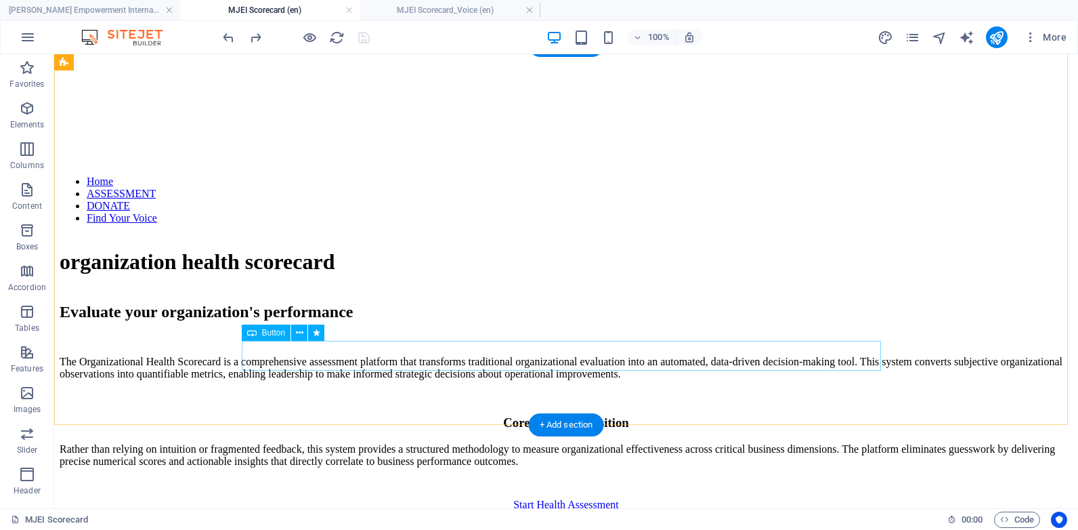
click at [578, 498] on div "Start Health Assessment" at bounding box center [566, 504] width 1013 height 12
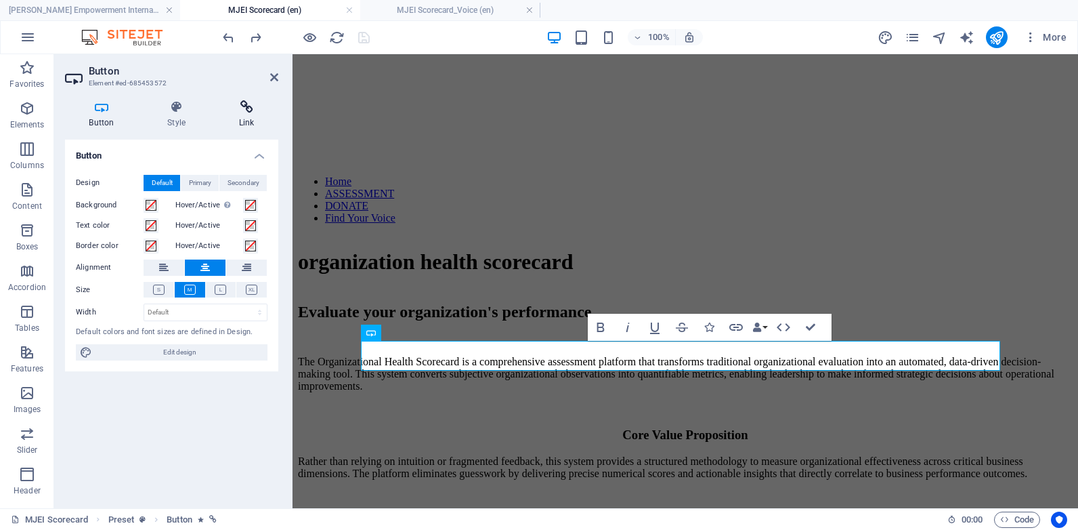
click at [255, 109] on icon at bounding box center [247, 107] width 64 height 14
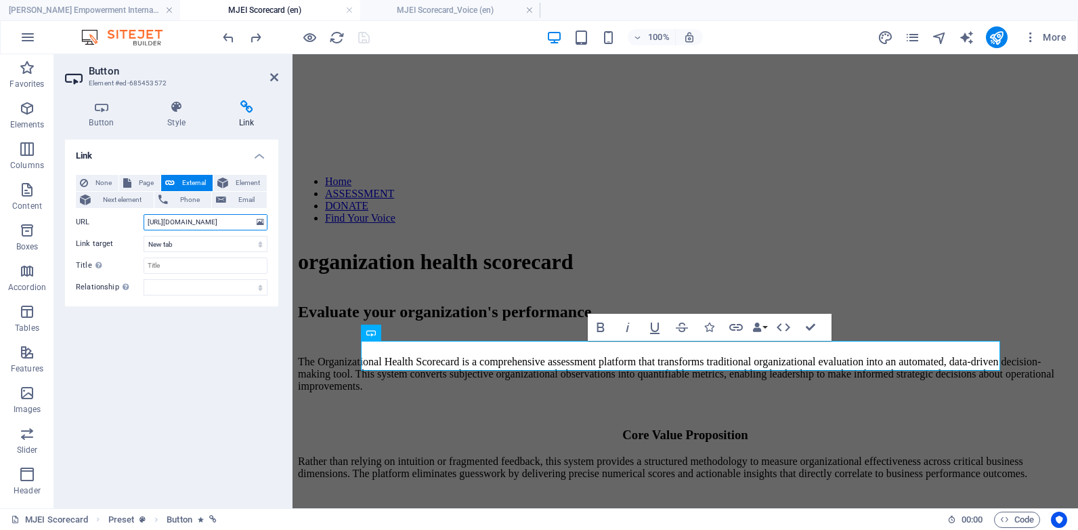
click at [212, 217] on input "[URL][DOMAIN_NAME]" at bounding box center [206, 222] width 124 height 16
click at [239, 243] on select "New tab Same tab Overlay" at bounding box center [206, 244] width 124 height 16
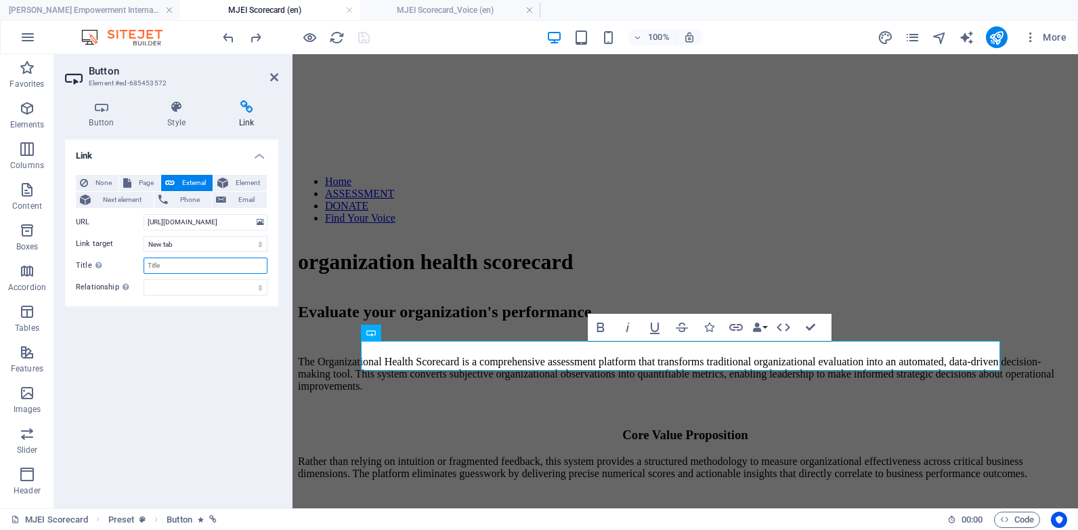
click at [225, 270] on input "Title Additional link description, should not be the same as the link text. The…" at bounding box center [206, 265] width 124 height 16
type input "Scorecard"
click at [240, 292] on select "alternate author bookmark external help license next nofollow noreferrer noopen…" at bounding box center [206, 287] width 124 height 16
click at [144, 279] on select "alternate author bookmark external help license next nofollow noreferrer noopen…" at bounding box center [206, 287] width 124 height 16
click at [222, 184] on icon at bounding box center [222, 183] width 11 height 16
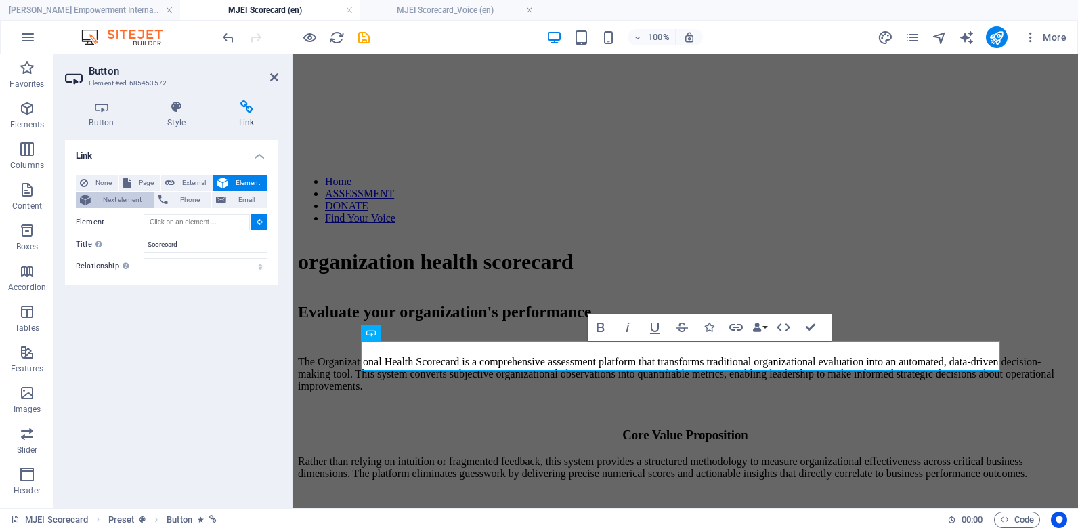
click at [133, 202] on span "Next element" at bounding box center [122, 200] width 55 height 16
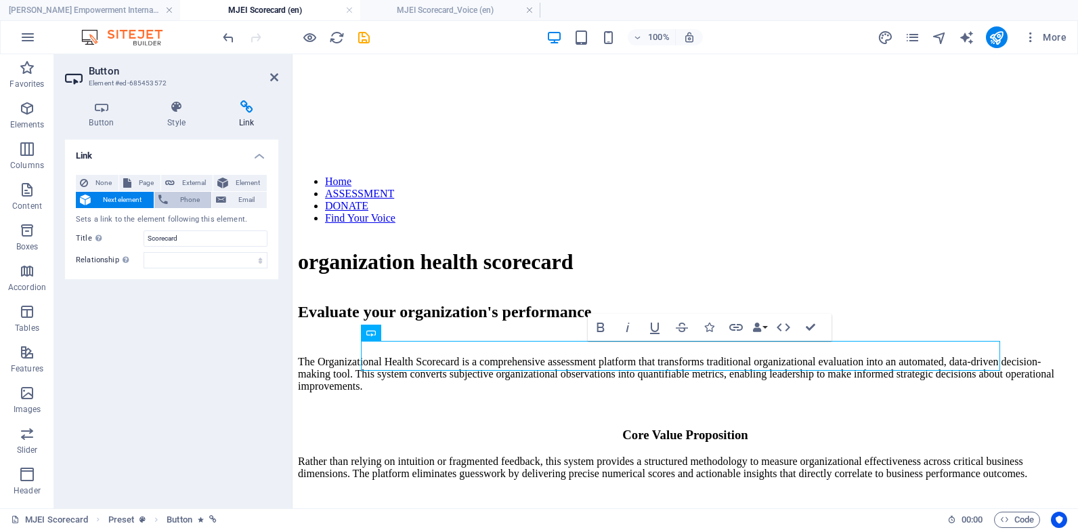
click at [167, 204] on icon at bounding box center [162, 200] width 9 height 16
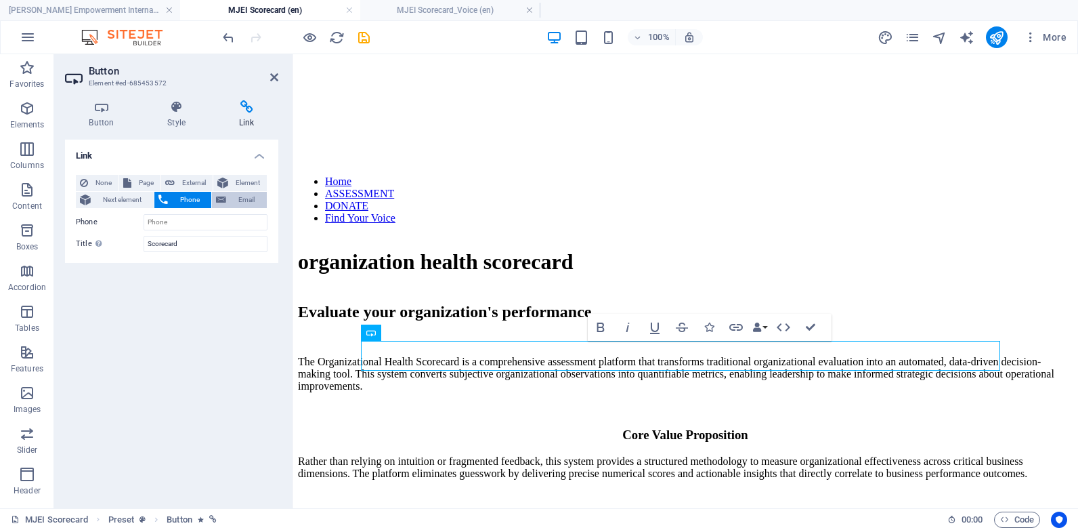
click at [232, 200] on span "Email" at bounding box center [246, 200] width 33 height 16
click at [142, 183] on span "Page" at bounding box center [145, 183] width 21 height 16
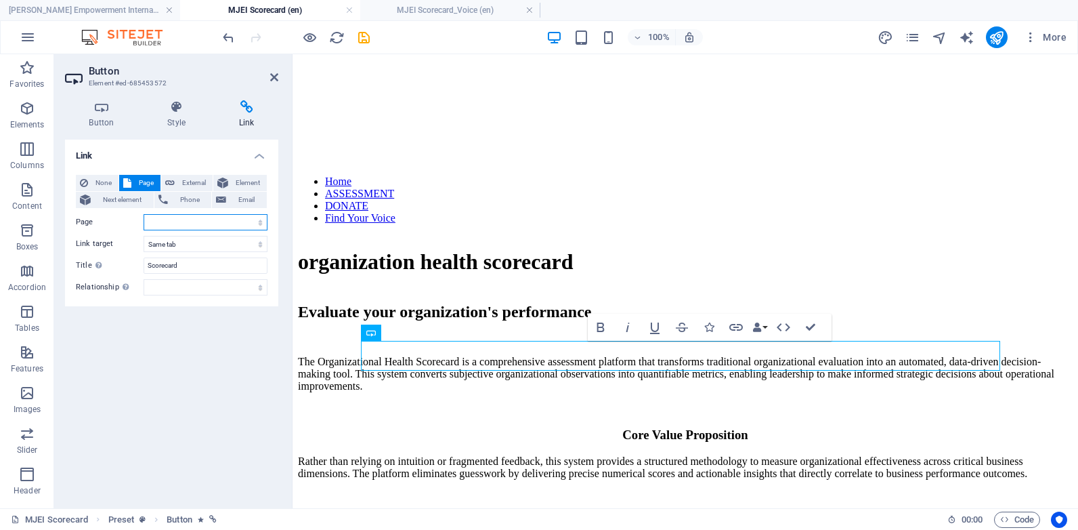
click at [255, 221] on select "[PERSON_NAME] Empowerment International MJEI Scorecard MJEI Scorecard_Voice Leg…" at bounding box center [206, 222] width 124 height 16
click at [255, 220] on select "[PERSON_NAME] Empowerment International MJEI Scorecard MJEI Scorecard_Voice Leg…" at bounding box center [206, 222] width 124 height 16
select select "1"
click at [144, 214] on select "[PERSON_NAME] Empowerment International MJEI Scorecard MJEI Scorecard_Voice Leg…" at bounding box center [206, 222] width 124 height 16
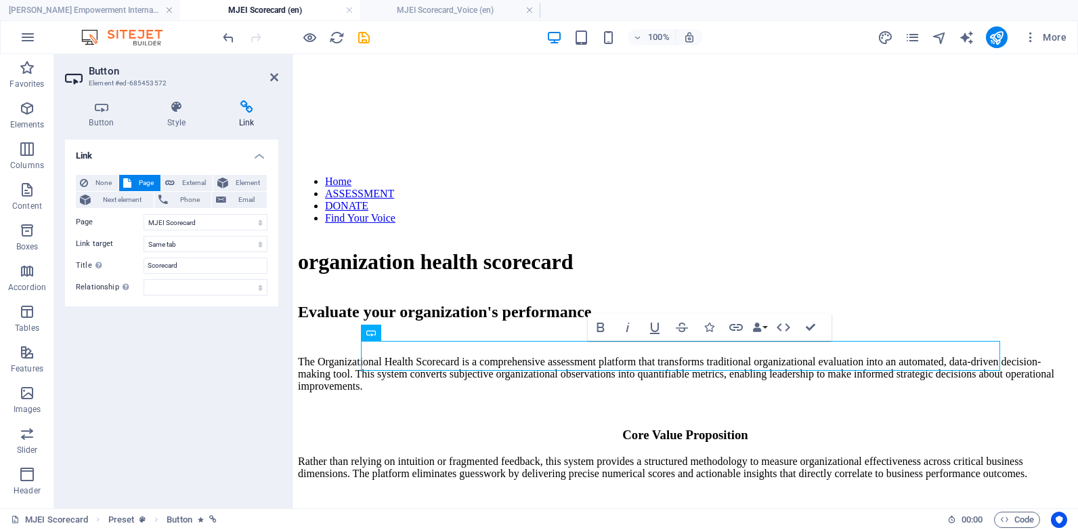
click at [257, 362] on div "Link None Page External Element Next element Phone Email Page [PERSON_NAME] Emp…" at bounding box center [171, 318] width 213 height 358
click at [361, 33] on icon "save" at bounding box center [364, 38] width 16 height 16
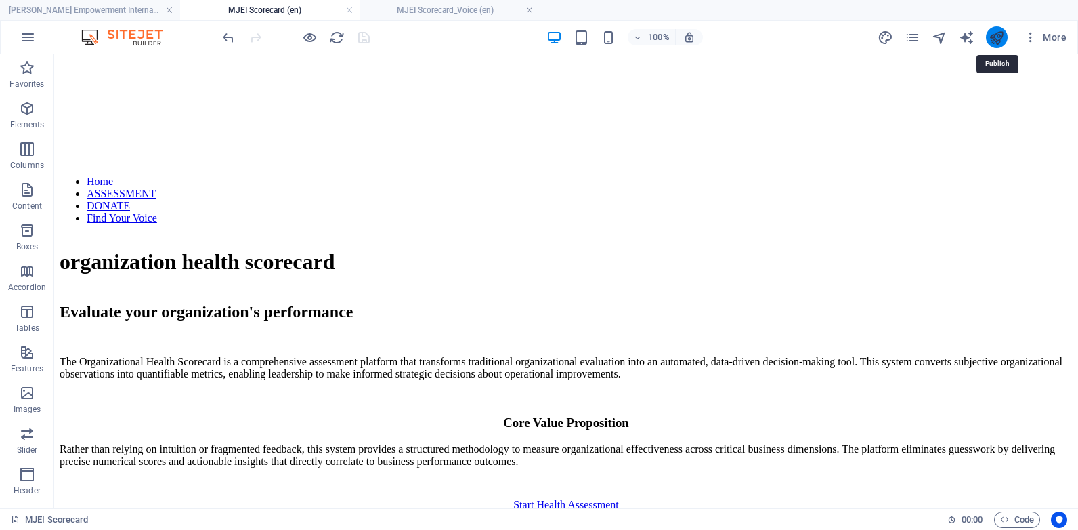
click at [991, 38] on icon "publish" at bounding box center [997, 38] width 16 height 16
